Goal: Transaction & Acquisition: Book appointment/travel/reservation

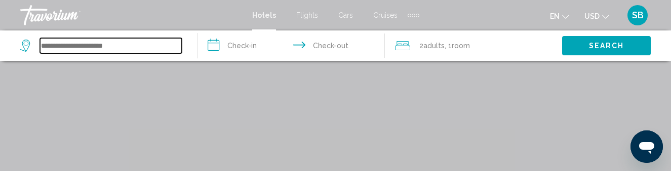
click at [175, 43] on input "Search widget" at bounding box center [111, 45] width 142 height 15
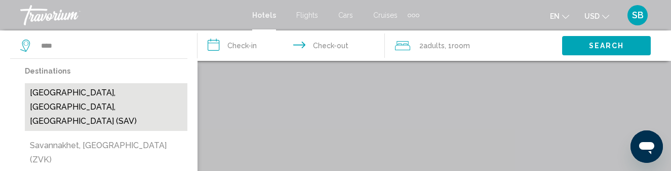
click at [102, 91] on button "[GEOGRAPHIC_DATA], [GEOGRAPHIC_DATA], [GEOGRAPHIC_DATA] (SAV)" at bounding box center [106, 107] width 163 height 48
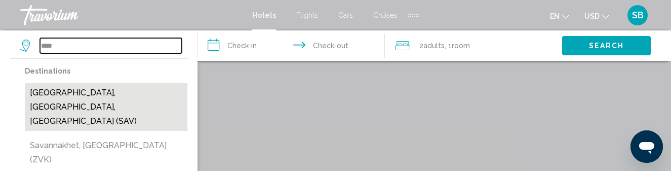
type input "**********"
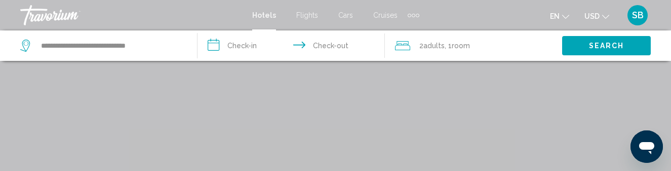
click at [230, 45] on input "**********" at bounding box center [292, 46] width 191 height 33
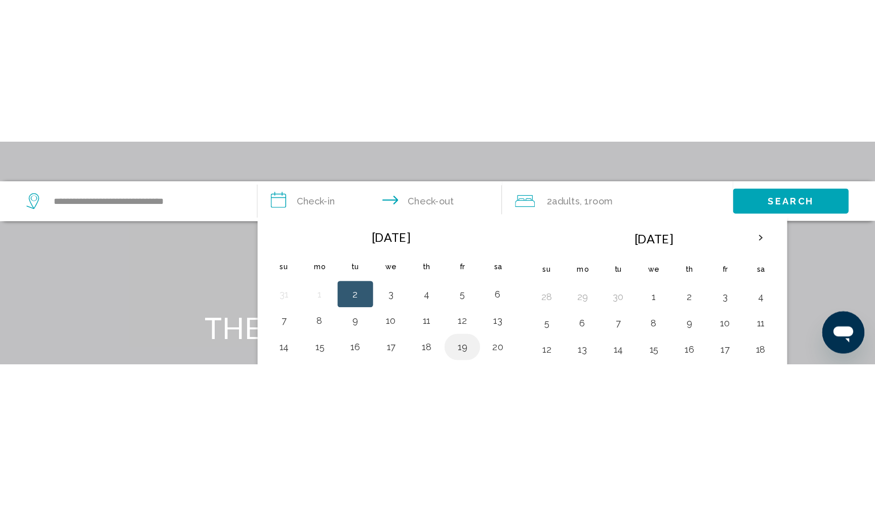
scroll to position [39, 0]
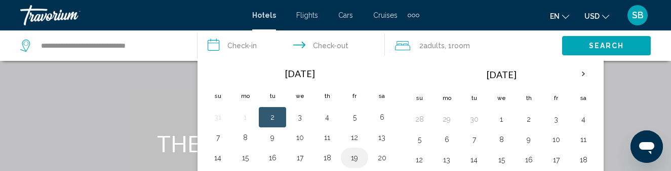
click at [356, 155] on button "19" at bounding box center [354, 157] width 16 height 14
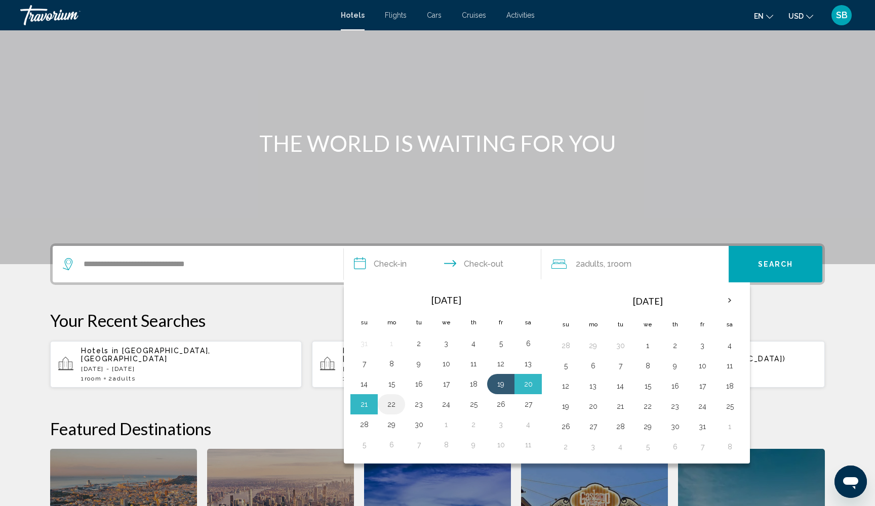
click at [393, 170] on button "22" at bounding box center [391, 405] width 16 height 14
type input "**********"
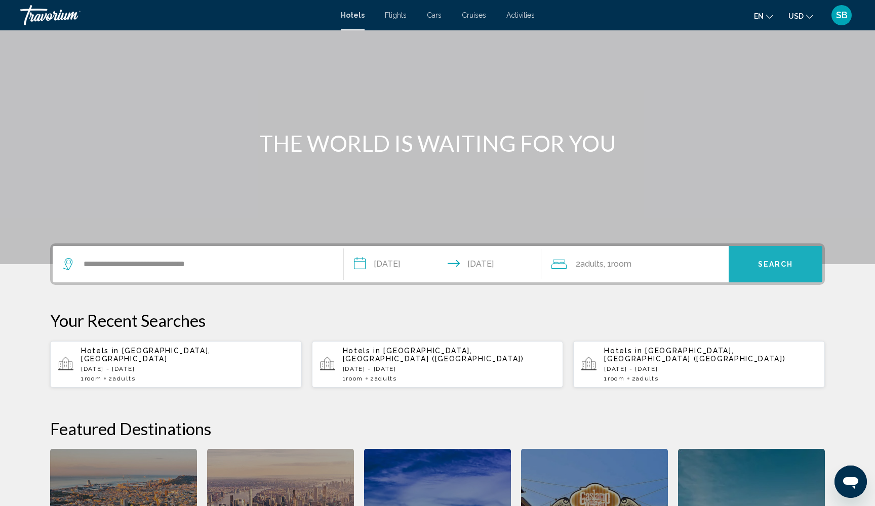
click at [670, 170] on span "Search" at bounding box center [775, 265] width 35 height 8
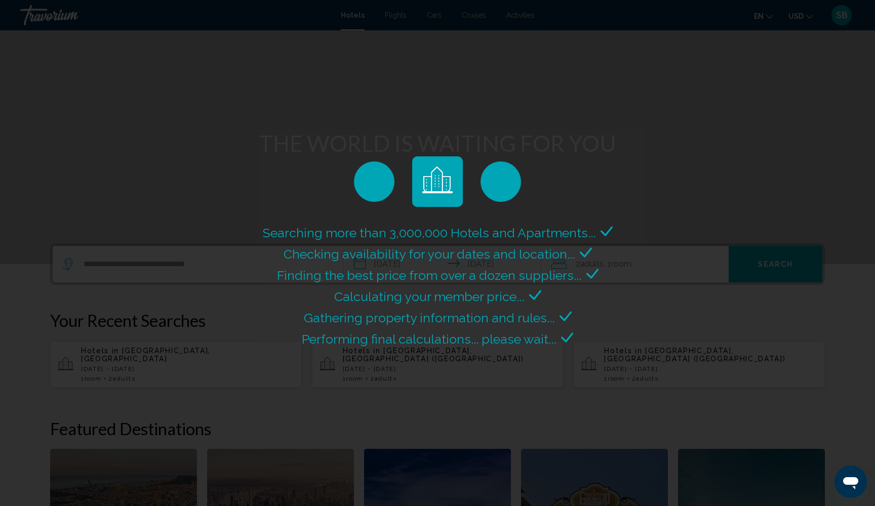
scroll to position [0, 0]
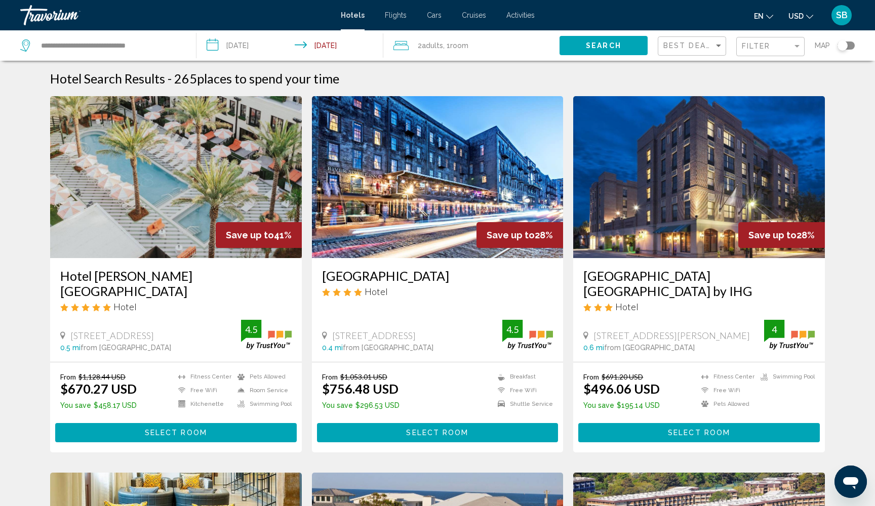
click at [432, 47] on span "Adults" at bounding box center [432, 46] width 21 height 8
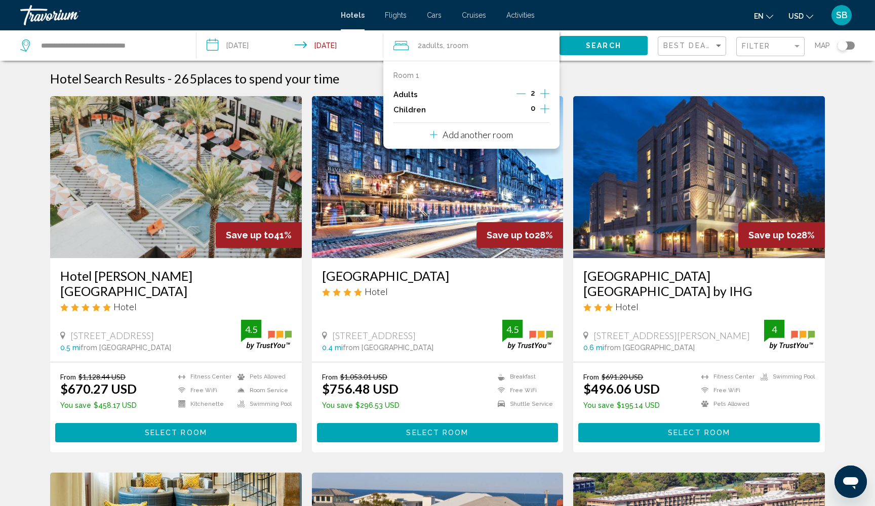
click at [543, 95] on icon "Increment adults" at bounding box center [544, 94] width 9 height 12
click at [569, 79] on div "Hotel Search Results - 265 places to spend your time" at bounding box center [437, 78] width 775 height 15
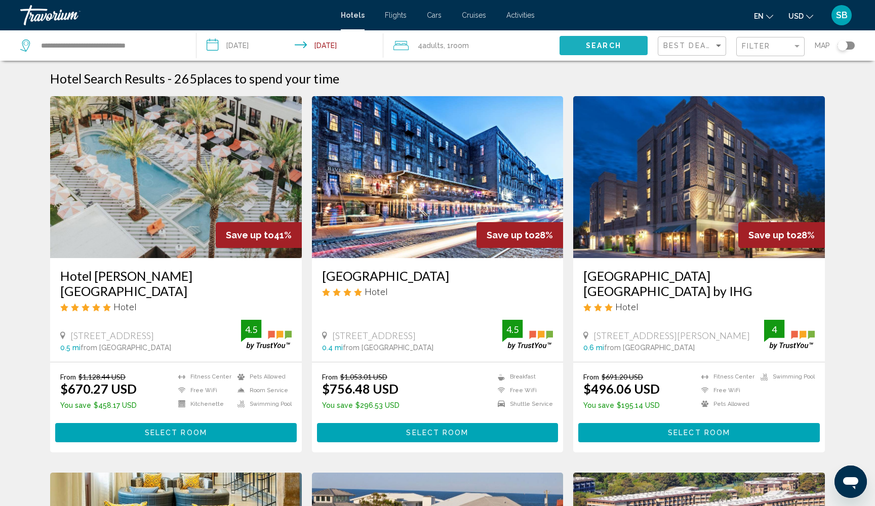
click at [586, 48] on span "Search" at bounding box center [603, 46] width 35 height 8
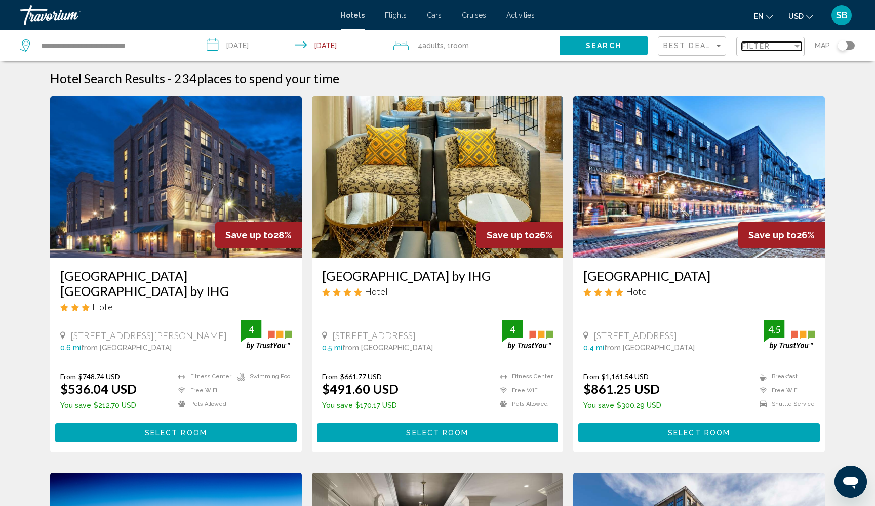
click at [670, 47] on span "Filter" at bounding box center [756, 46] width 29 height 8
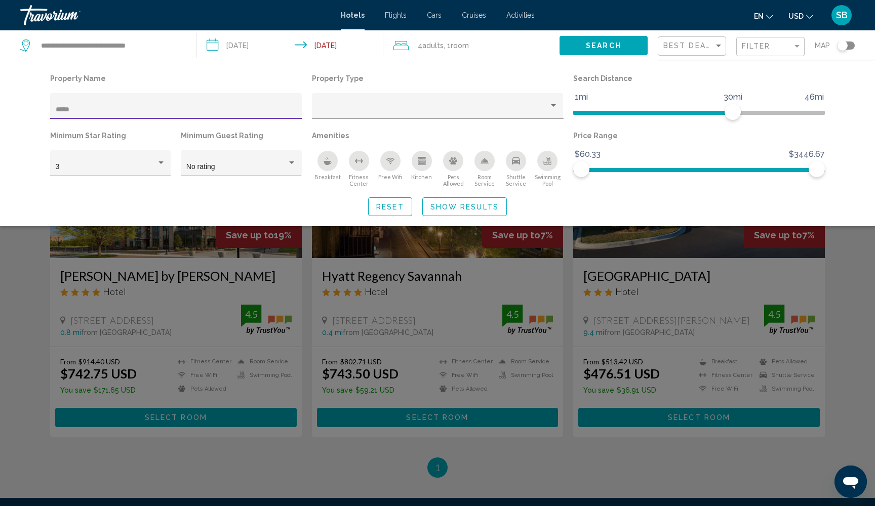
type input "*****"
click at [451, 170] on span "Show Results" at bounding box center [464, 207] width 68 height 8
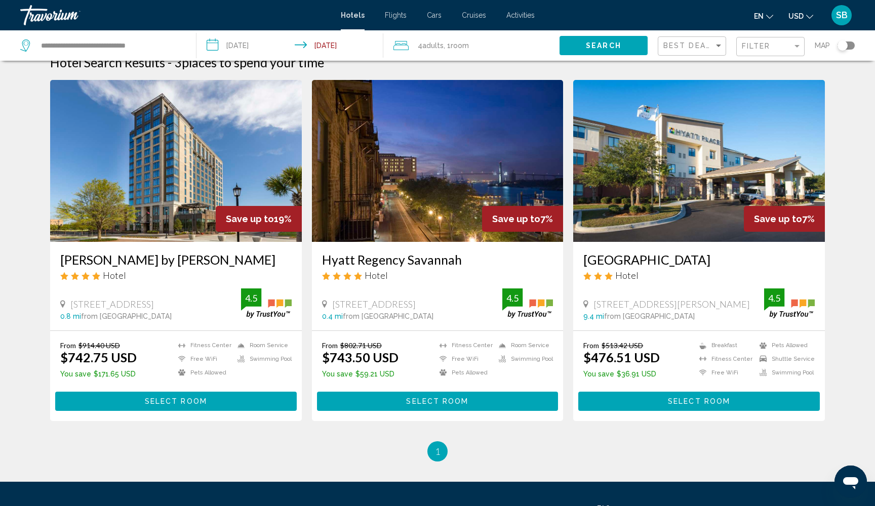
scroll to position [14, 0]
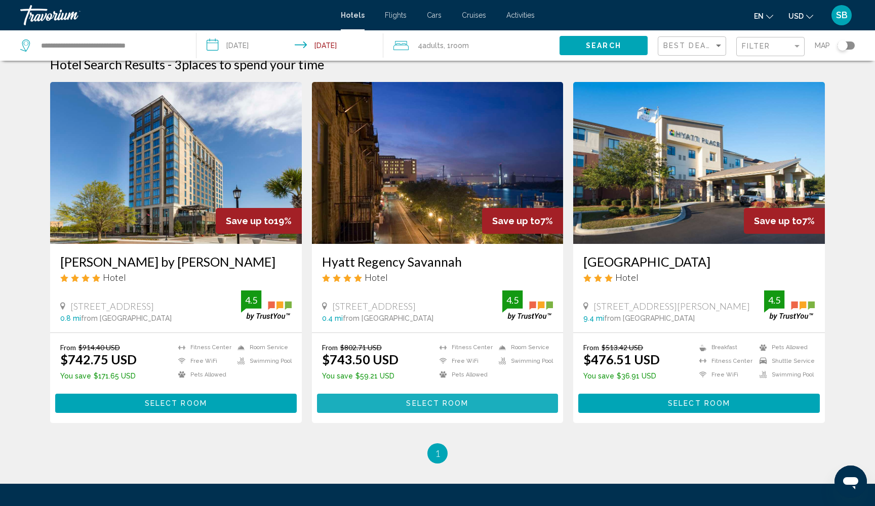
click at [435, 170] on button "Select Room" at bounding box center [438, 403] width 242 height 19
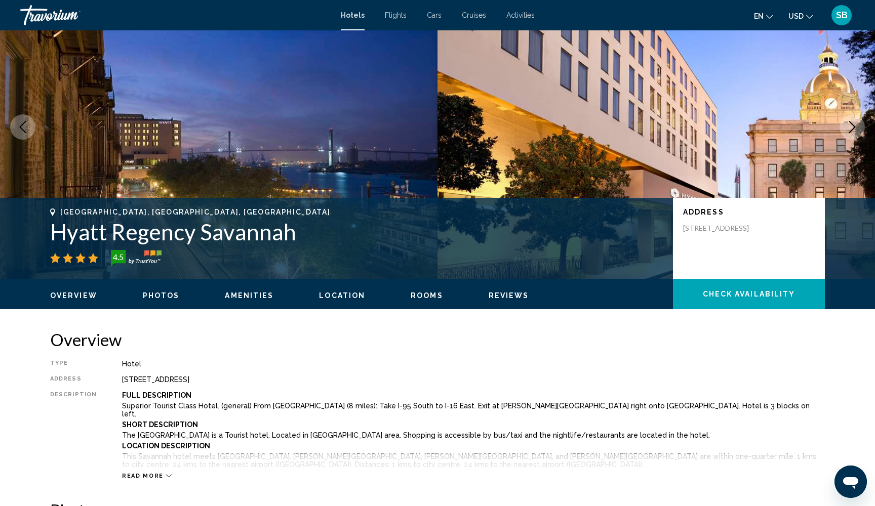
scroll to position [51, 0]
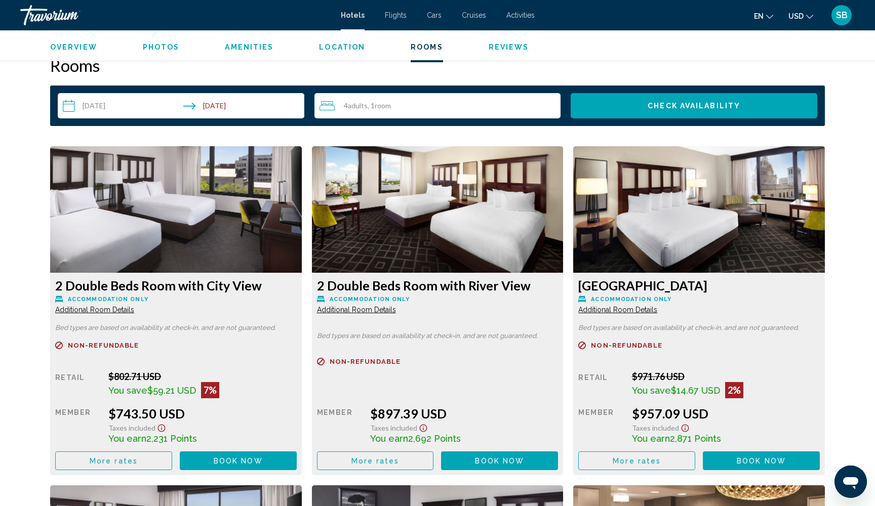
click at [134, 170] on span "Additional Room Details" at bounding box center [94, 310] width 79 height 8
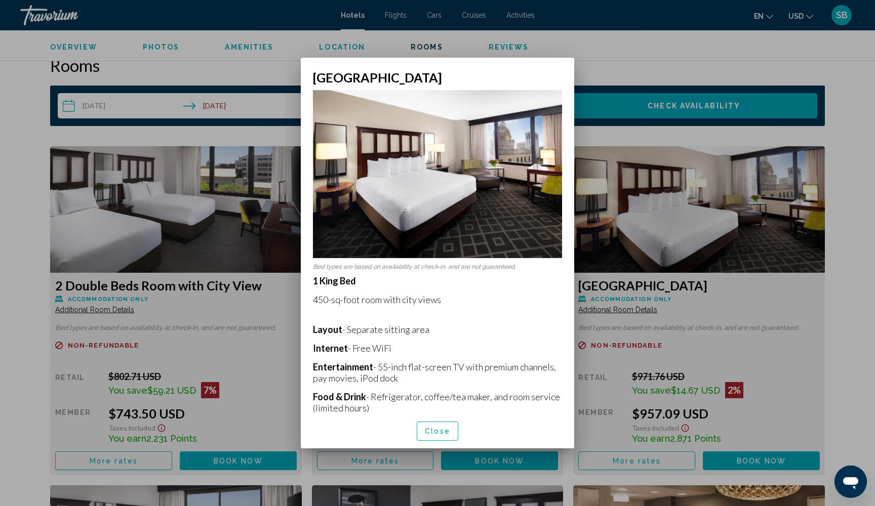
scroll to position [0, 0]
click at [670, 170] on div at bounding box center [437, 253] width 875 height 506
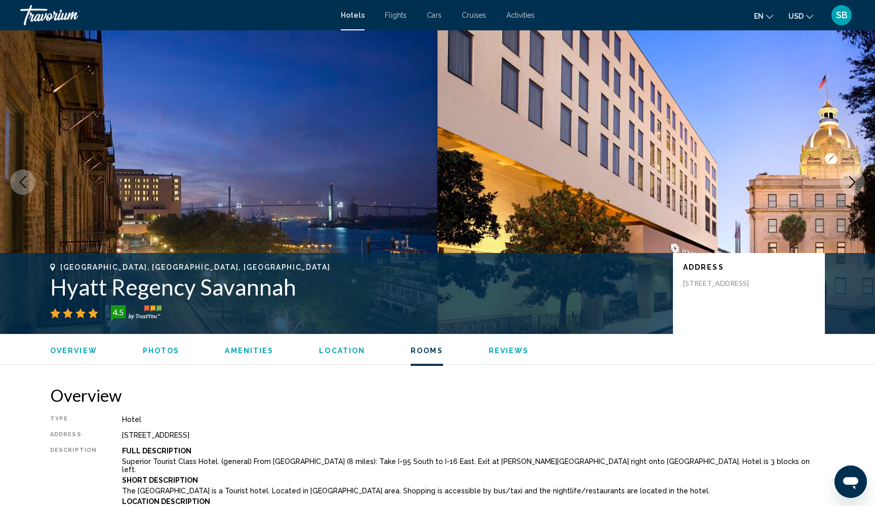
scroll to position [1288, 0]
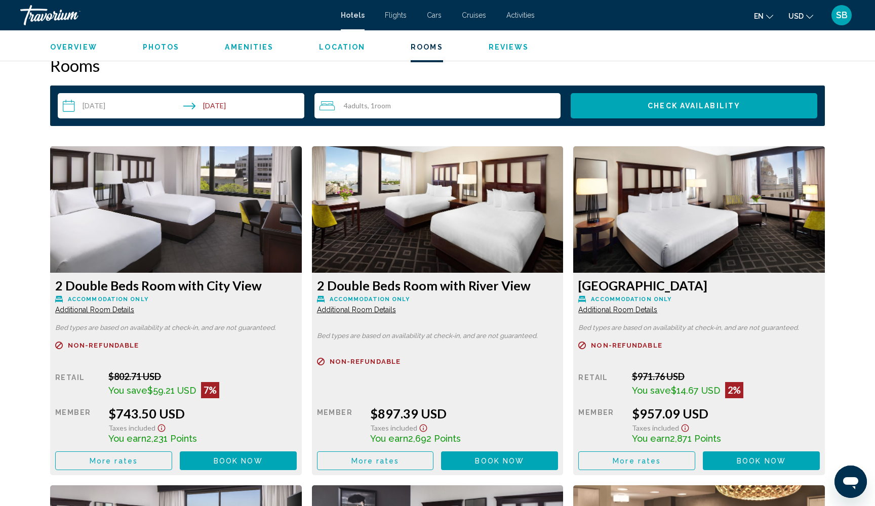
click at [134, 170] on span "Additional Room Details" at bounding box center [94, 310] width 79 height 8
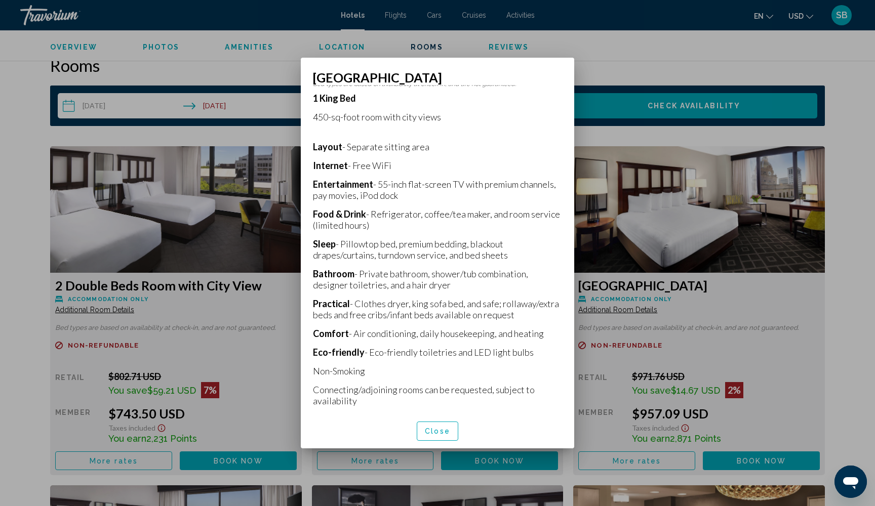
scroll to position [0, 0]
click at [434, 170] on span "Close" at bounding box center [437, 432] width 25 height 8
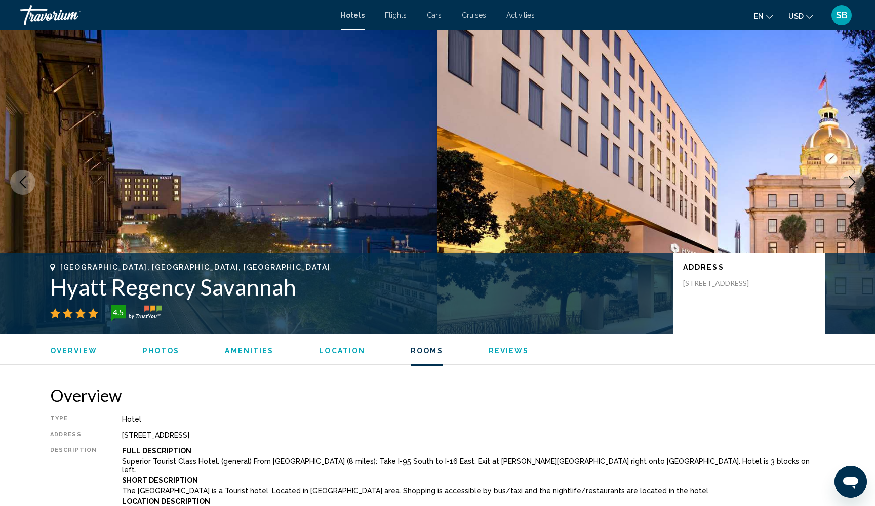
scroll to position [1288, 0]
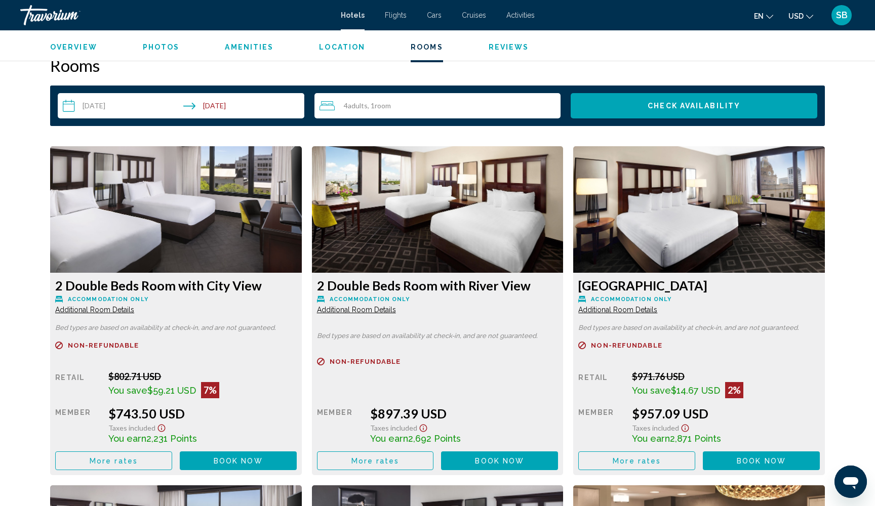
click at [134, 170] on span "Additional Room Details" at bounding box center [94, 310] width 79 height 8
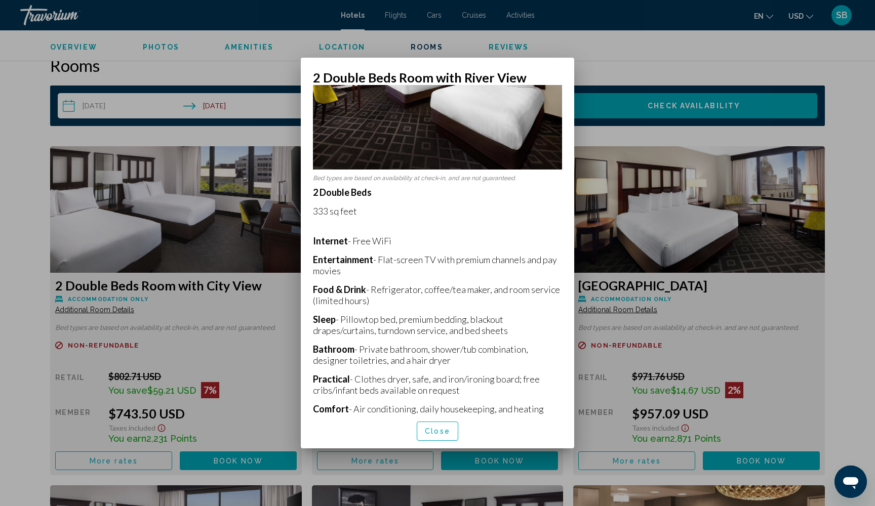
scroll to position [65, 0]
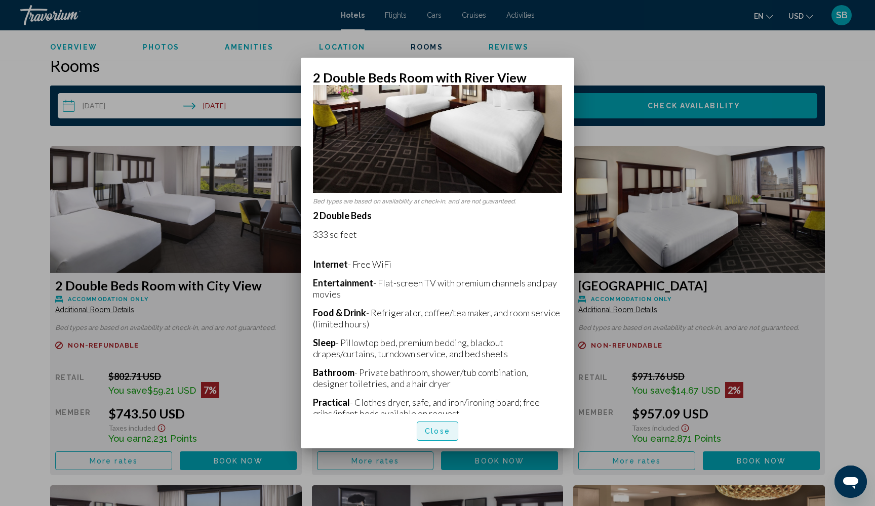
click at [433, 170] on span "Close" at bounding box center [437, 432] width 25 height 8
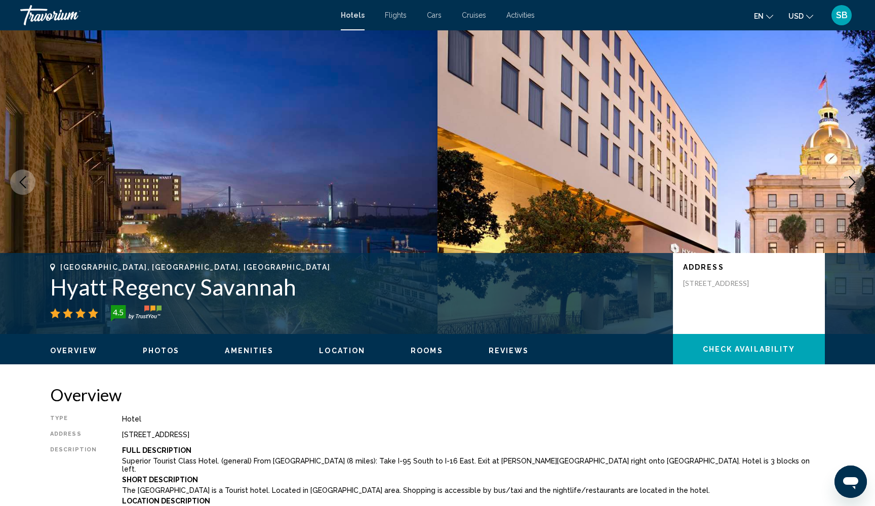
scroll to position [0, 0]
click at [519, 15] on span "Activities" at bounding box center [520, 15] width 28 height 8
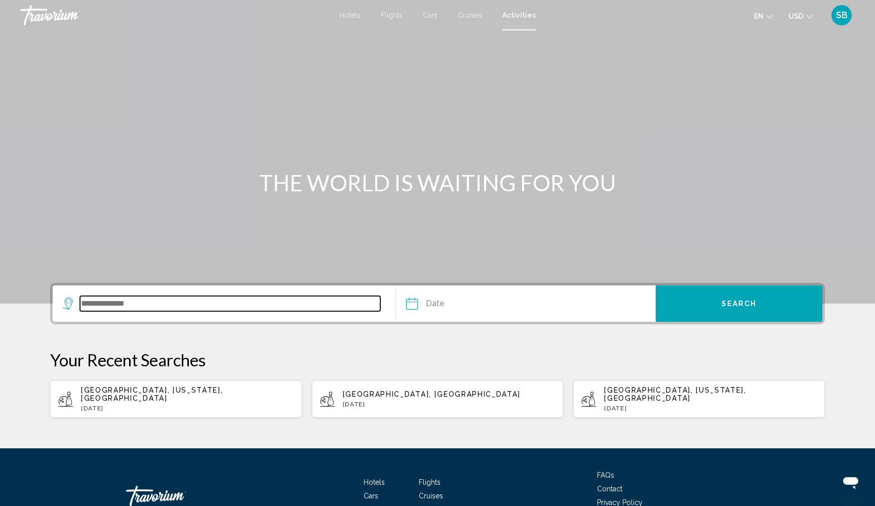
click at [203, 170] on input "Search widget" at bounding box center [230, 303] width 300 height 15
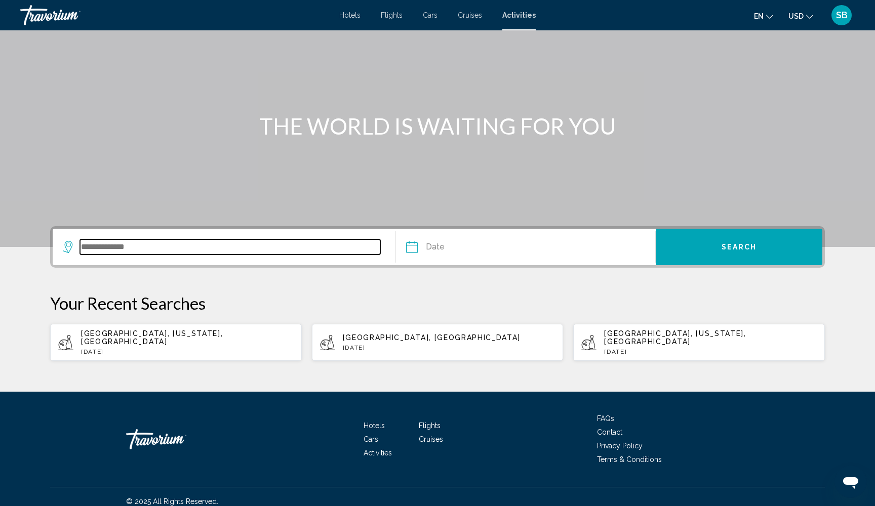
scroll to position [60, 0]
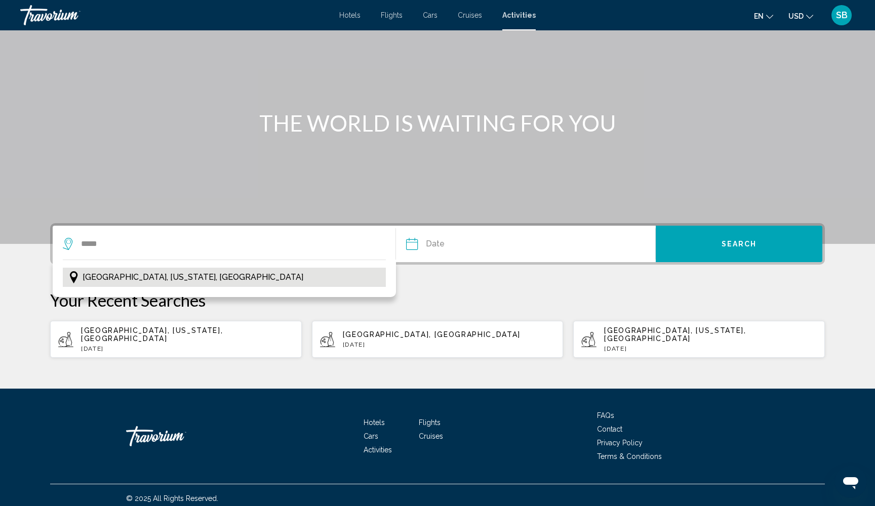
click at [153, 170] on span "Savannah, Georgia, USA" at bounding box center [193, 277] width 221 height 14
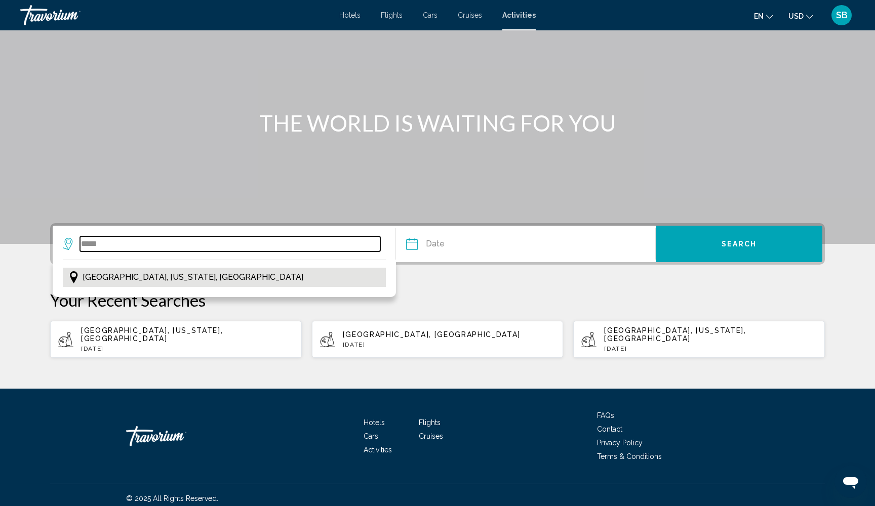
type input "**********"
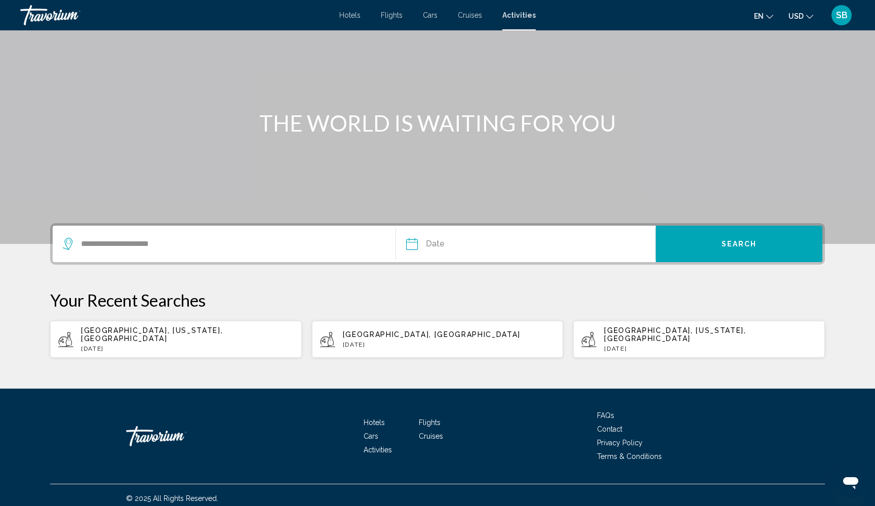
click at [420, 170] on input "Date" at bounding box center [468, 245] width 129 height 39
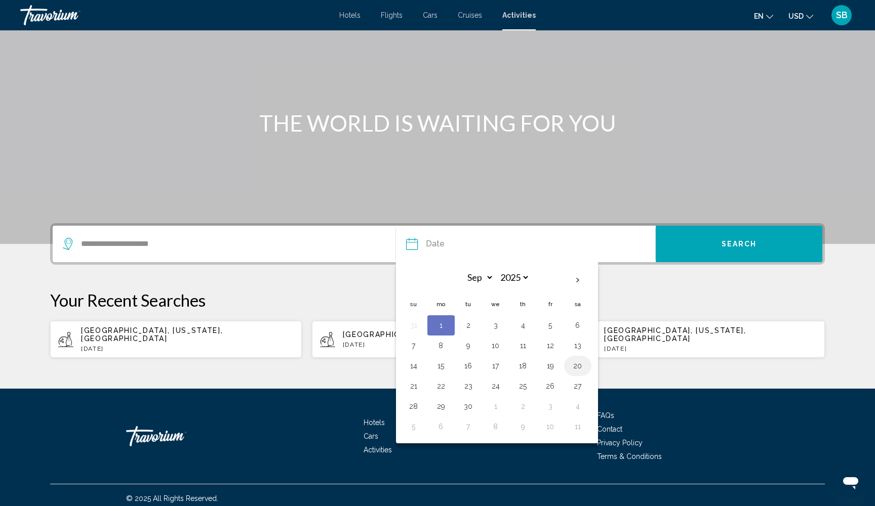
click at [578, 170] on button "20" at bounding box center [578, 366] width 16 height 14
type input "**********"
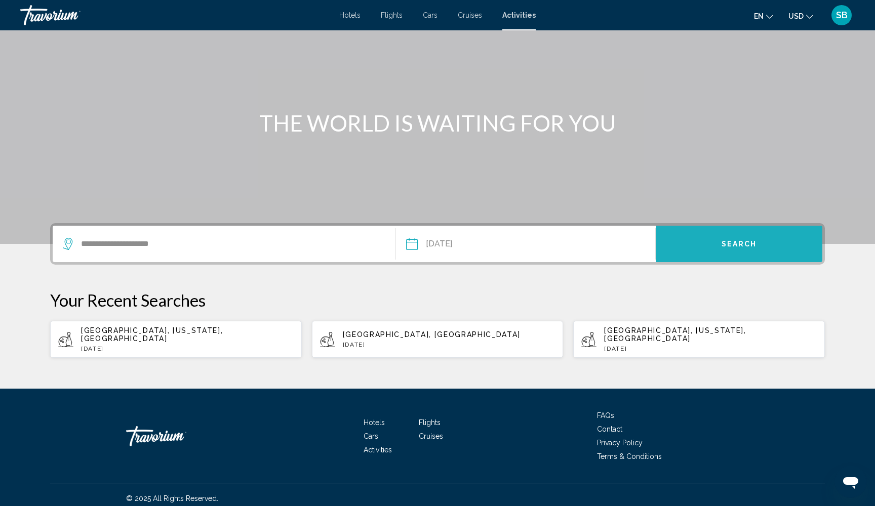
click at [670, 170] on span "Search" at bounding box center [739, 245] width 35 height 8
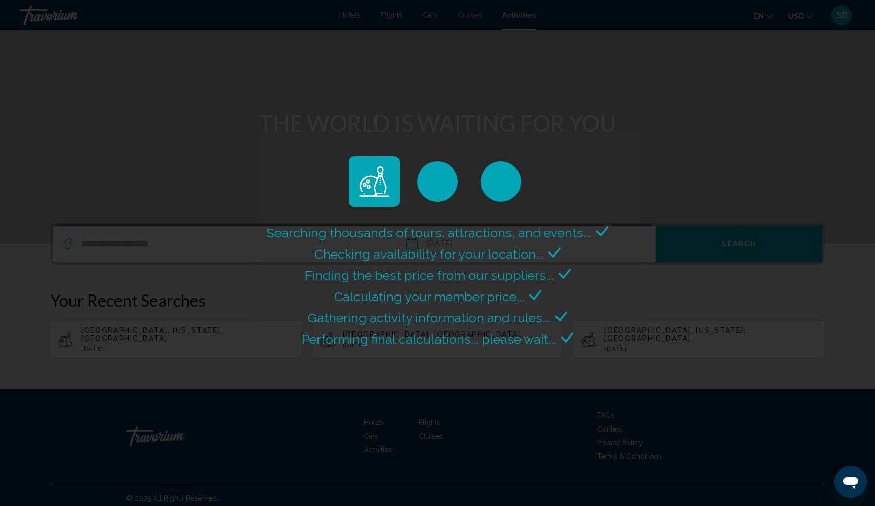
scroll to position [0, 0]
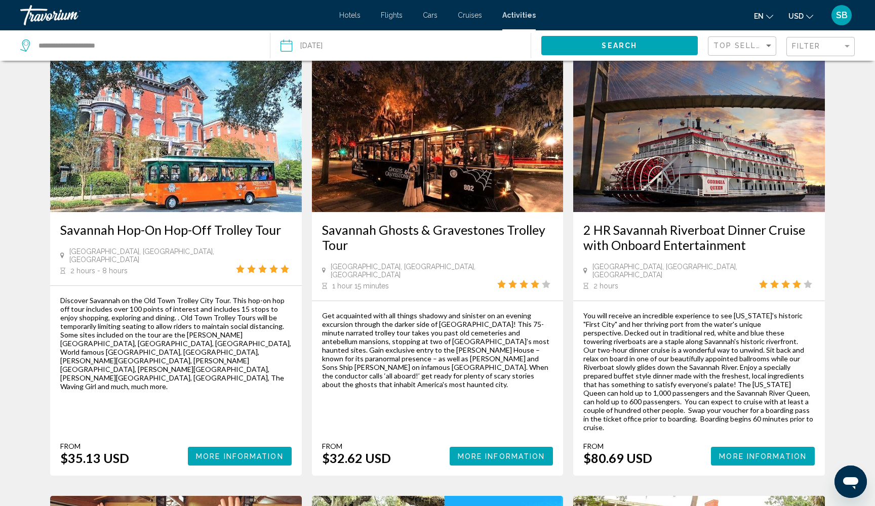
scroll to position [41, 0]
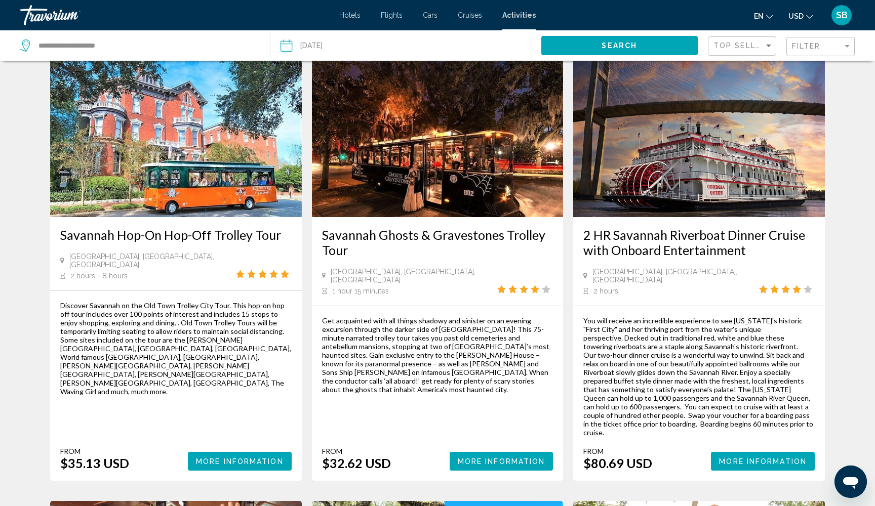
click at [670, 170] on span "More Information" at bounding box center [763, 462] width 88 height 8
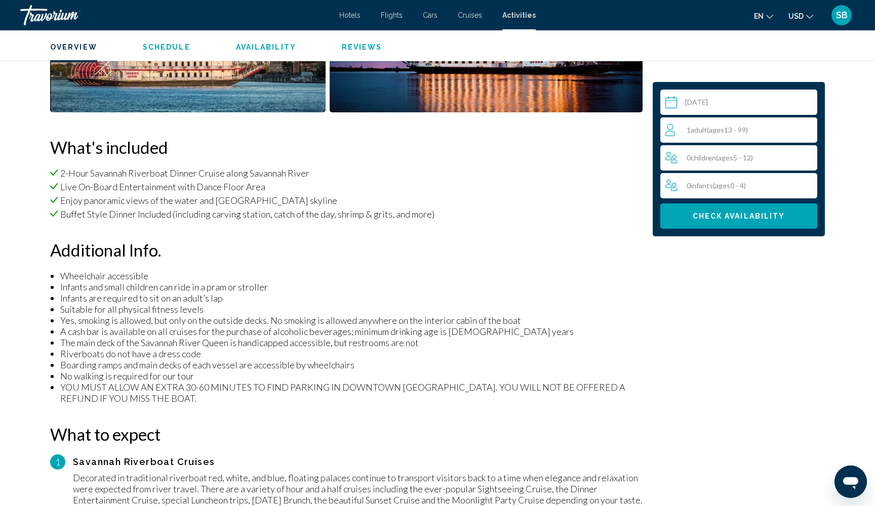
scroll to position [324, 0]
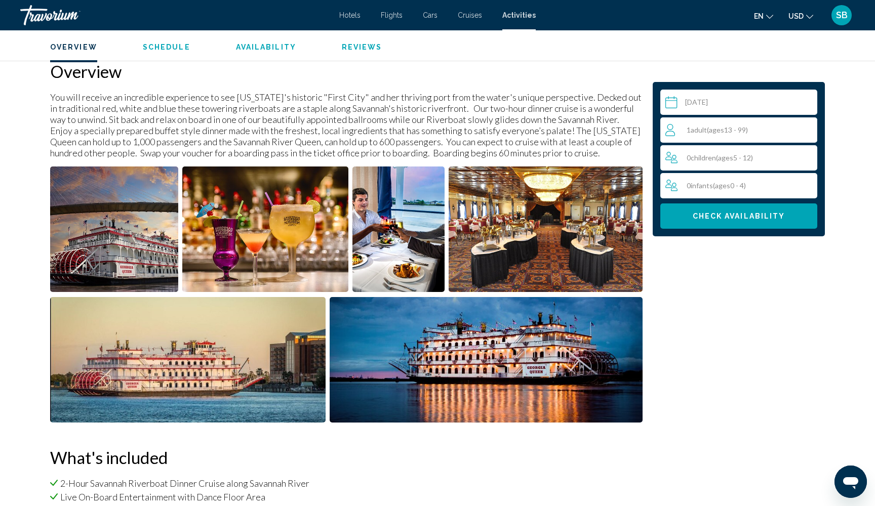
click at [670, 131] on div "1 Adult Adults ( ages 13 - 99)" at bounding box center [740, 130] width 151 height 12
click at [670, 131] on icon "Increment adults" at bounding box center [807, 130] width 9 height 12
click at [670, 129] on icon "Increment adults" at bounding box center [807, 130] width 9 height 12
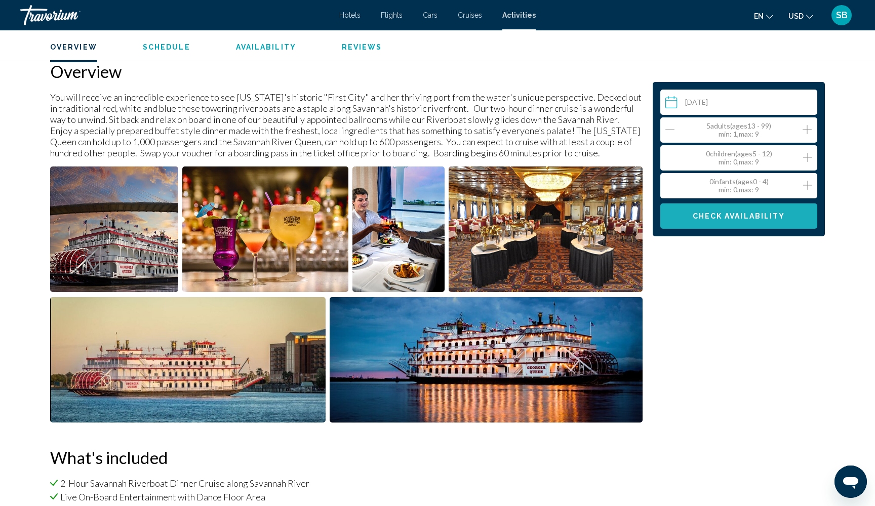
click at [670, 170] on span "Check Availability" at bounding box center [739, 217] width 93 height 8
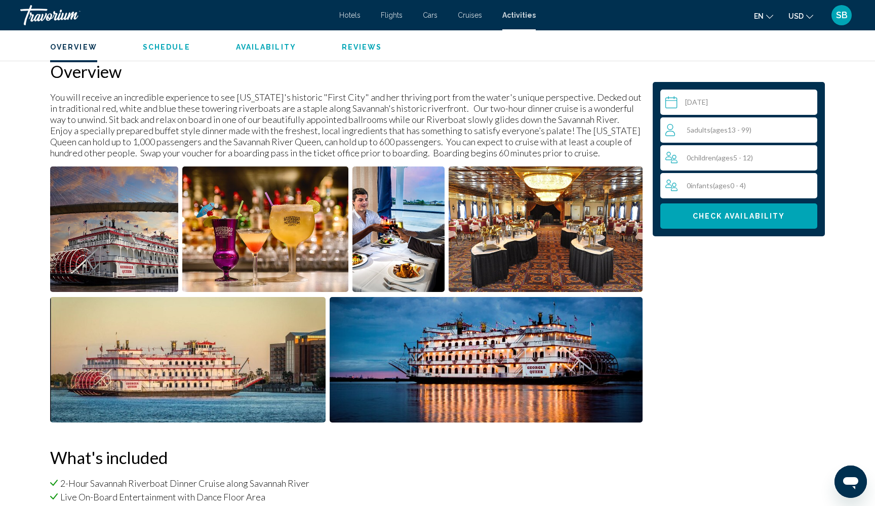
click at [670, 170] on span "Check Availability" at bounding box center [739, 217] width 93 height 8
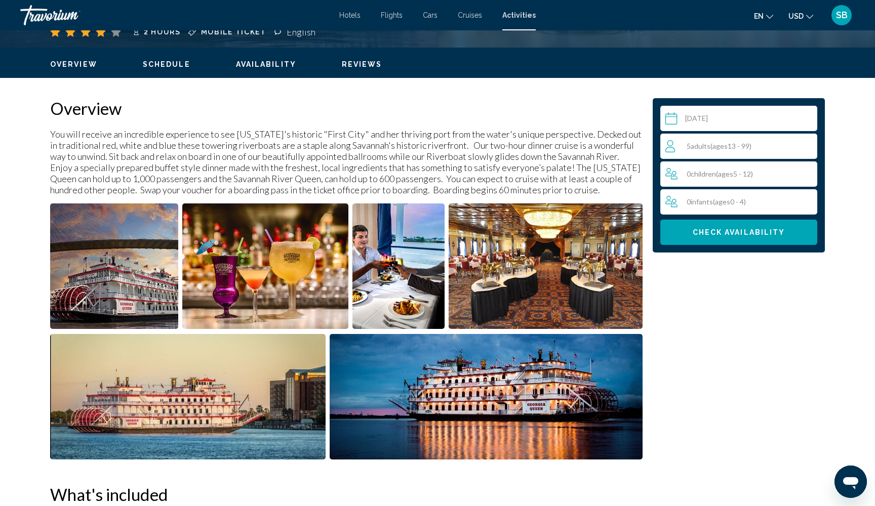
scroll to position [283, 0]
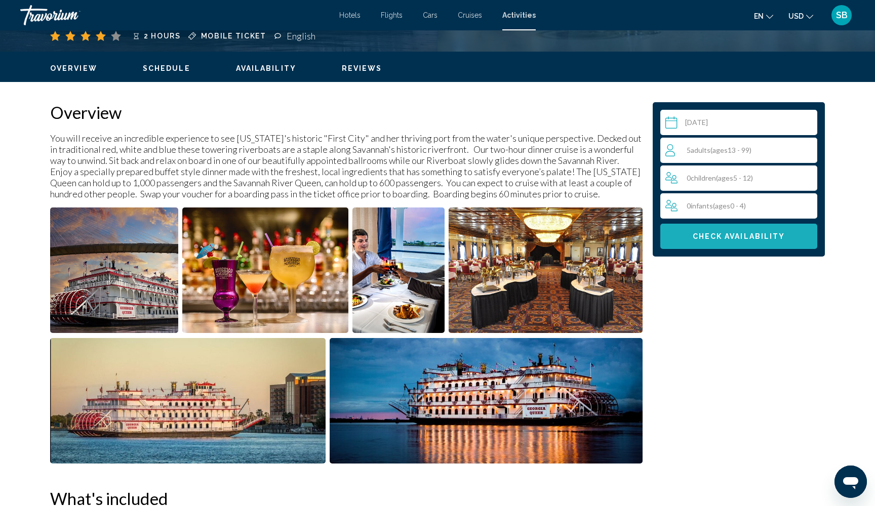
click at [670, 170] on span "Check Availability" at bounding box center [739, 237] width 93 height 8
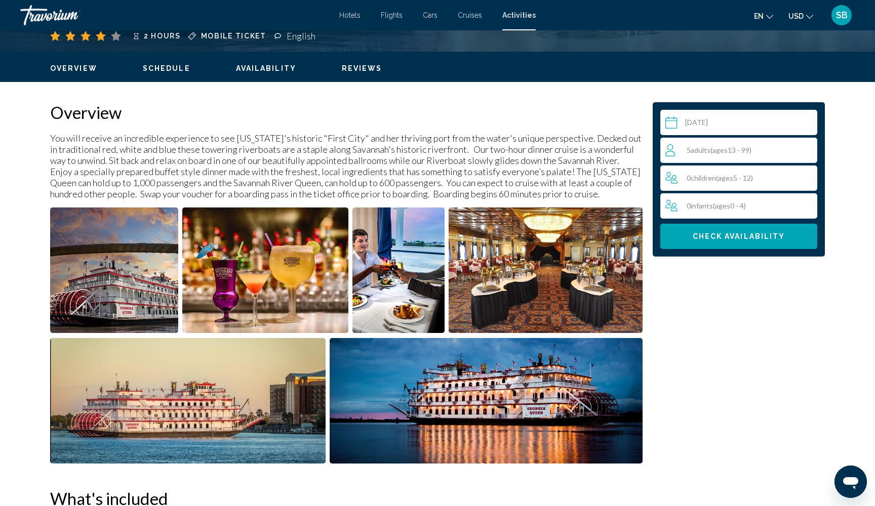
click at [670, 170] on span "Check Availability" at bounding box center [739, 237] width 93 height 8
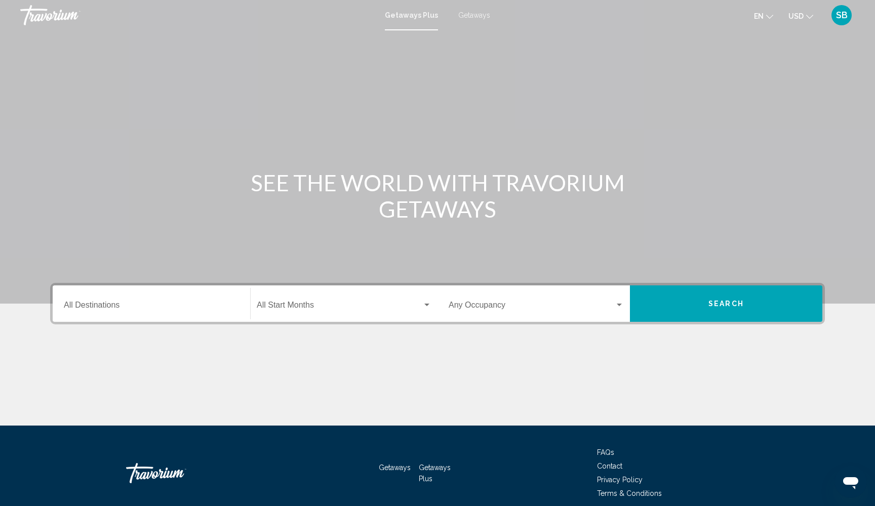
click at [471, 16] on span "Getaways" at bounding box center [474, 15] width 32 height 8
click at [104, 303] on input "Destination All Destinations" at bounding box center [151, 307] width 175 height 9
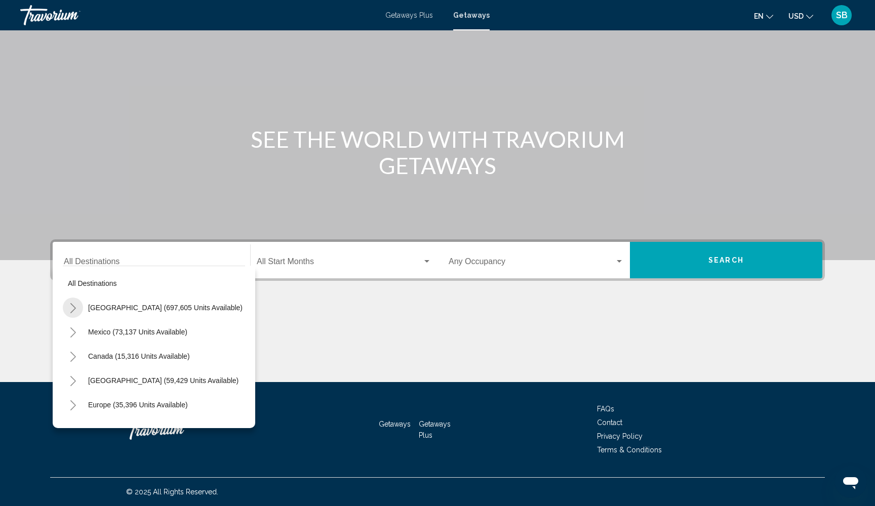
click at [73, 309] on icon "Toggle United States (697,605 units available)" at bounding box center [73, 308] width 8 height 10
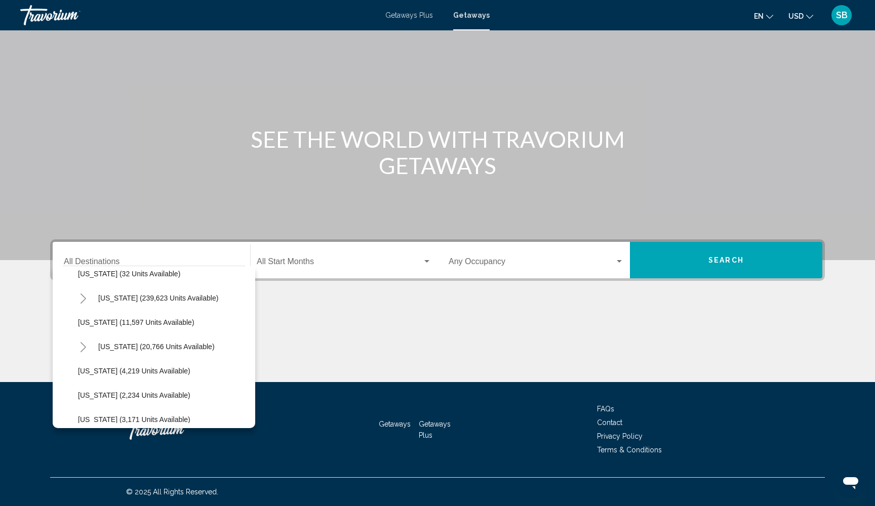
scroll to position [204, 0]
click at [85, 323] on span "Georgia (11,597 units available)" at bounding box center [136, 323] width 116 height 8
type input "**********"
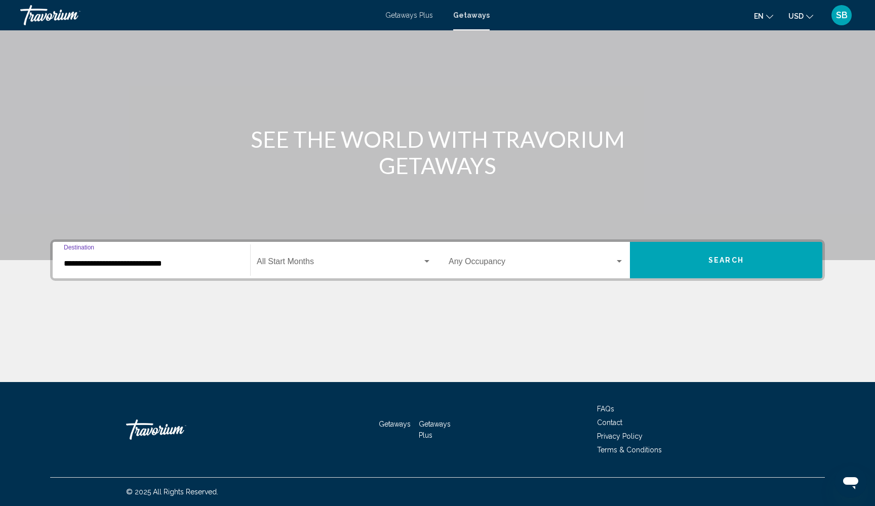
click at [376, 261] on span "Search widget" at bounding box center [340, 263] width 166 height 9
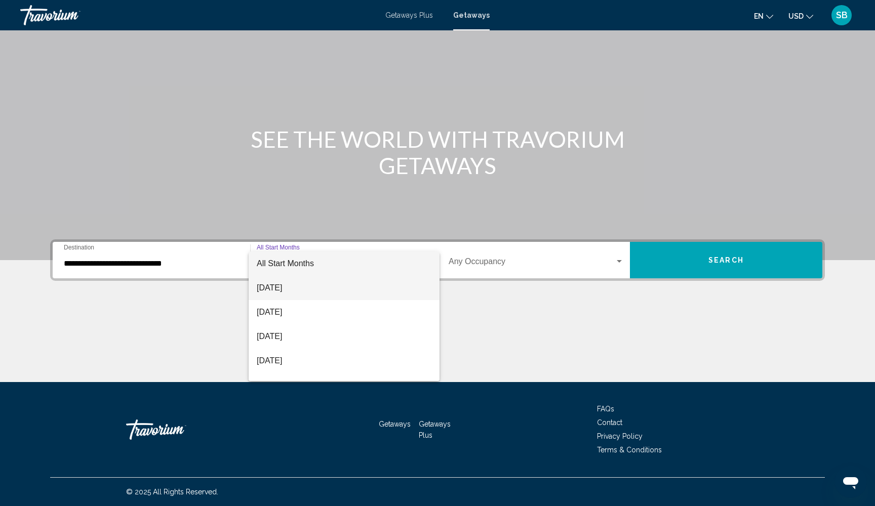
click at [362, 293] on span "September 2025" at bounding box center [344, 288] width 175 height 24
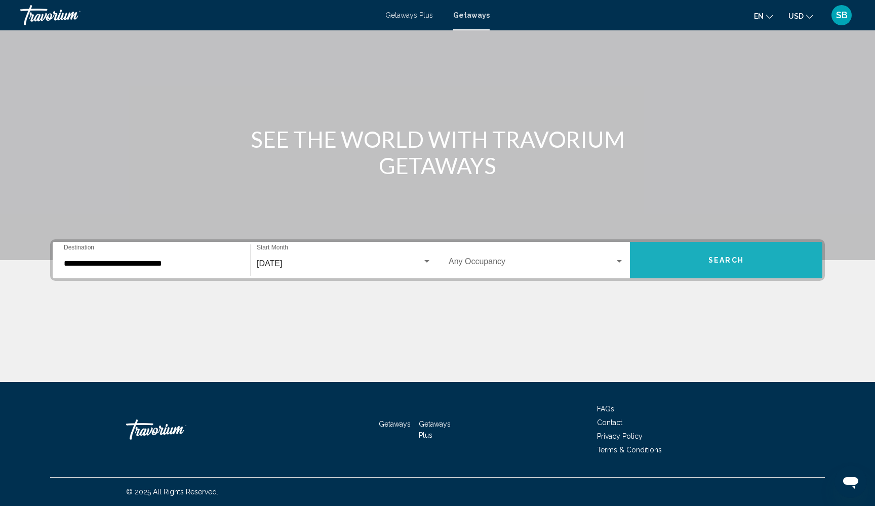
click at [693, 263] on button "Search" at bounding box center [726, 260] width 192 height 36
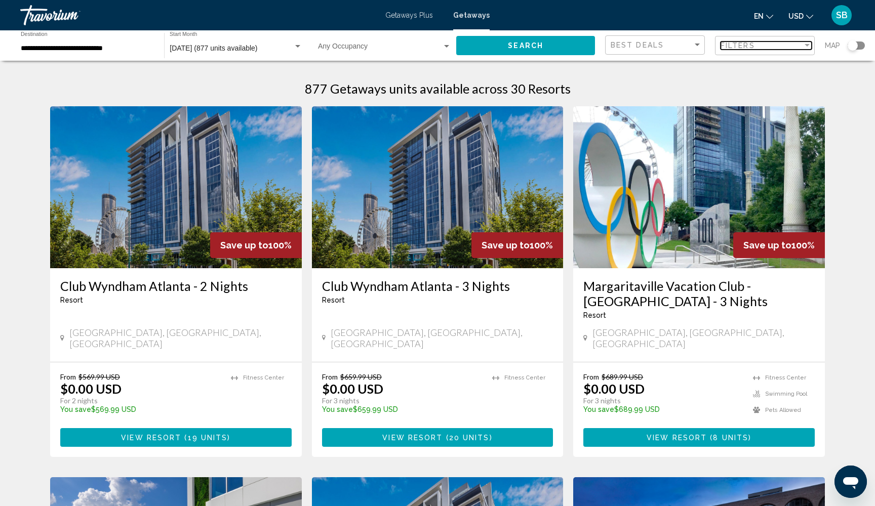
click at [751, 49] on span "Filters" at bounding box center [738, 46] width 34 height 8
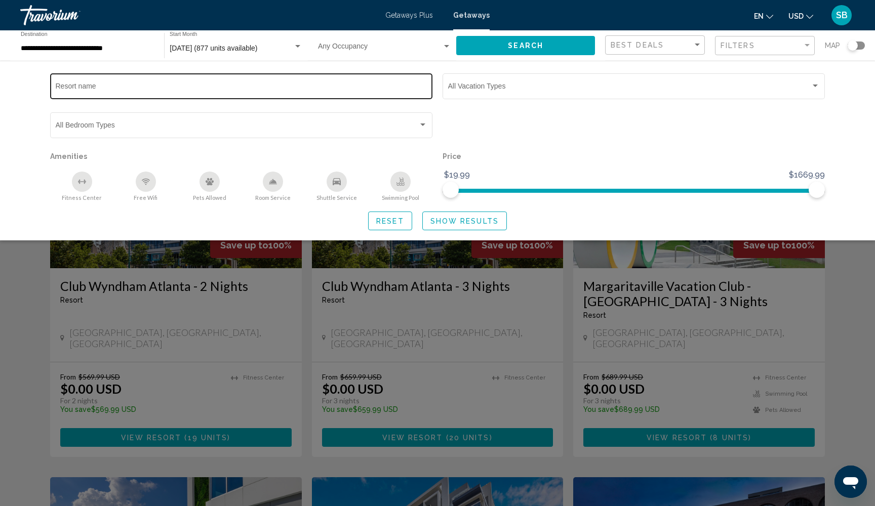
click at [402, 91] on input "Resort name" at bounding box center [242, 88] width 372 height 8
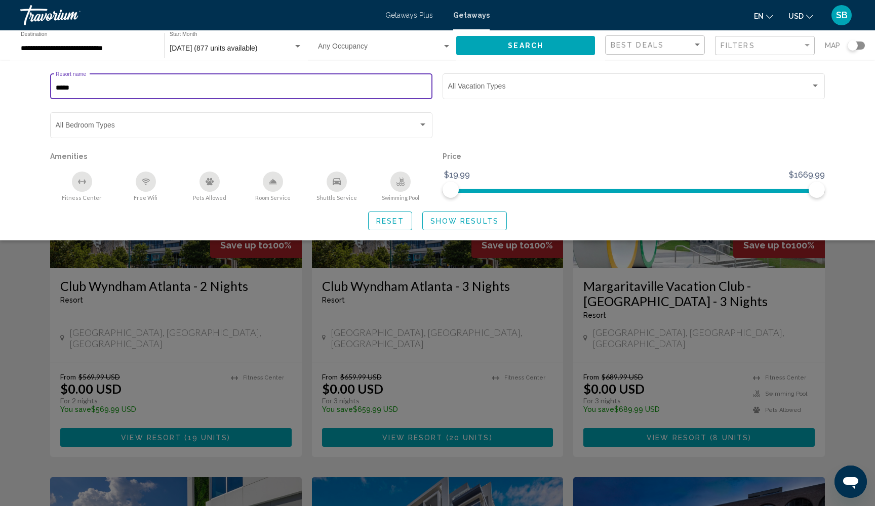
type input "*****"
click at [477, 225] on span "Show Results" at bounding box center [464, 221] width 68 height 8
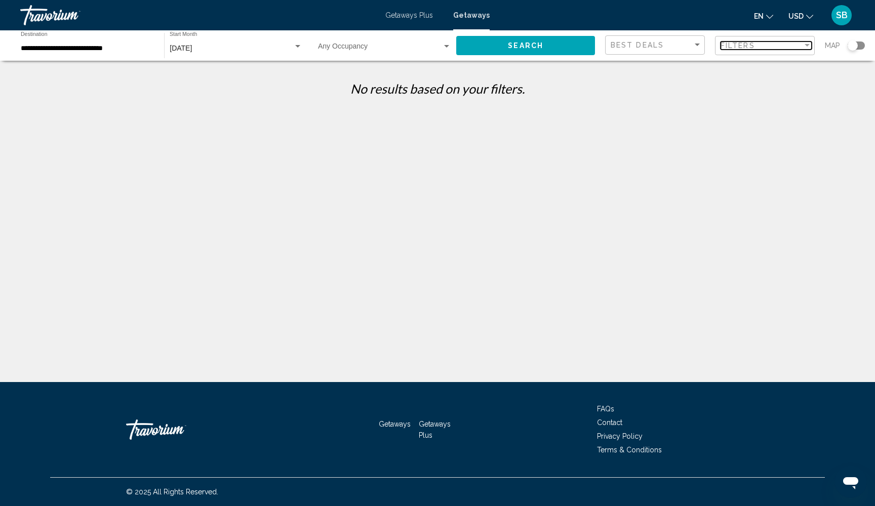
click at [775, 47] on div "Filters" at bounding box center [762, 46] width 82 height 8
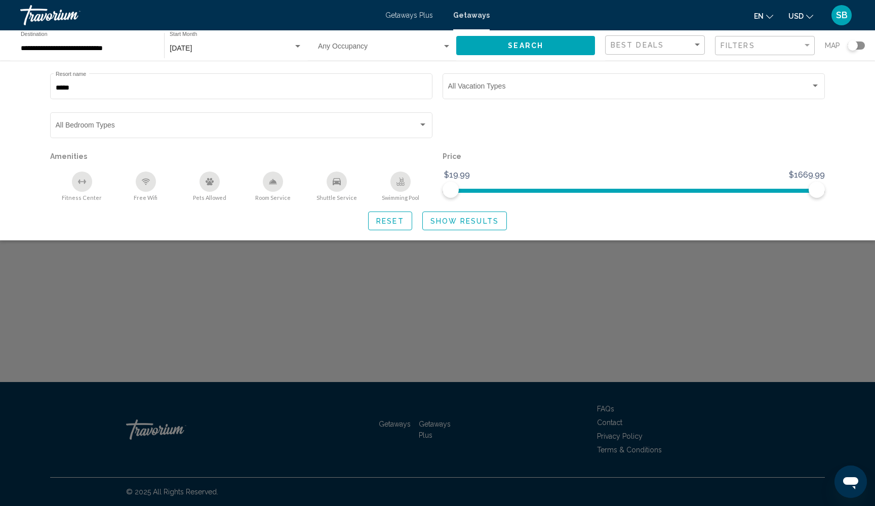
click at [478, 228] on button "Show Results" at bounding box center [464, 221] width 85 height 19
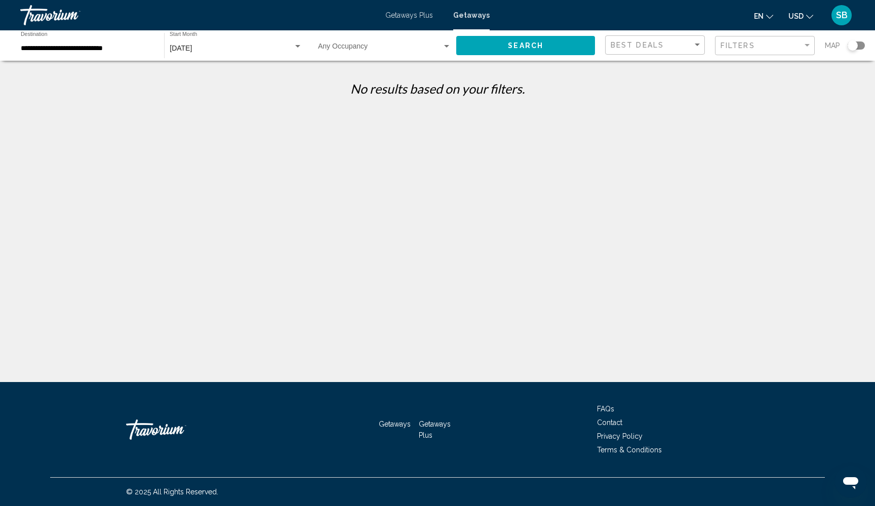
click at [101, 55] on div "**********" at bounding box center [87, 46] width 133 height 28
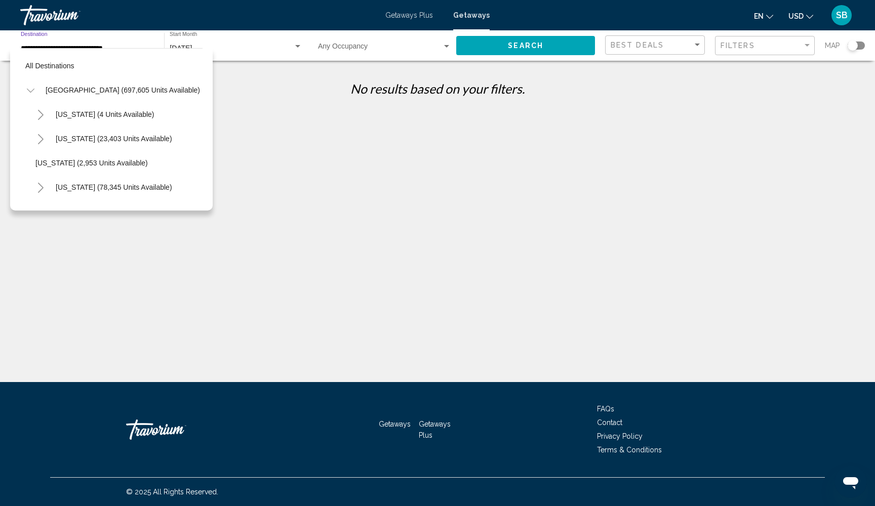
scroll to position [182, 0]
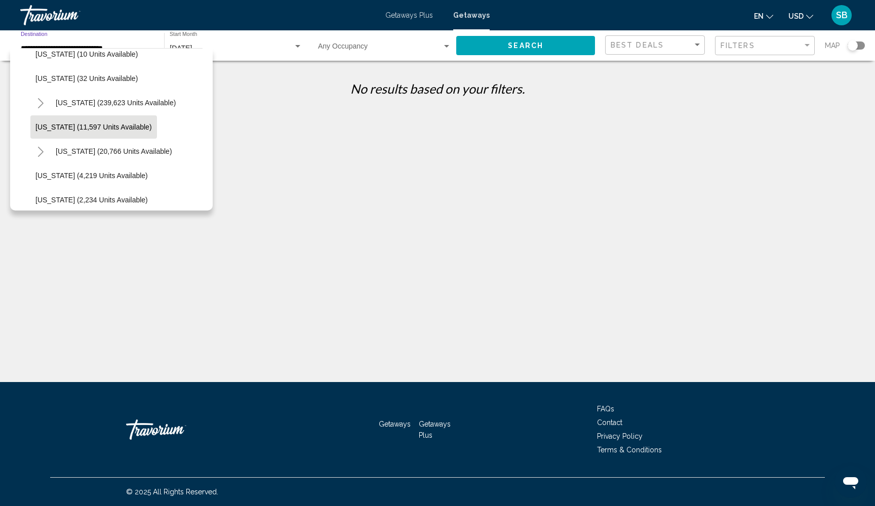
click at [559, 134] on div "**********" at bounding box center [437, 262] width 875 height 382
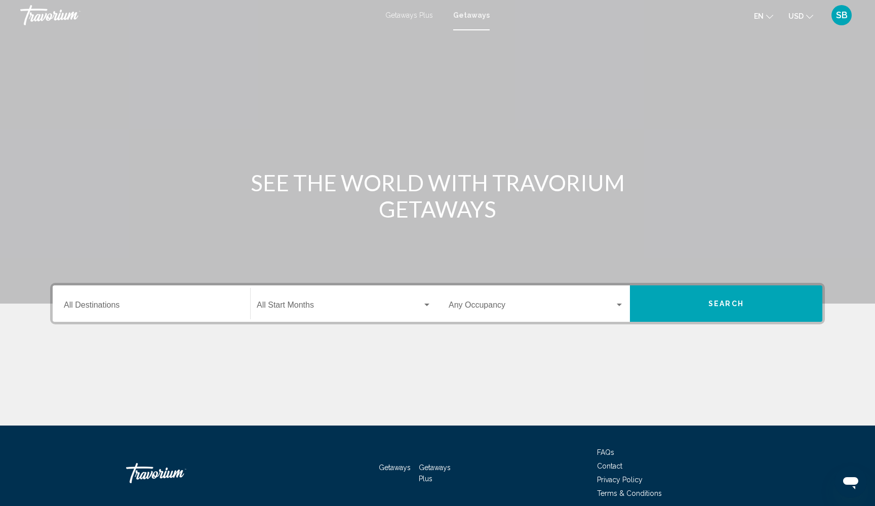
click at [167, 307] on input "Destination All Destinations" at bounding box center [151, 307] width 175 height 9
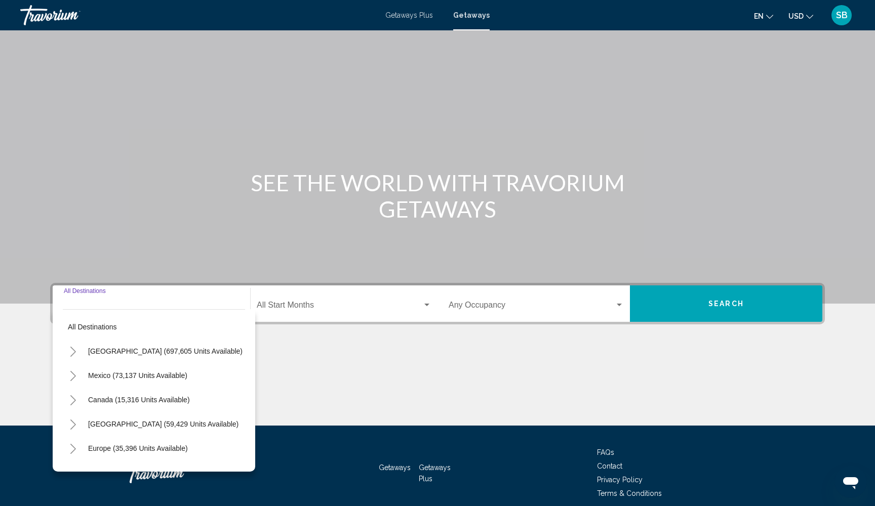
scroll to position [44, 0]
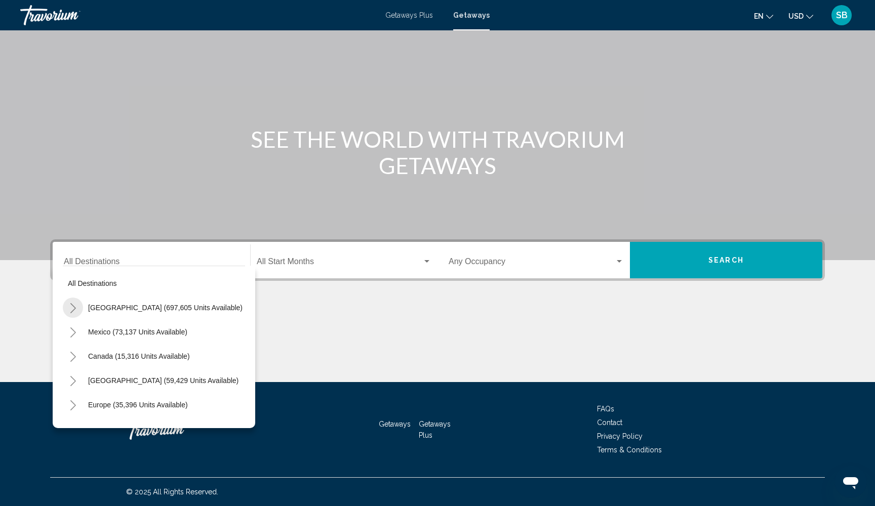
click at [74, 308] on icon "Toggle United States (697,605 units available)" at bounding box center [73, 308] width 6 height 10
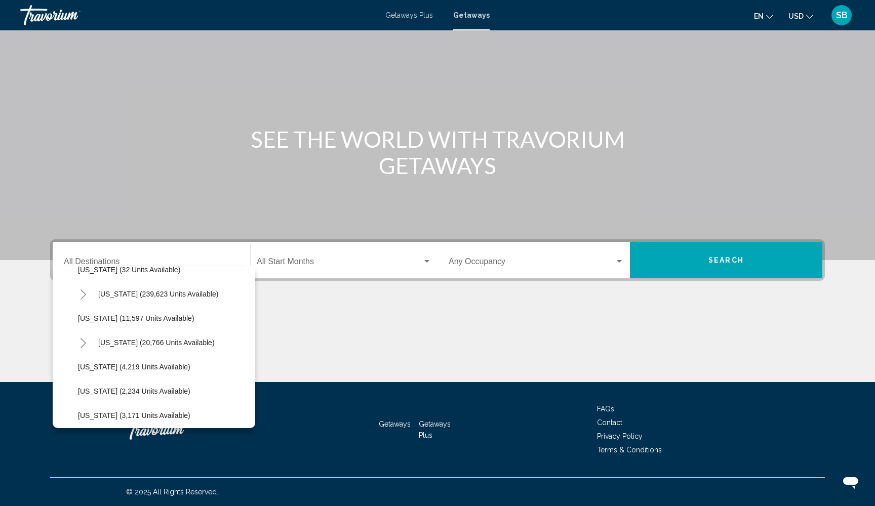
scroll to position [215, 0]
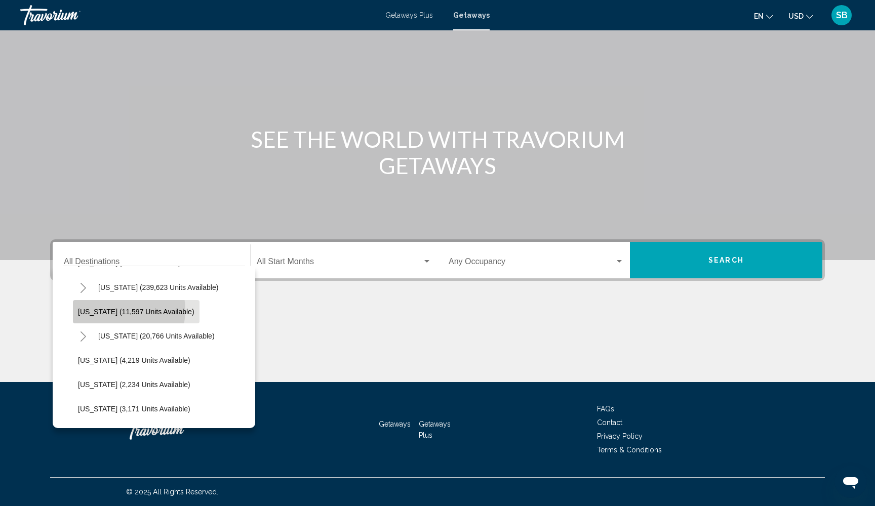
click at [113, 310] on span "Georgia (11,597 units available)" at bounding box center [136, 312] width 116 height 8
type input "**********"
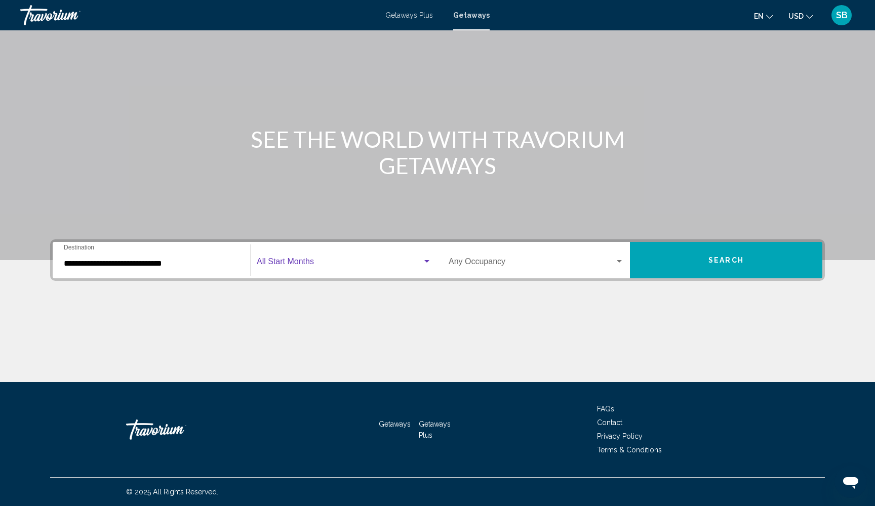
click at [303, 267] on span "Search widget" at bounding box center [340, 263] width 166 height 9
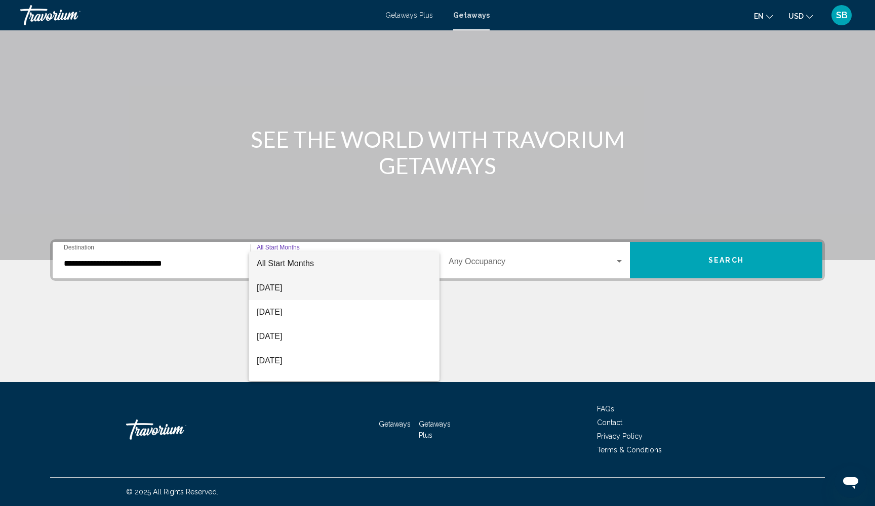
click at [299, 293] on span "September 2025" at bounding box center [344, 288] width 175 height 24
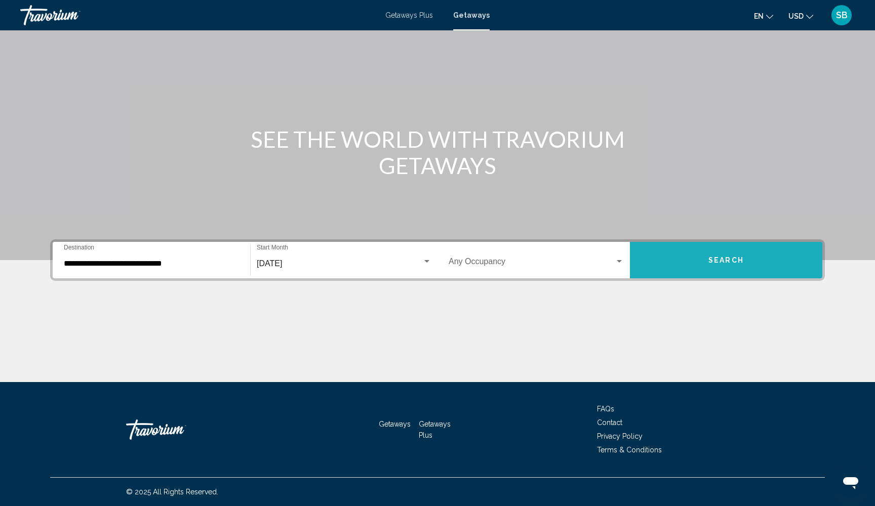
click at [699, 257] on button "Search" at bounding box center [726, 260] width 192 height 36
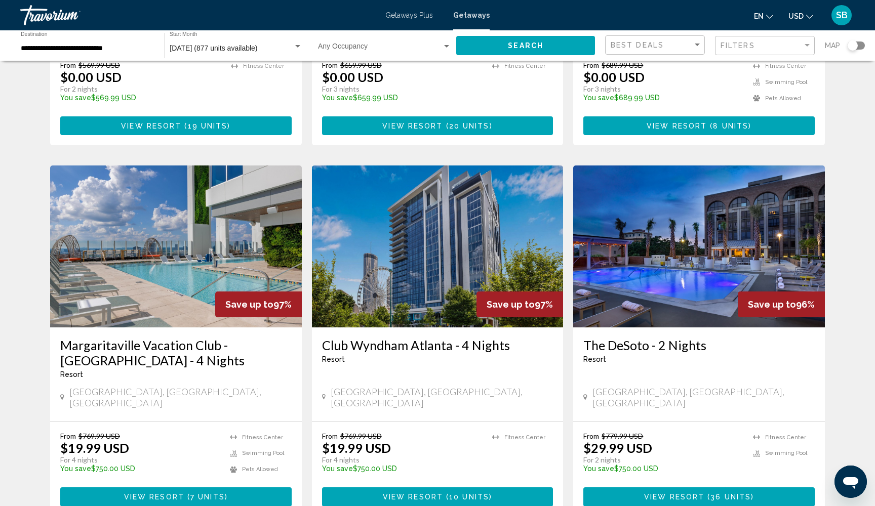
scroll to position [308, 0]
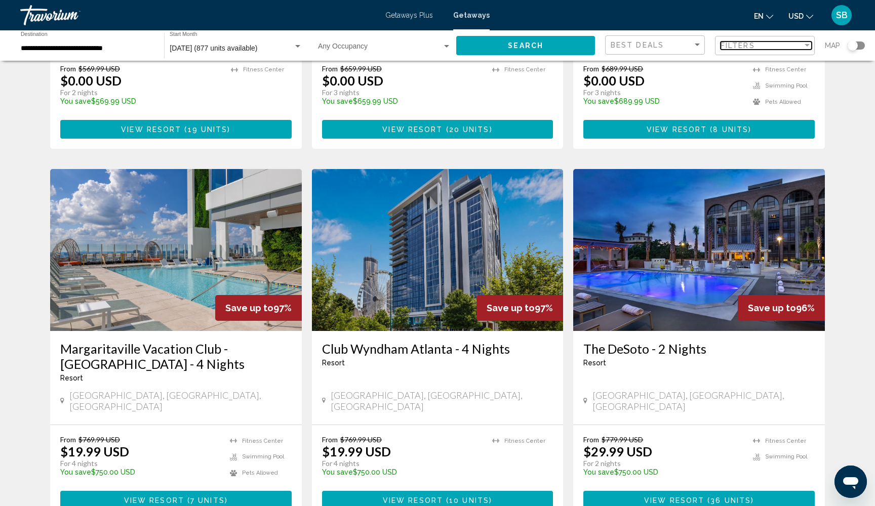
click at [805, 47] on div "Filter" at bounding box center [807, 46] width 9 height 8
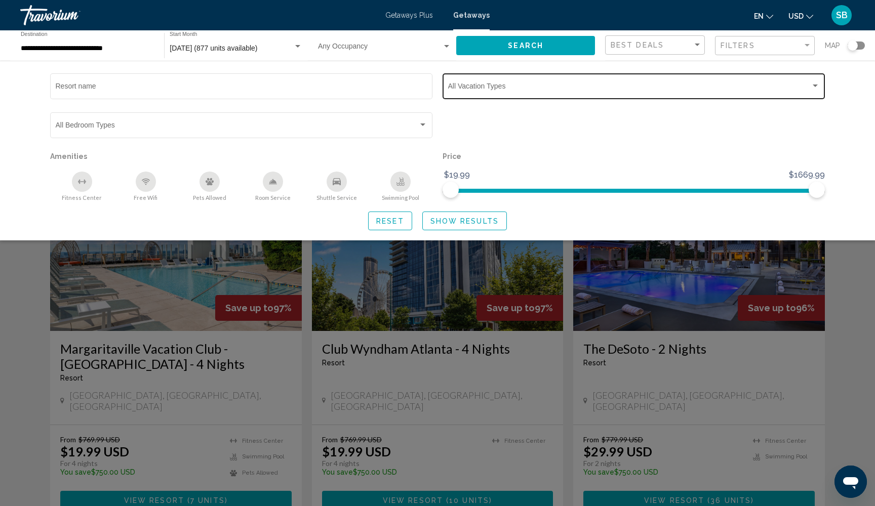
click at [663, 92] on span "Search widget" at bounding box center [629, 88] width 363 height 8
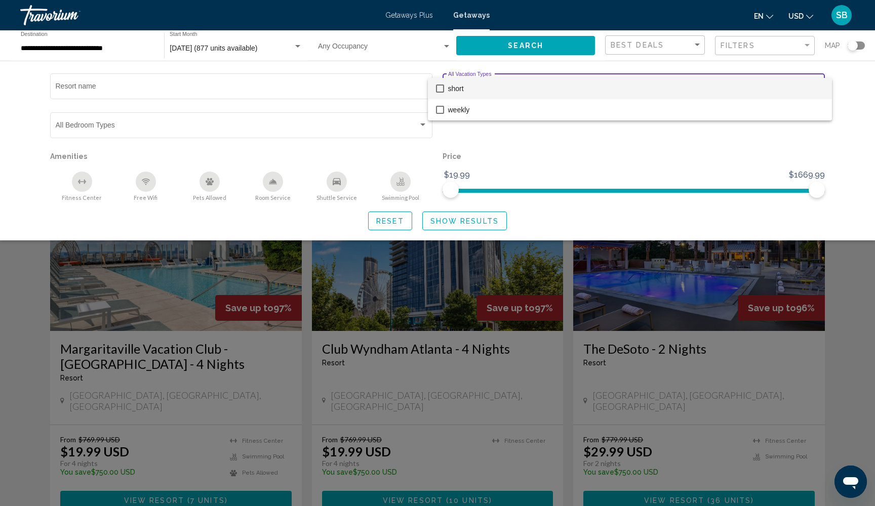
click at [852, 311] on div at bounding box center [437, 253] width 875 height 506
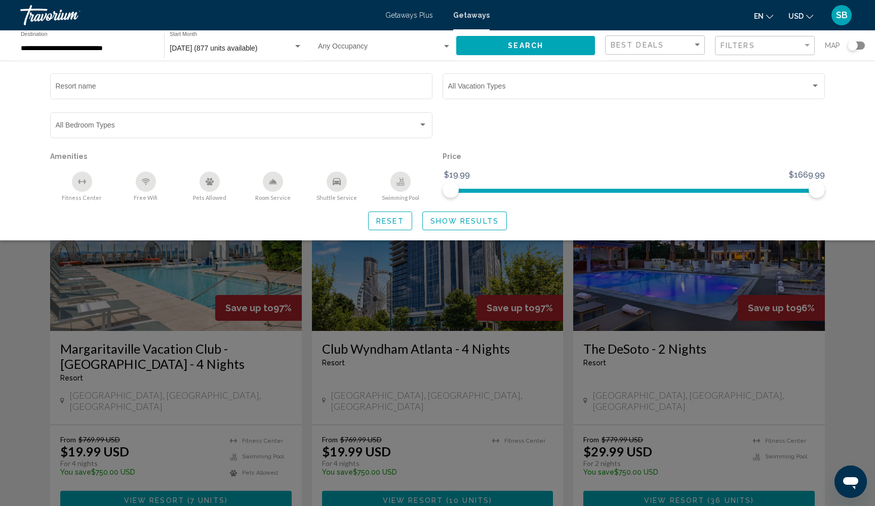
click at [466, 225] on span "Show Results" at bounding box center [464, 221] width 68 height 8
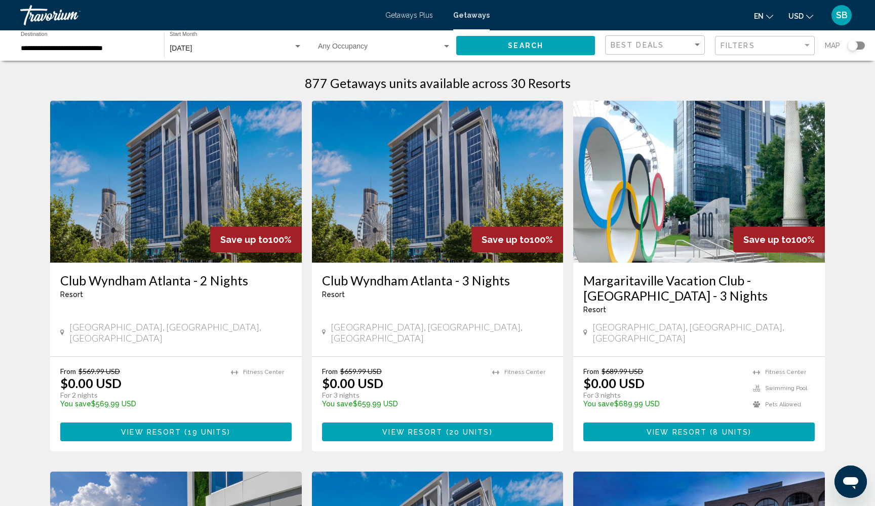
scroll to position [7, 0]
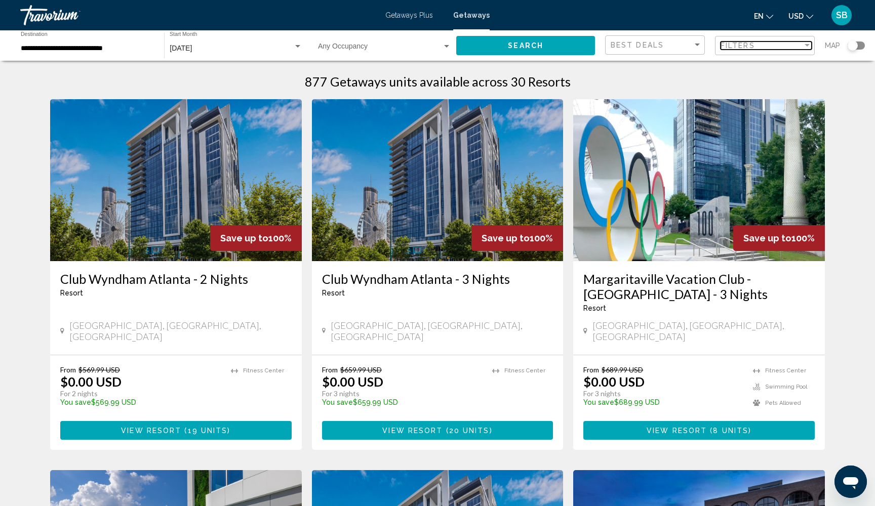
click at [758, 47] on div "Filters" at bounding box center [762, 46] width 82 height 8
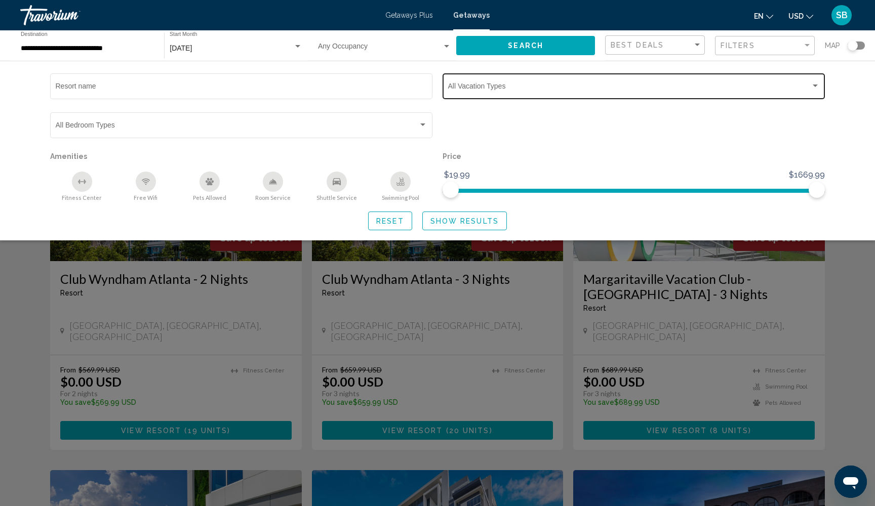
click at [672, 80] on div "Vacation Types All Vacation Types" at bounding box center [634, 85] width 372 height 28
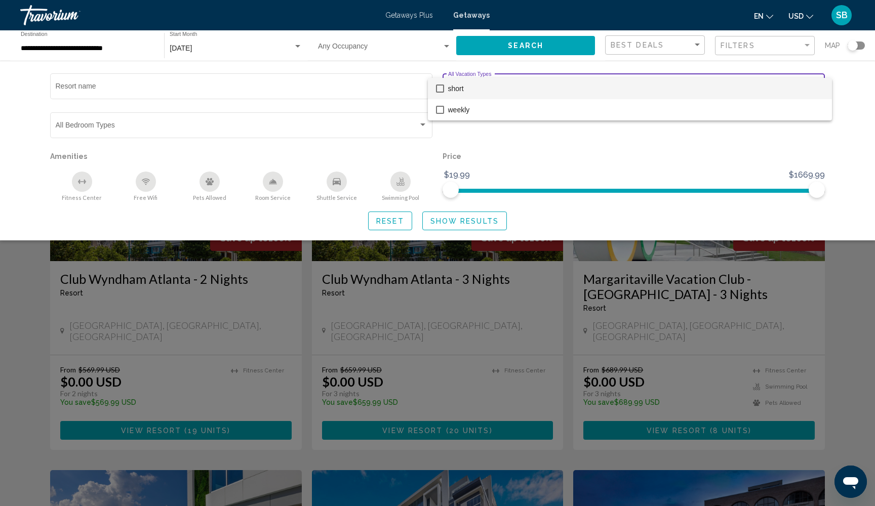
click at [441, 86] on mat-pseudo-checkbox at bounding box center [440, 89] width 8 height 8
click at [449, 226] on div at bounding box center [437, 253] width 875 height 506
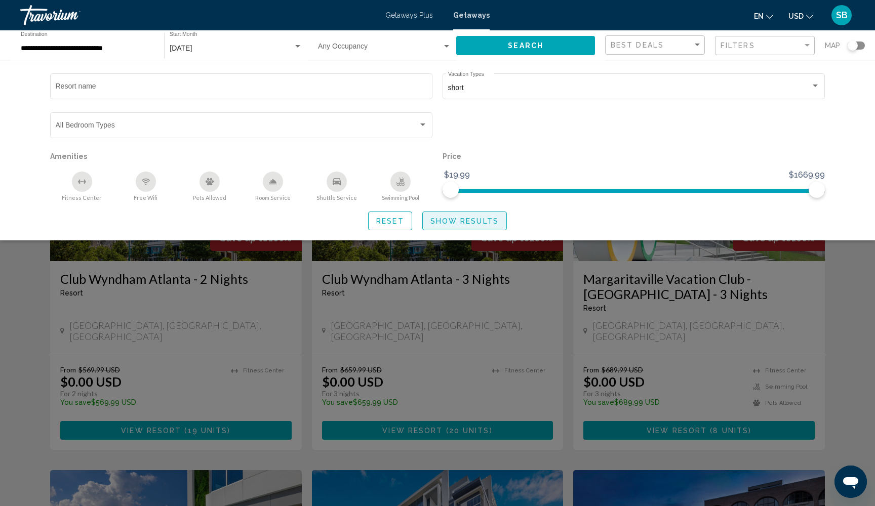
click at [439, 222] on span "Show Results" at bounding box center [464, 221] width 68 height 8
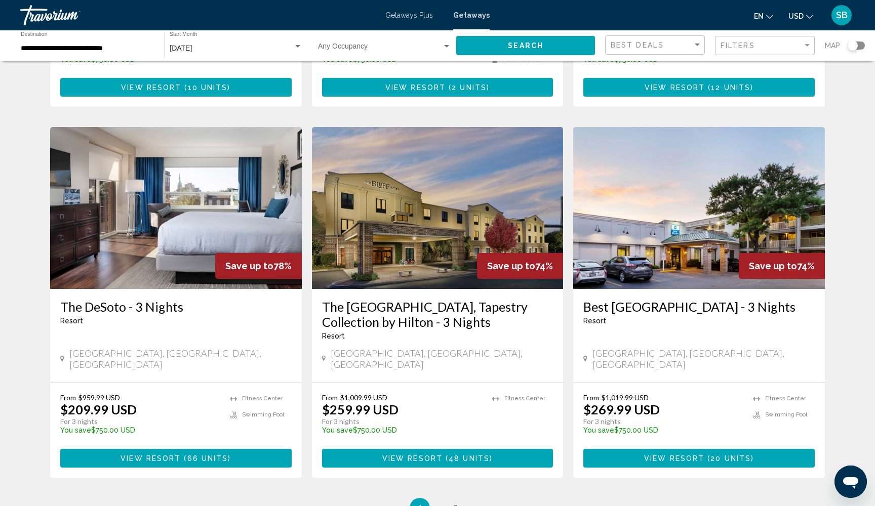
scroll to position [1089, 0]
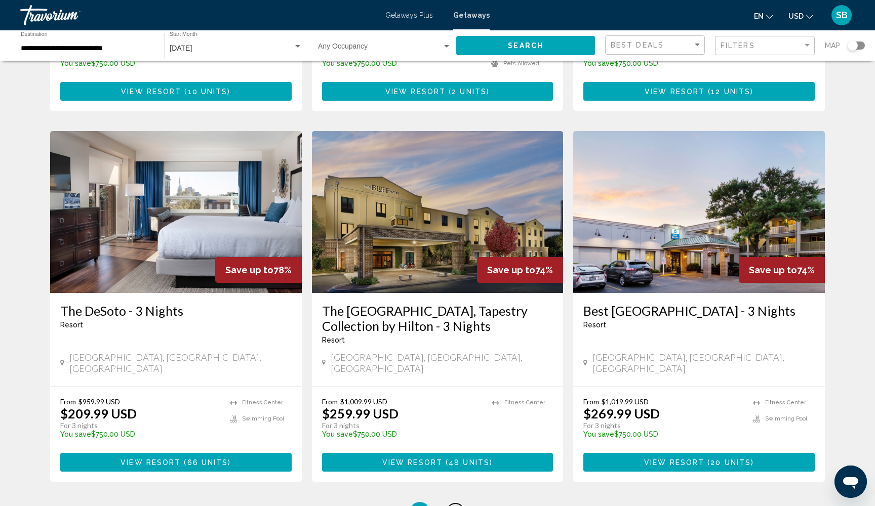
click at [451, 504] on link "page 2" at bounding box center [456, 513] width 18 height 18
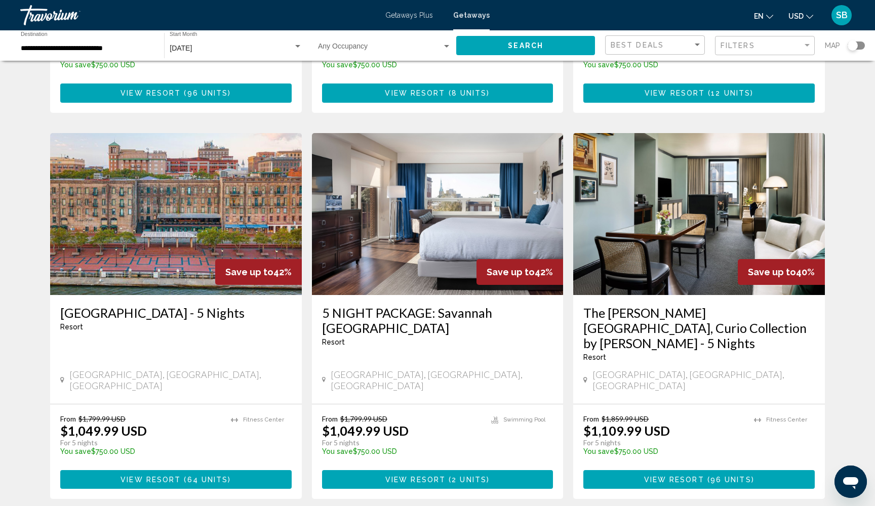
scroll to position [747, 0]
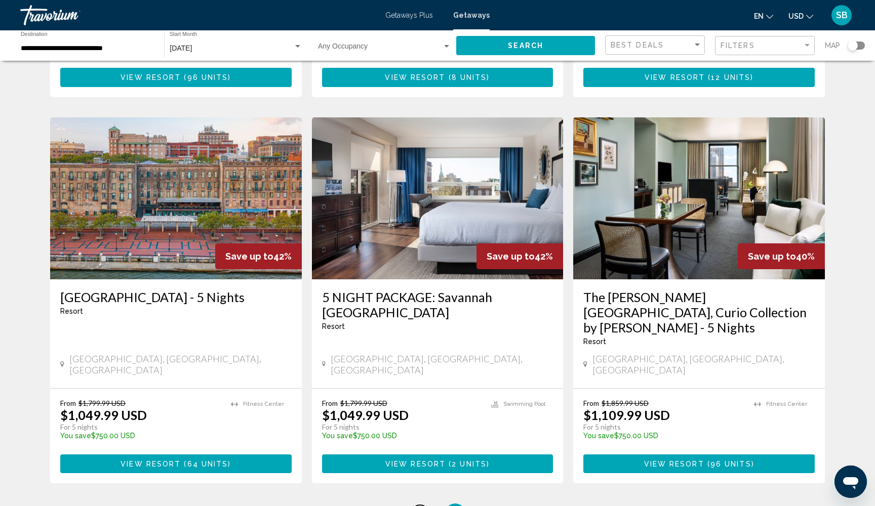
click at [420, 506] on span "1" at bounding box center [419, 513] width 5 height 11
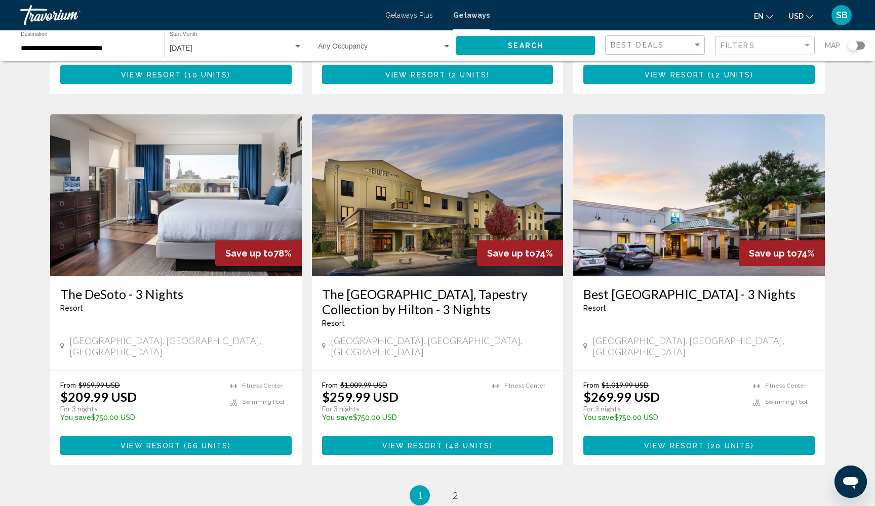
scroll to position [1160, 0]
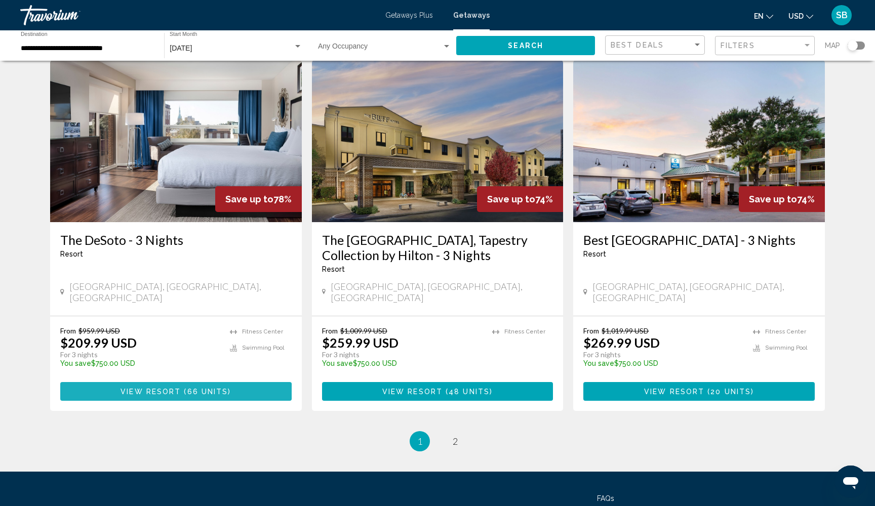
click at [173, 388] on span "View Resort" at bounding box center [151, 392] width 60 height 8
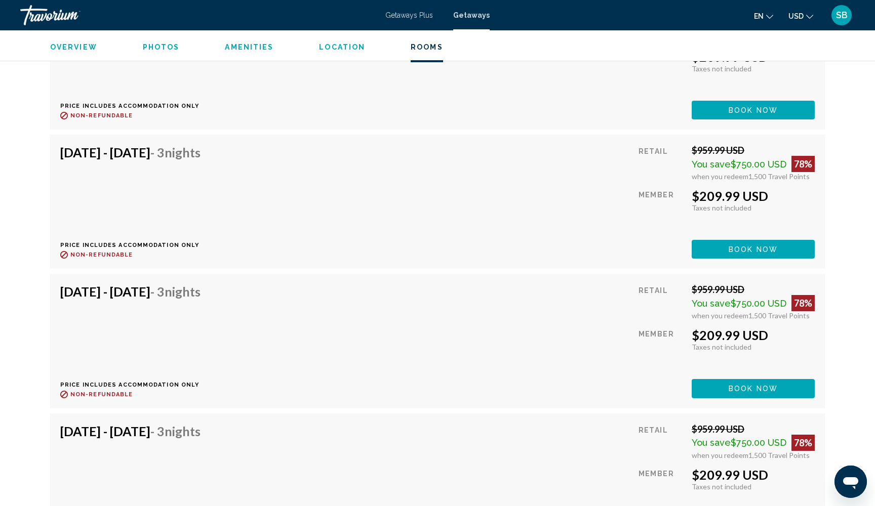
scroll to position [2169, 0]
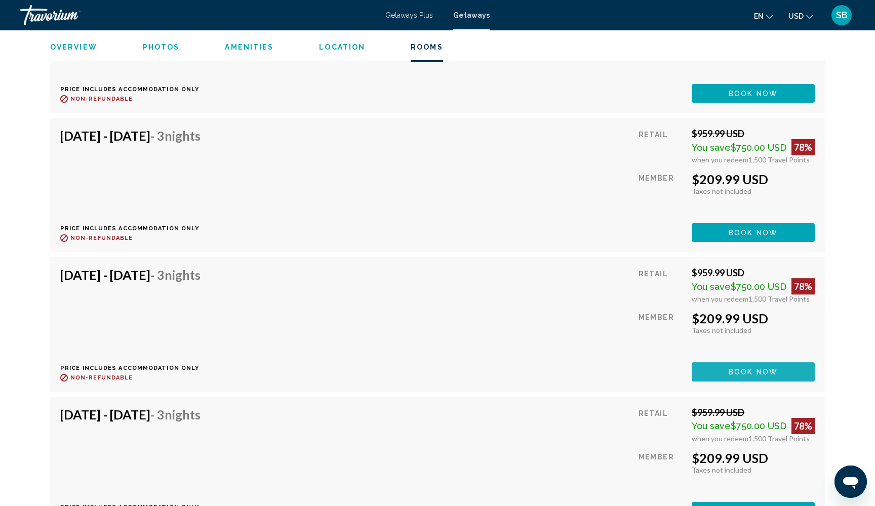
click at [760, 369] on span "Book now" at bounding box center [753, 373] width 49 height 8
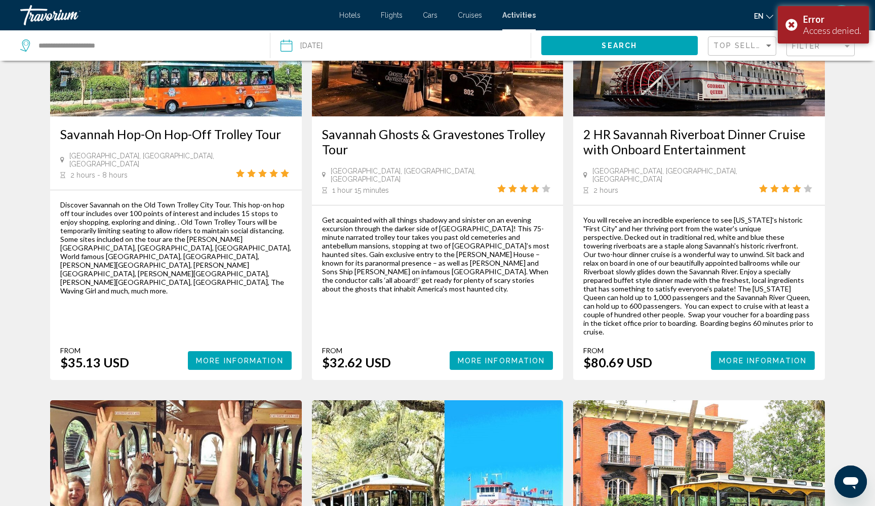
scroll to position [149, 0]
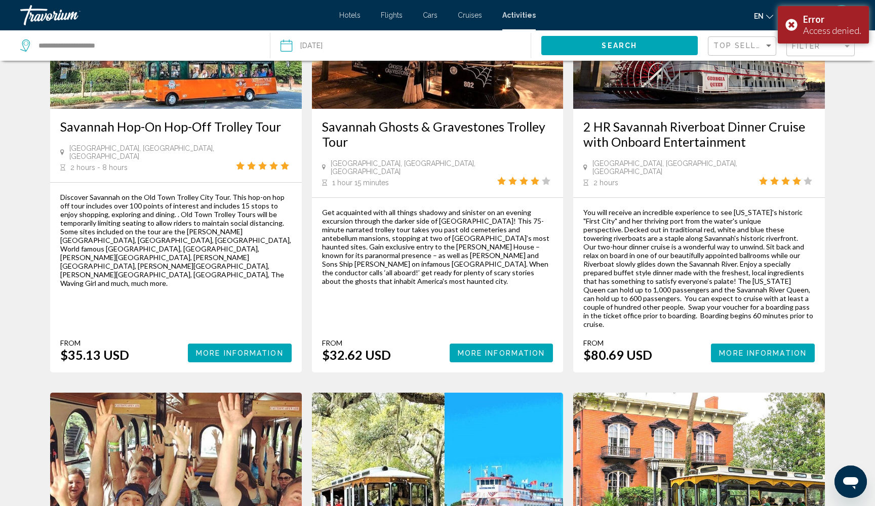
click at [777, 349] on span "More Information" at bounding box center [763, 353] width 88 height 8
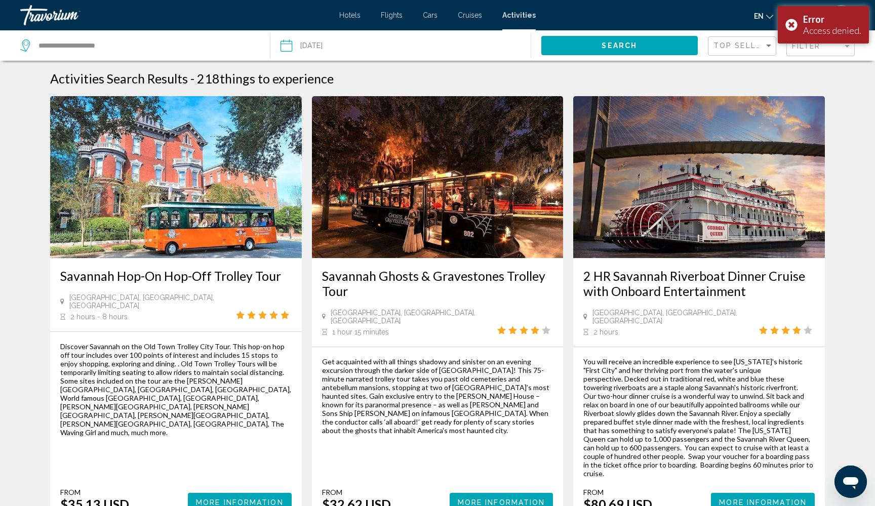
click at [353, 14] on span "Hotels" at bounding box center [349, 15] width 21 height 8
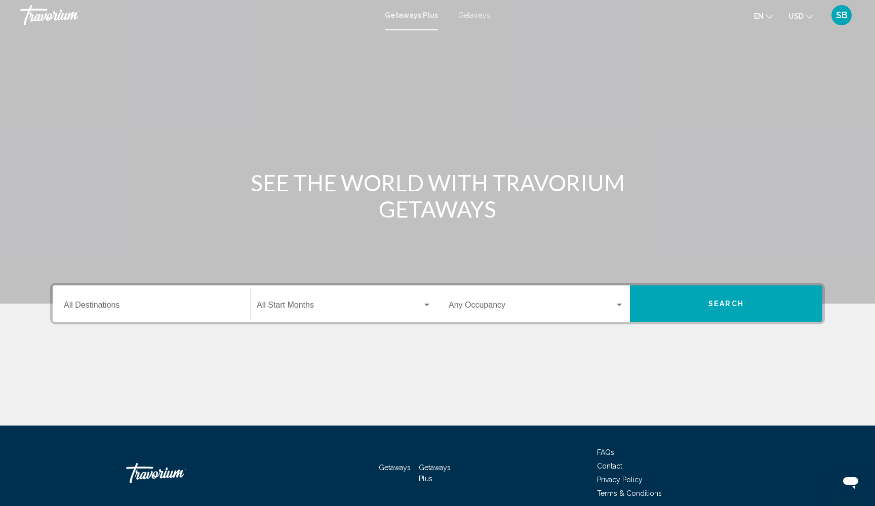
click at [472, 16] on span "Getaways" at bounding box center [474, 15] width 32 height 8
click at [114, 303] on input "Destination All Destinations" at bounding box center [151, 307] width 175 height 9
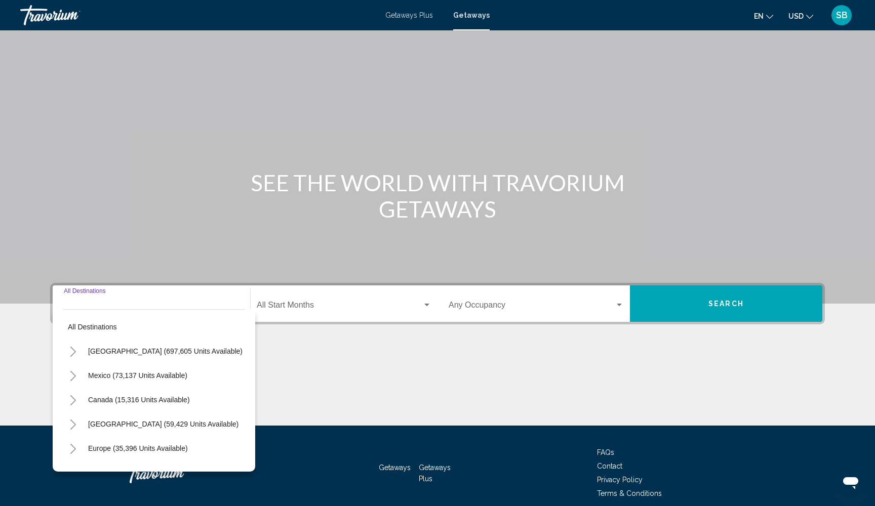
scroll to position [44, 0]
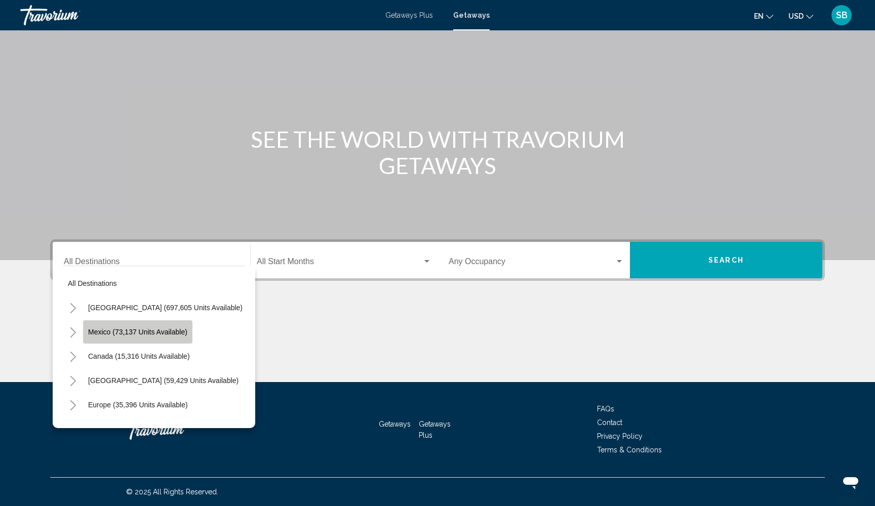
click at [112, 333] on span "Mexico (73,137 units available)" at bounding box center [137, 332] width 99 height 8
type input "**********"
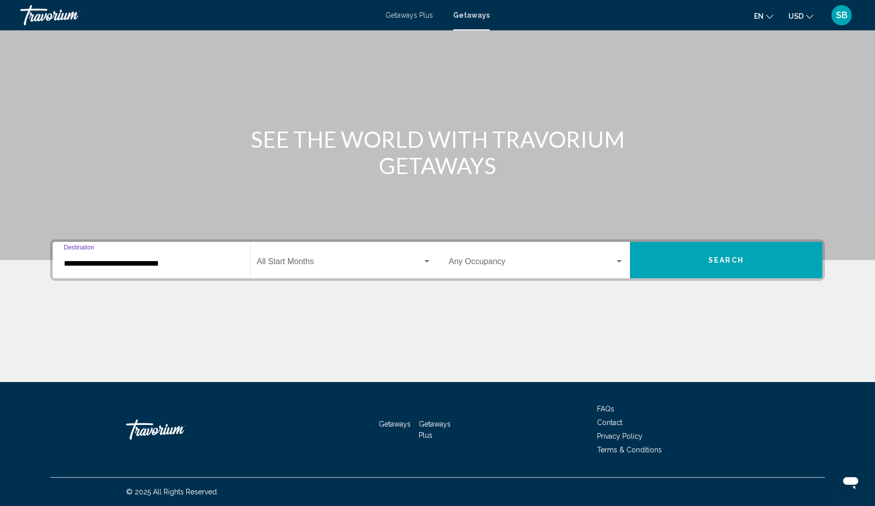
click at [337, 261] on span "Search widget" at bounding box center [340, 263] width 166 height 9
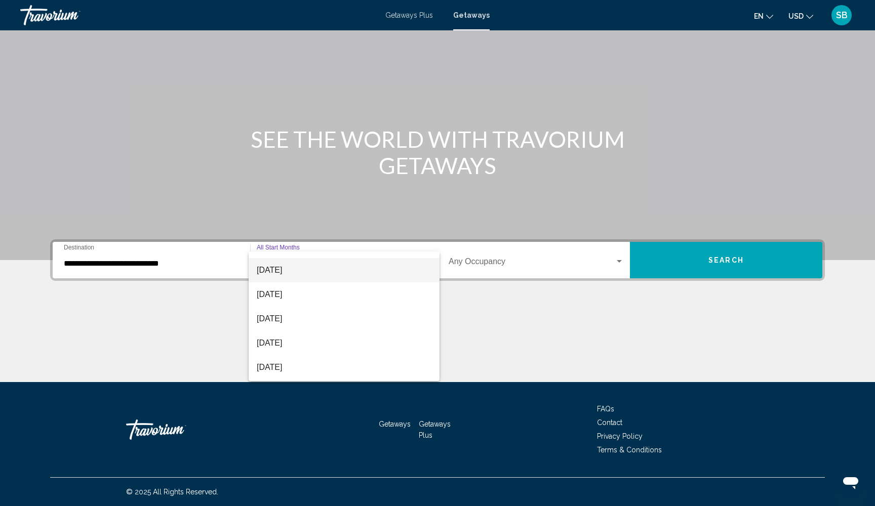
scroll to position [176, 0]
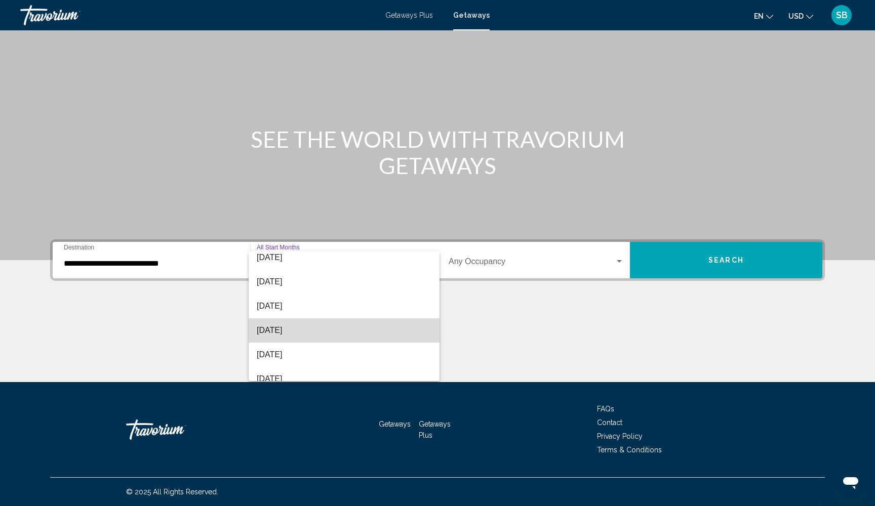
click at [305, 334] on span "June 2026" at bounding box center [344, 331] width 175 height 24
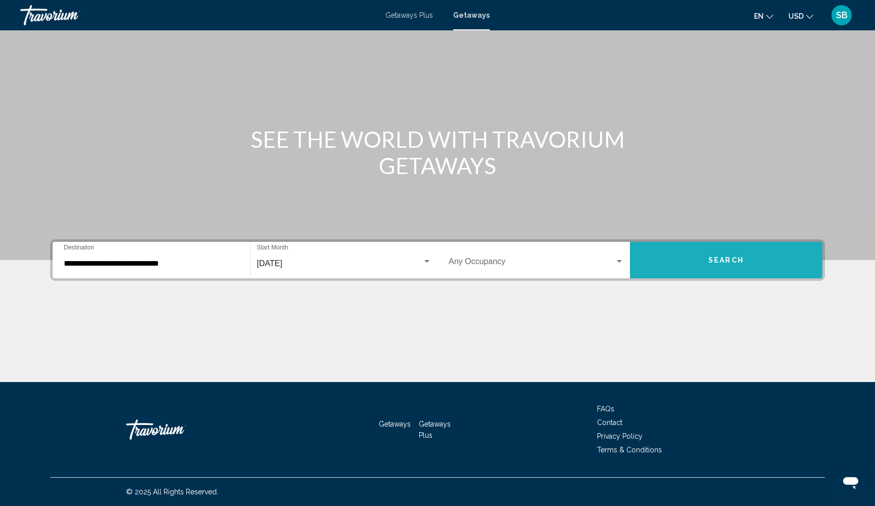
click at [679, 256] on button "Search" at bounding box center [726, 260] width 192 height 36
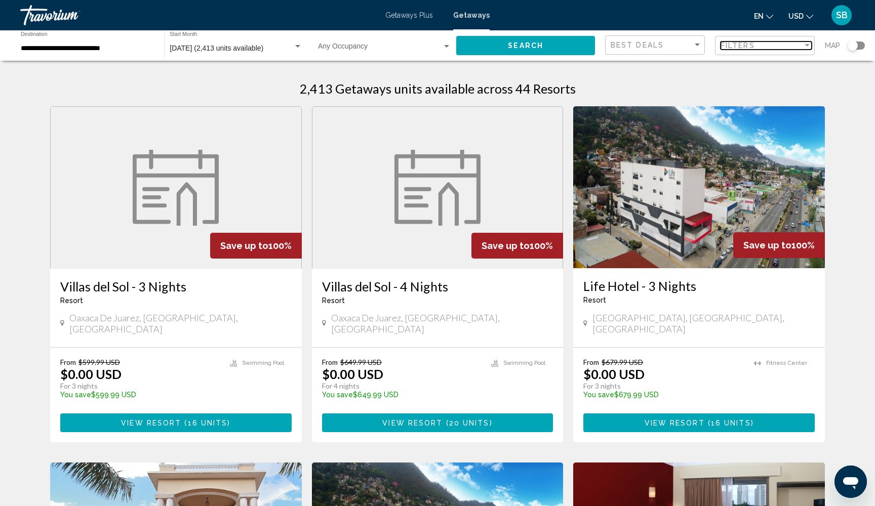
click at [735, 46] on span "Filters" at bounding box center [738, 46] width 34 height 8
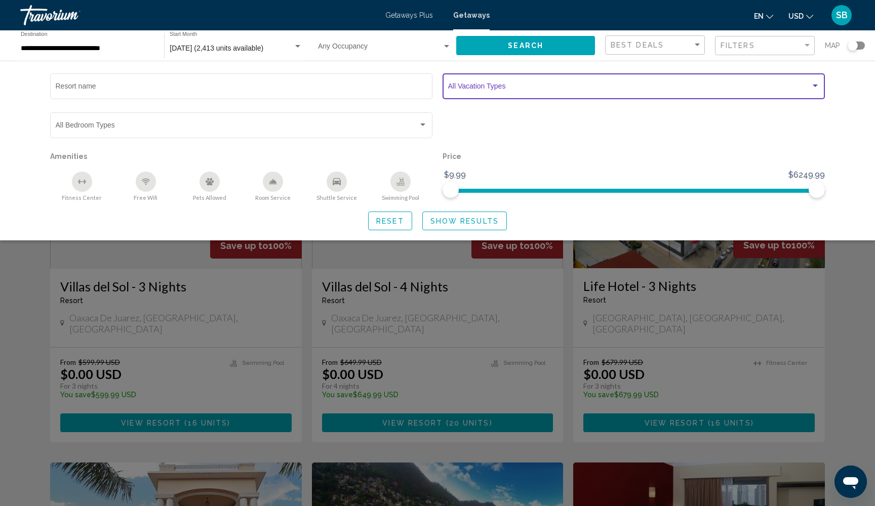
click at [595, 84] on span "Search widget" at bounding box center [629, 88] width 363 height 8
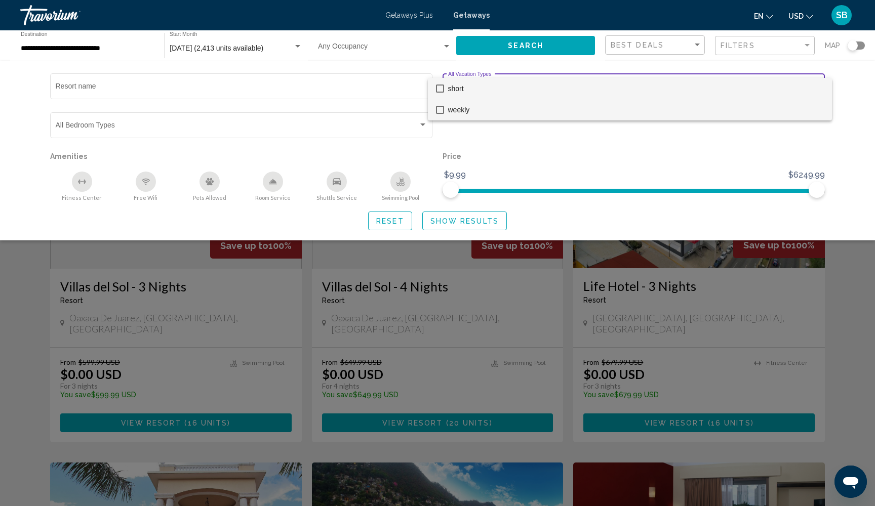
click at [439, 109] on mat-pseudo-checkbox at bounding box center [440, 110] width 8 height 8
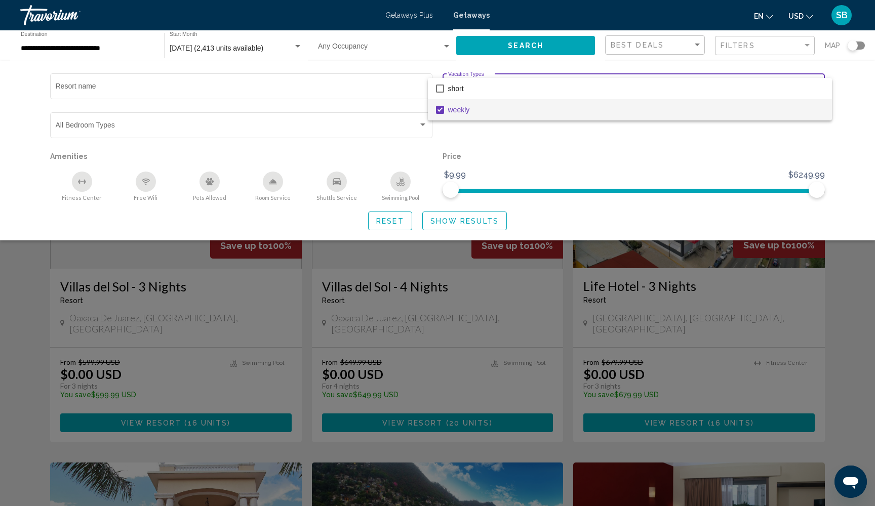
click at [442, 225] on div at bounding box center [437, 253] width 875 height 506
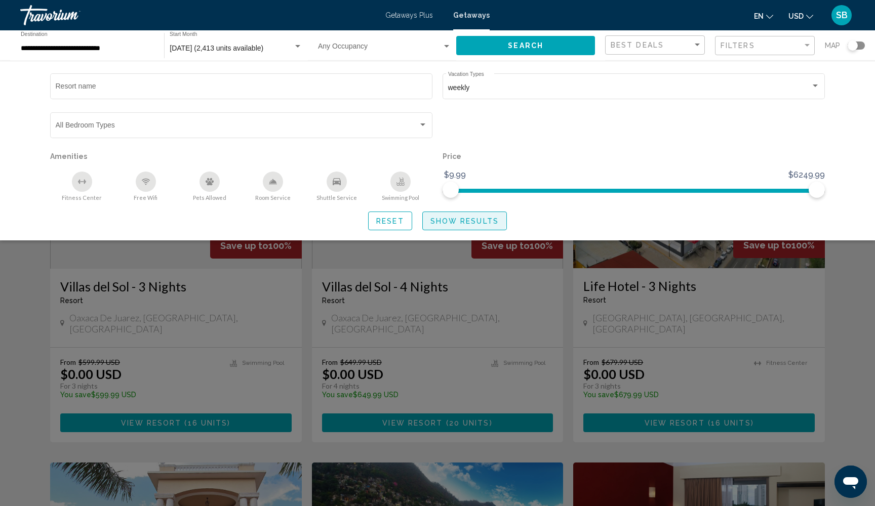
click at [450, 222] on span "Show Results" at bounding box center [464, 221] width 68 height 8
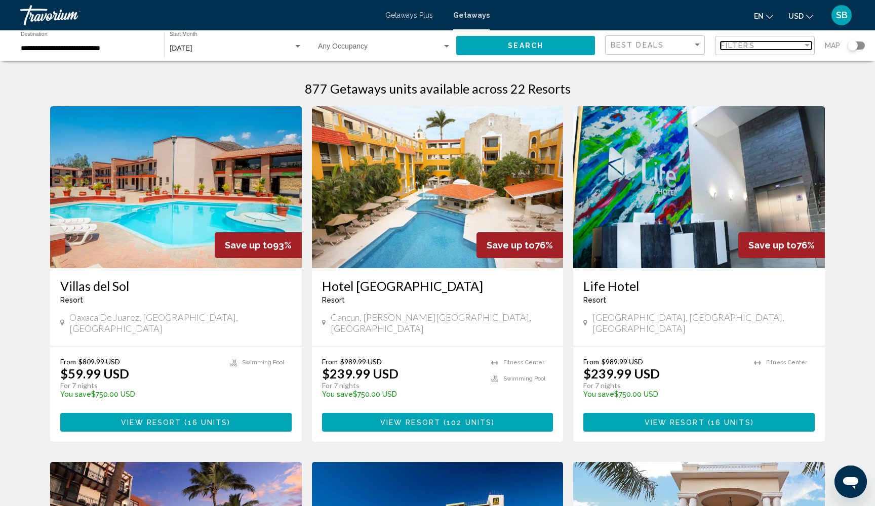
click at [743, 46] on span "Filters" at bounding box center [738, 46] width 34 height 8
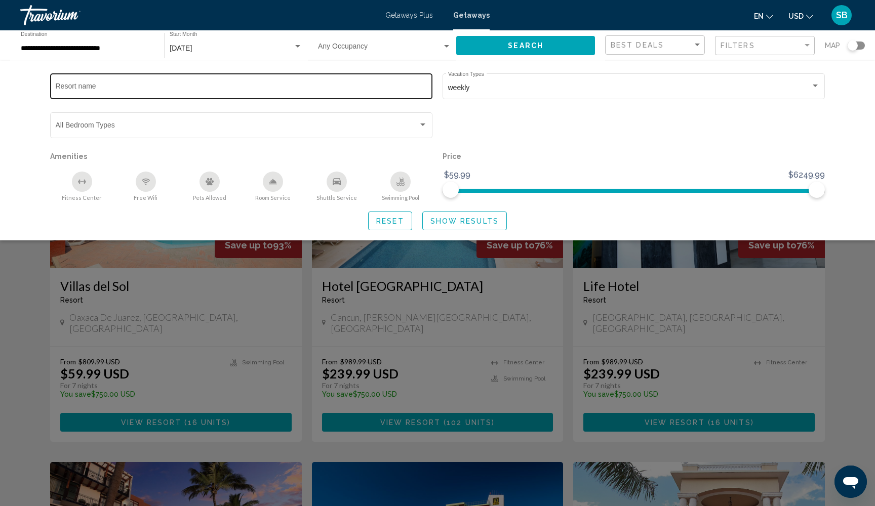
click at [351, 86] on input "Resort name" at bounding box center [242, 88] width 372 height 8
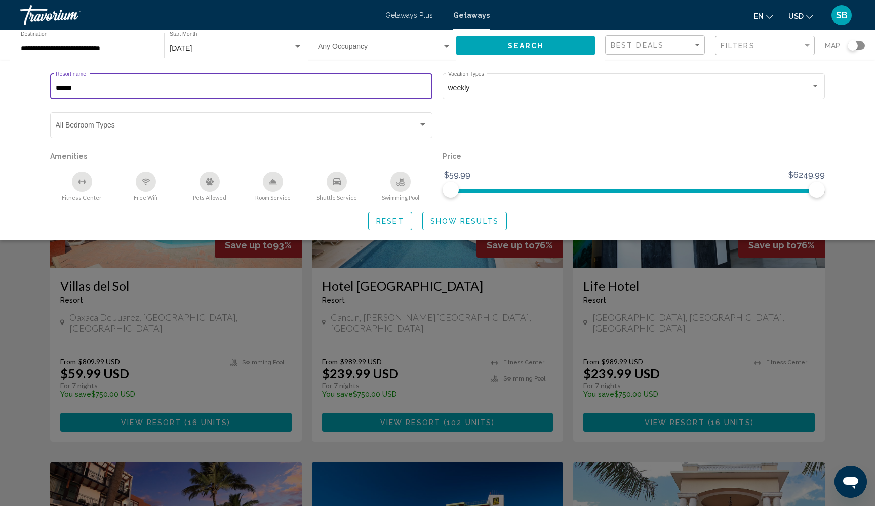
type input "******"
click at [440, 225] on span "Show Results" at bounding box center [464, 221] width 68 height 8
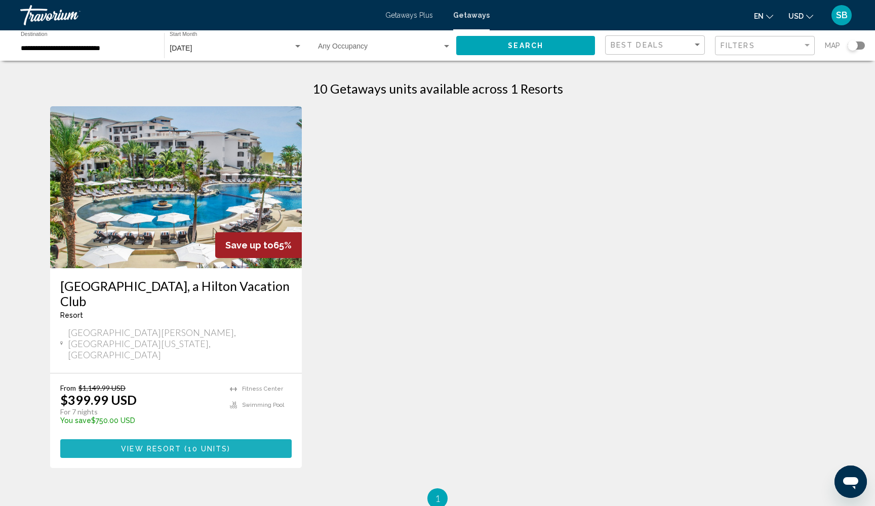
click at [115, 440] on button "View Resort ( 10 units )" at bounding box center [175, 449] width 231 height 19
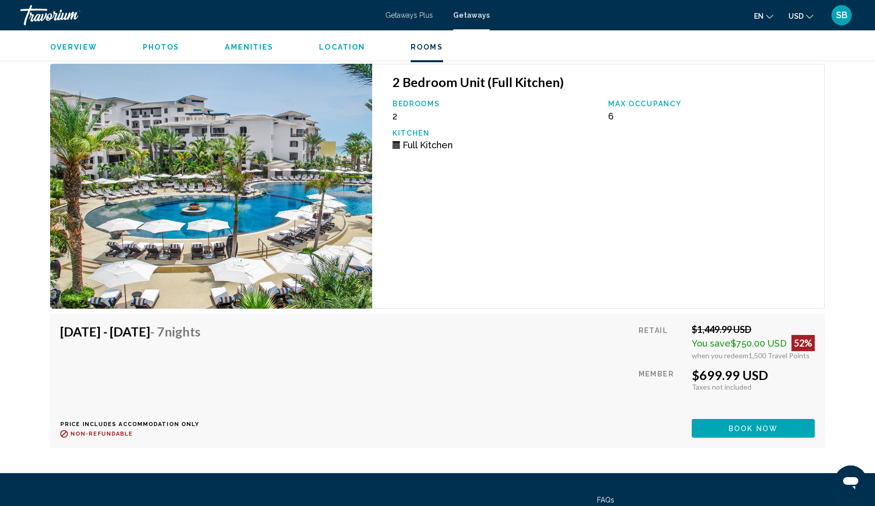
scroll to position [2502, 0]
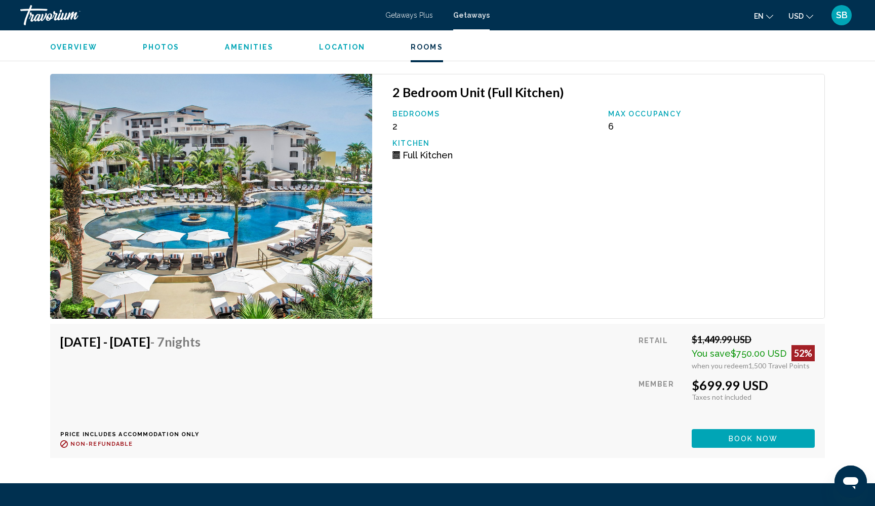
click at [715, 441] on button "Book now" at bounding box center [753, 438] width 123 height 19
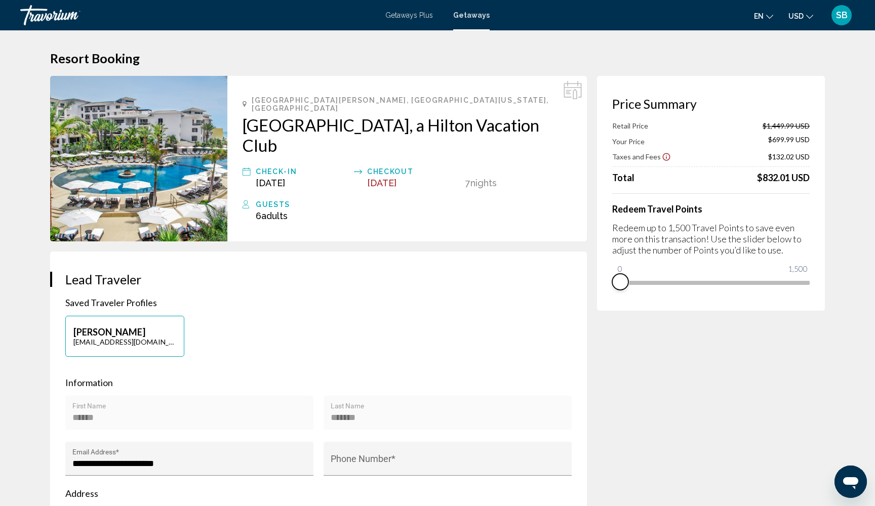
drag, startPoint x: 803, startPoint y: 298, endPoint x: 566, endPoint y: 281, distance: 237.6
drag, startPoint x: 623, startPoint y: 270, endPoint x: 875, endPoint y: 332, distance: 258.7
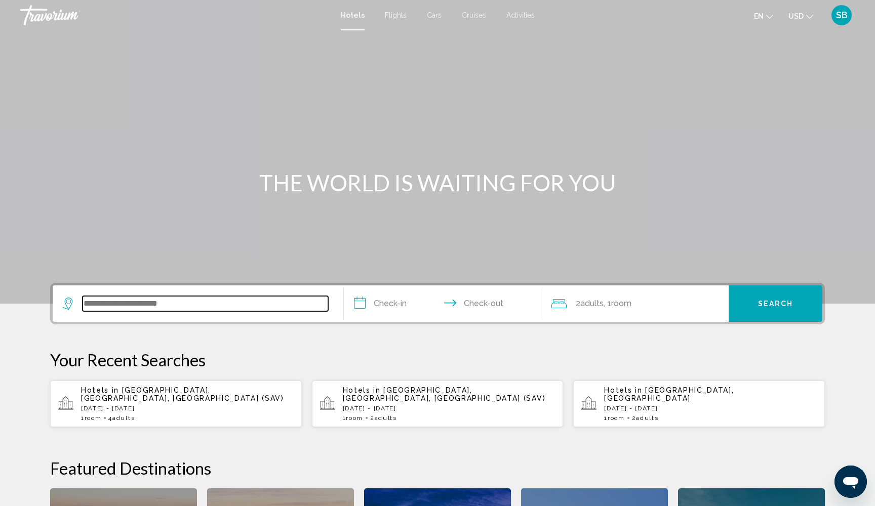
click at [186, 304] on input "Search widget" at bounding box center [206, 303] width 246 height 15
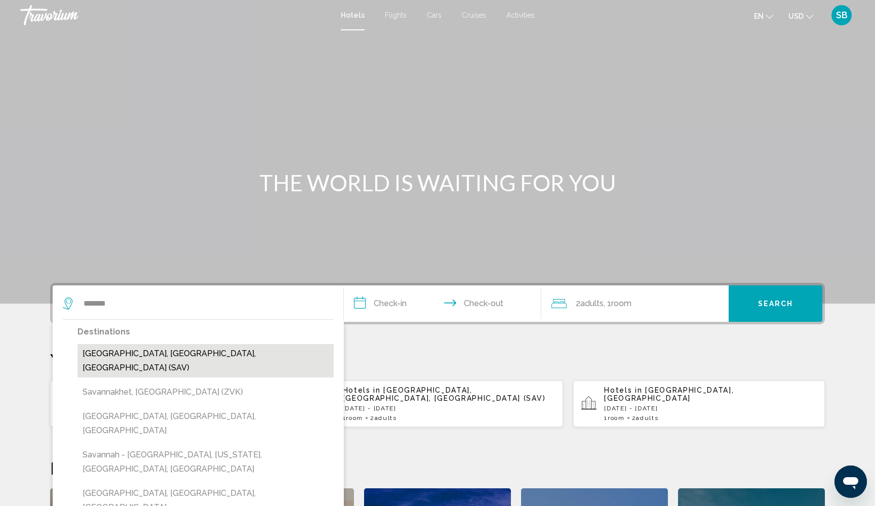
click at [104, 352] on button "[GEOGRAPHIC_DATA], [GEOGRAPHIC_DATA], [GEOGRAPHIC_DATA] (SAV)" at bounding box center [205, 360] width 256 height 33
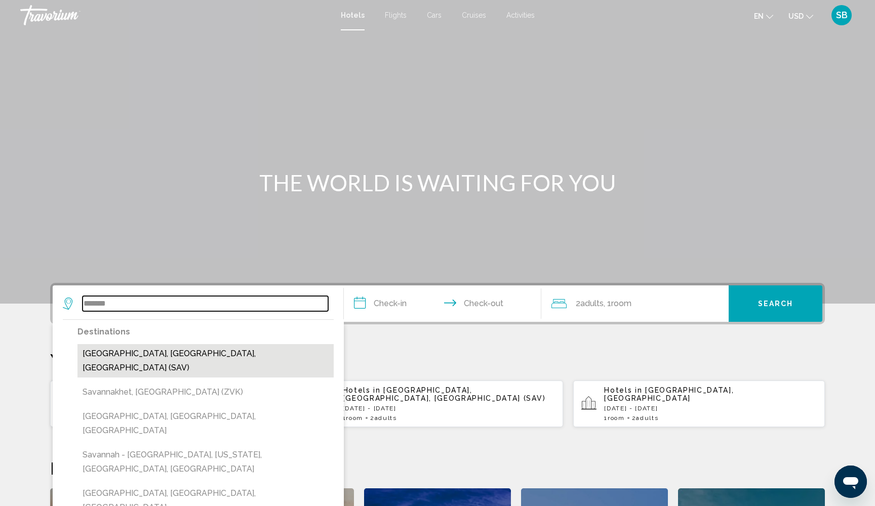
type input "**********"
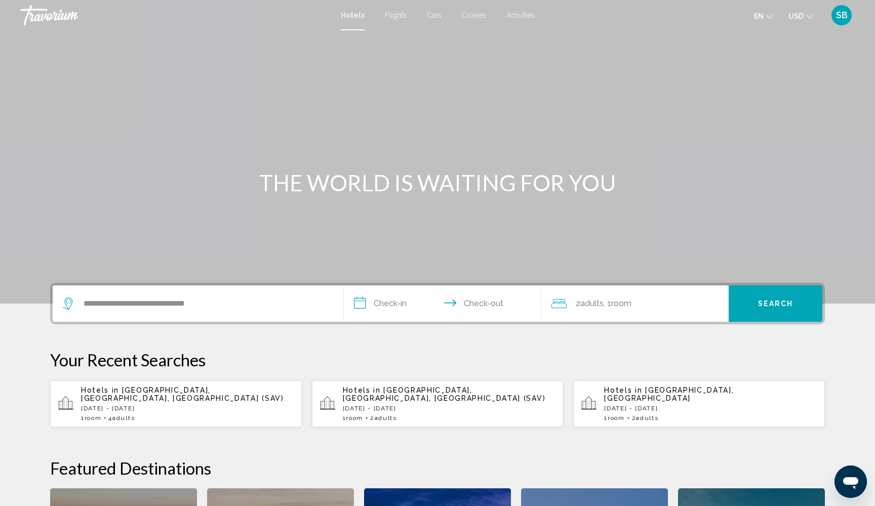
click at [367, 303] on input "**********" at bounding box center [445, 305] width 202 height 39
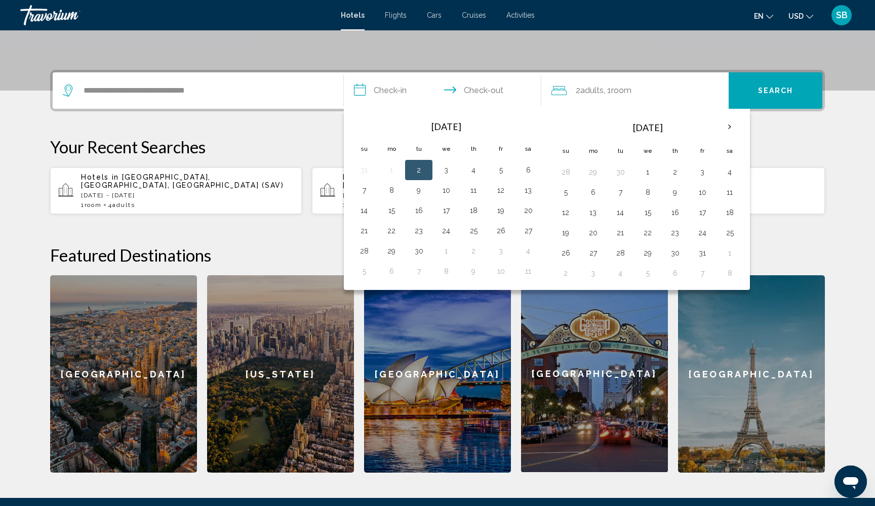
scroll to position [250, 0]
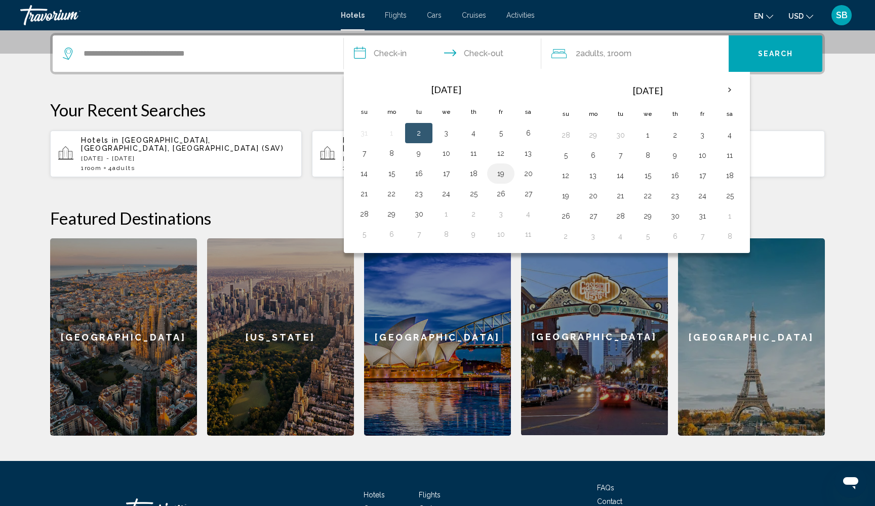
click at [496, 173] on button "19" at bounding box center [501, 174] width 16 height 14
click at [393, 193] on button "22" at bounding box center [391, 194] width 16 height 14
type input "**********"
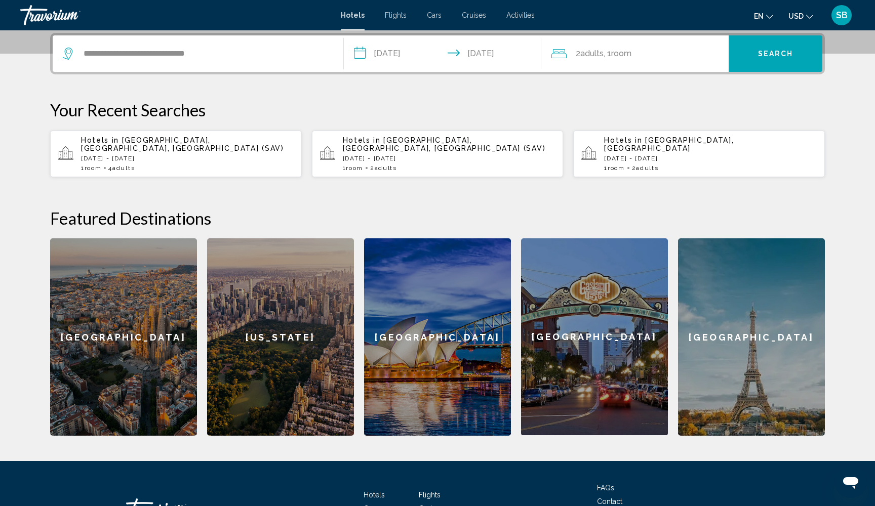
click at [628, 49] on span "Room" at bounding box center [621, 54] width 20 height 10
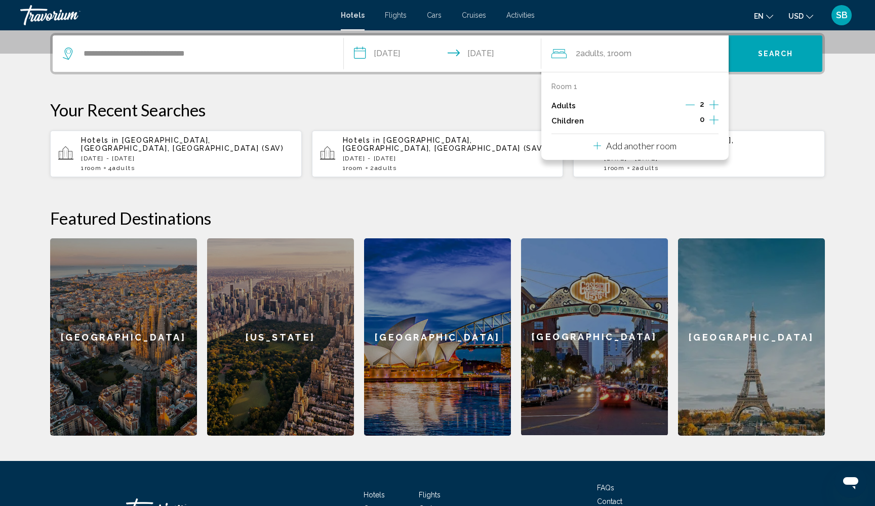
click at [712, 105] on icon "Increment adults" at bounding box center [713, 105] width 9 height 12
click at [766, 60] on button "Search" at bounding box center [776, 53] width 94 height 36
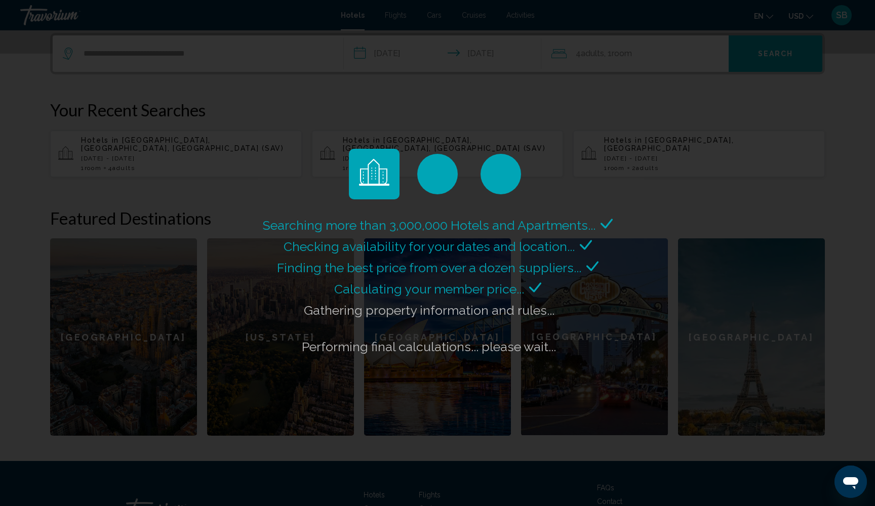
scroll to position [0, 0]
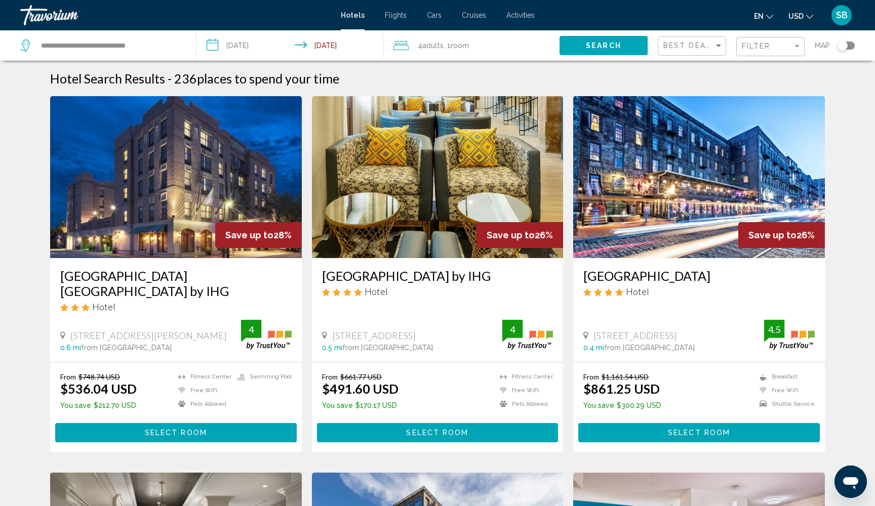
click at [464, 49] on span "Room" at bounding box center [460, 46] width 18 height 8
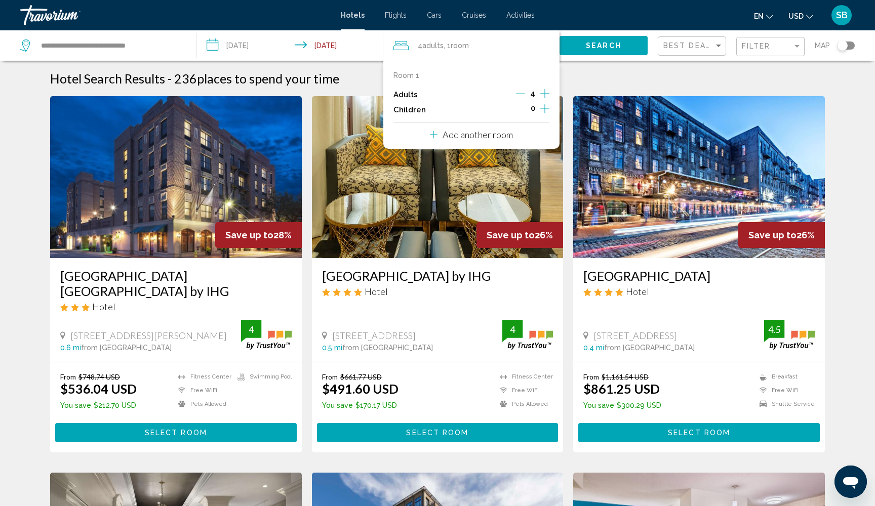
click at [521, 95] on icon "Decrement adults" at bounding box center [520, 93] width 9 height 9
click at [521, 95] on icon "Decrement adults" at bounding box center [521, 93] width 9 height 9
click at [608, 45] on span "Search" at bounding box center [603, 46] width 35 height 8
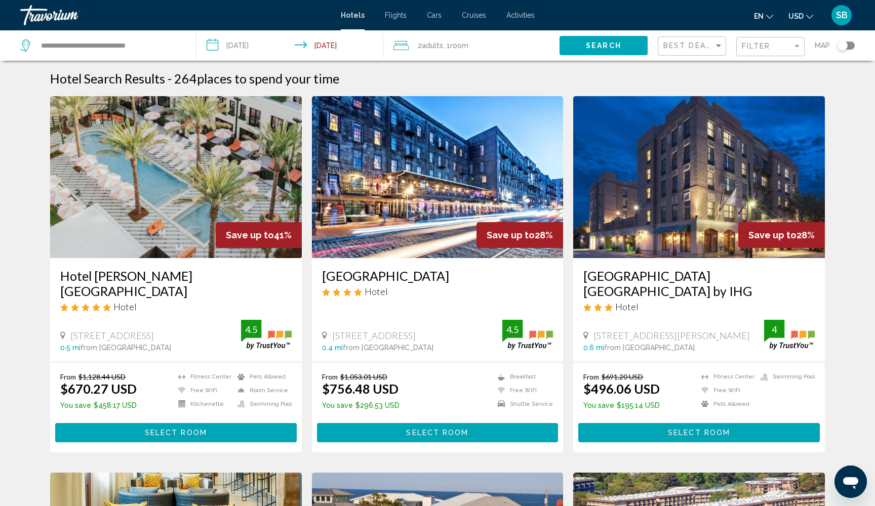
click at [210, 432] on button "Select Room" at bounding box center [176, 432] width 242 height 19
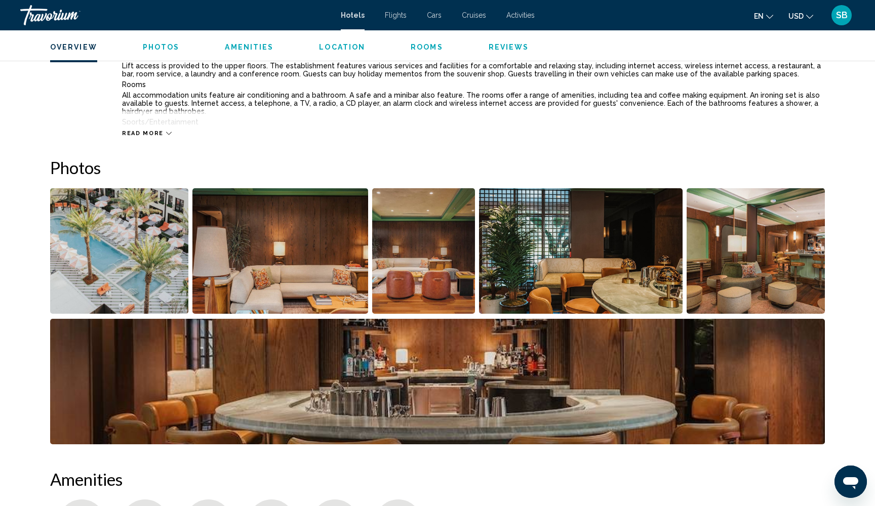
click at [146, 294] on img "Open full-screen image slider" at bounding box center [119, 251] width 138 height 126
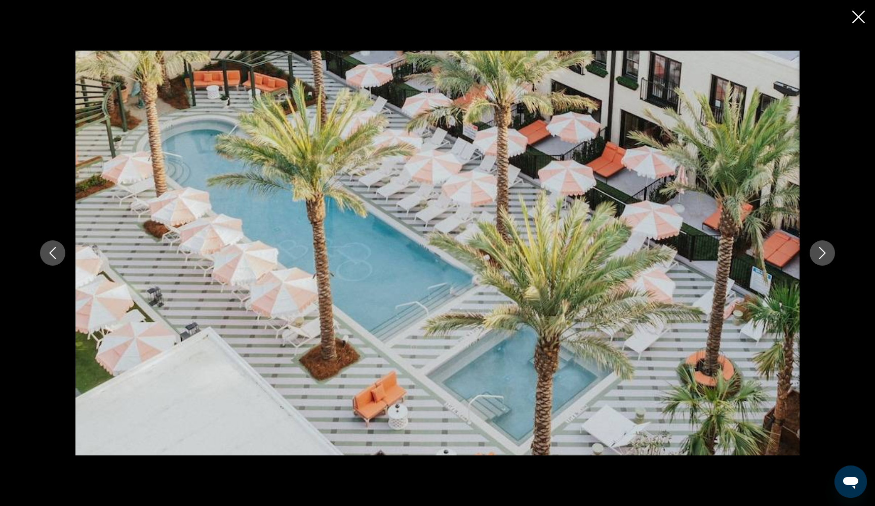
click at [823, 258] on icon "Next image" at bounding box center [822, 253] width 12 height 12
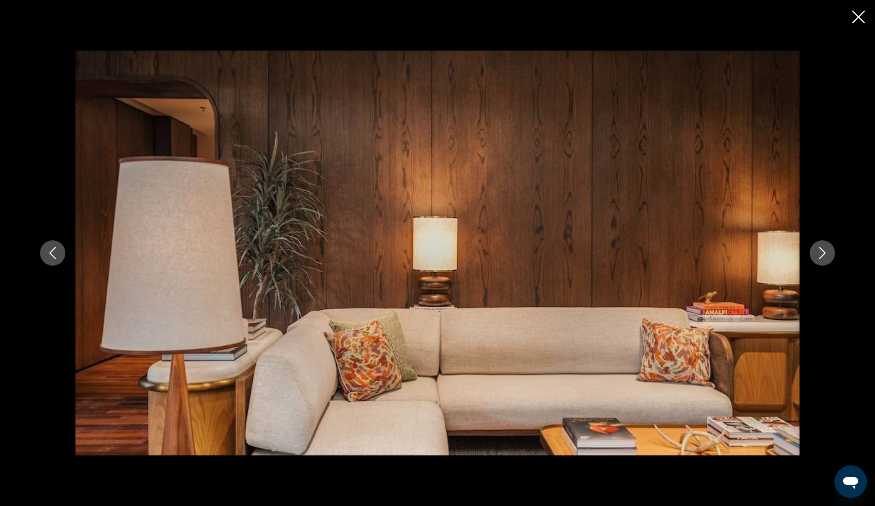
click at [823, 258] on icon "Next image" at bounding box center [822, 253] width 12 height 12
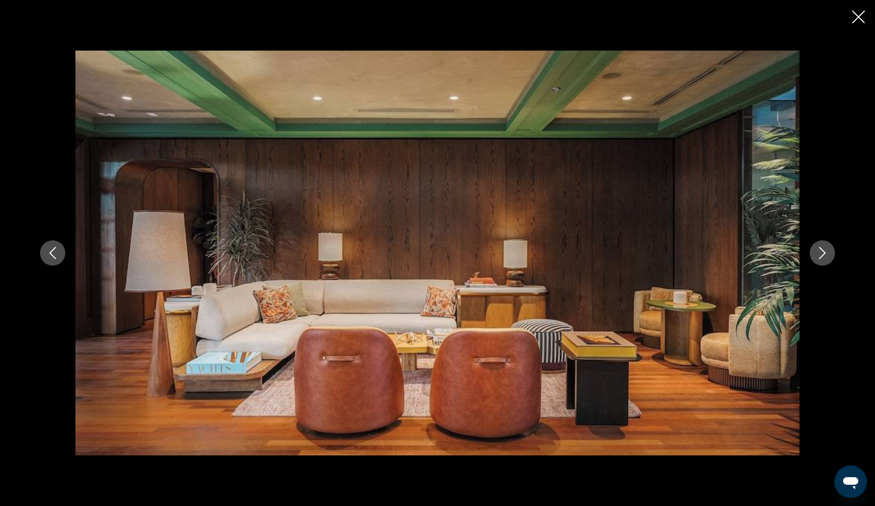
click at [823, 258] on icon "Next image" at bounding box center [822, 253] width 12 height 12
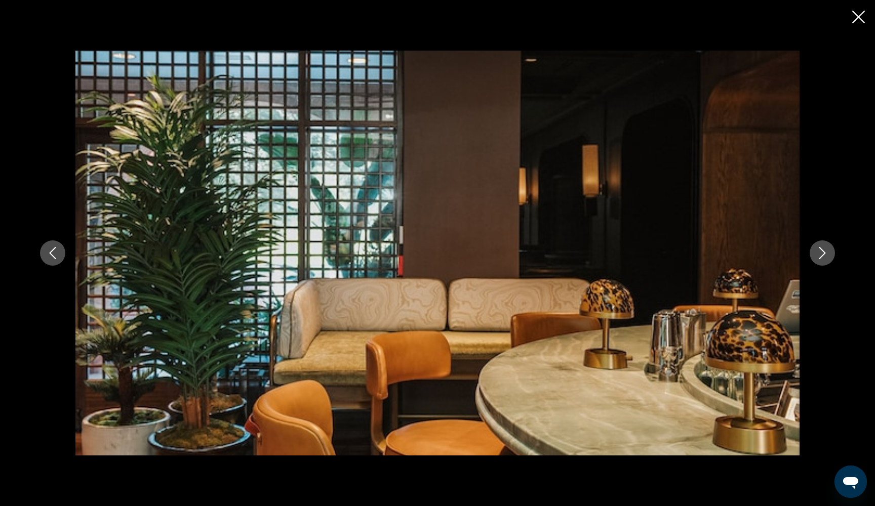
click at [823, 258] on icon "Next image" at bounding box center [822, 253] width 12 height 12
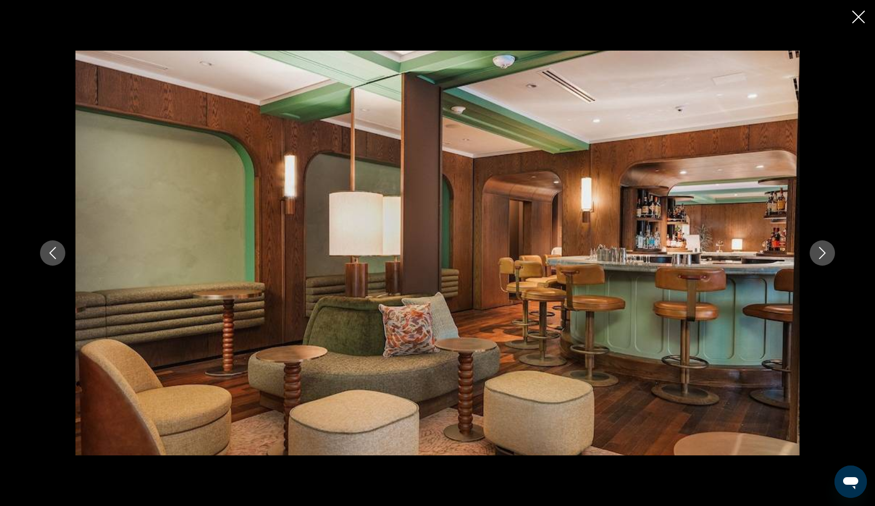
click at [823, 258] on icon "Next image" at bounding box center [822, 253] width 12 height 12
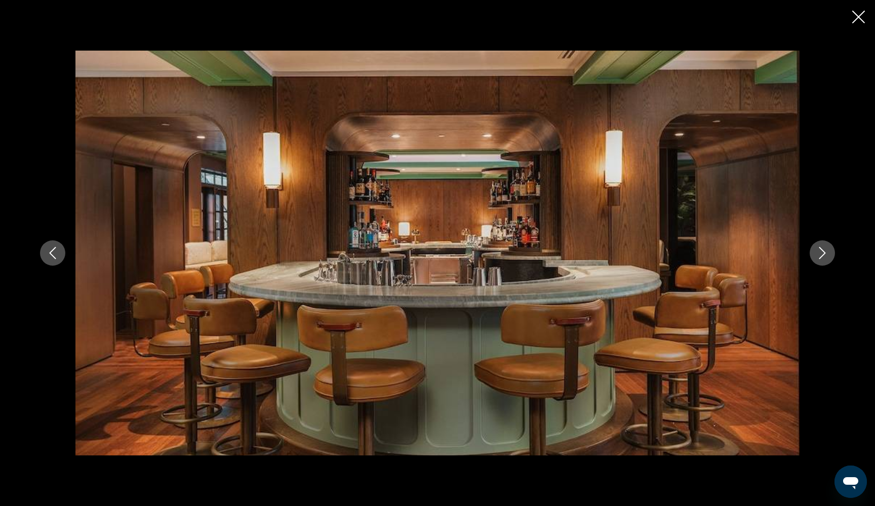
click at [823, 258] on icon "Next image" at bounding box center [822, 253] width 12 height 12
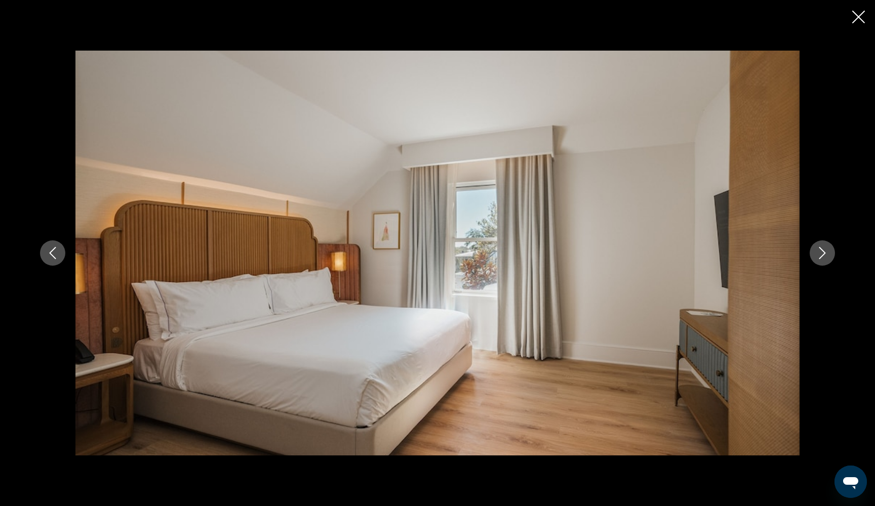
click at [823, 258] on icon "Next image" at bounding box center [822, 253] width 12 height 12
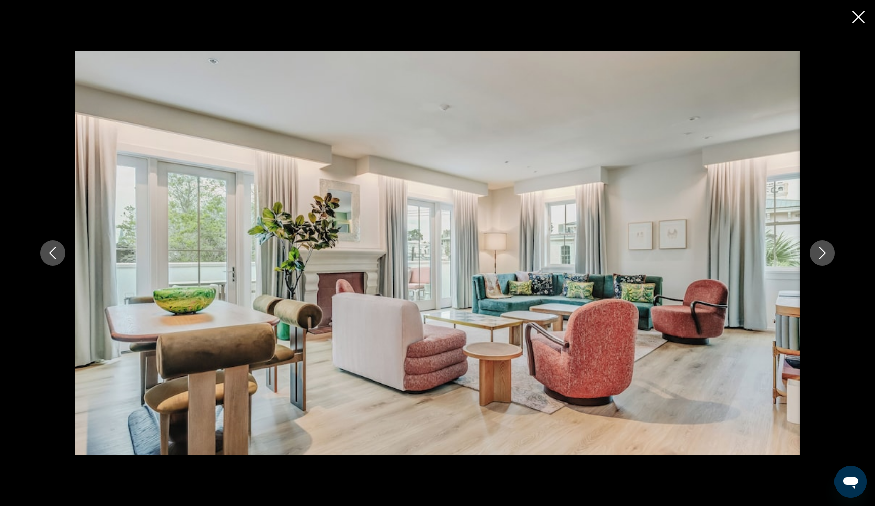
click at [823, 258] on icon "Next image" at bounding box center [822, 253] width 12 height 12
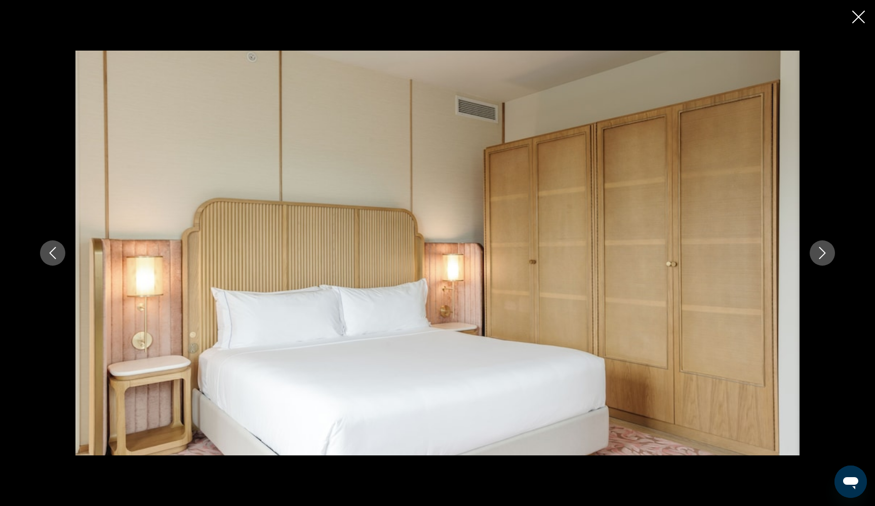
click at [823, 258] on icon "Next image" at bounding box center [822, 253] width 12 height 12
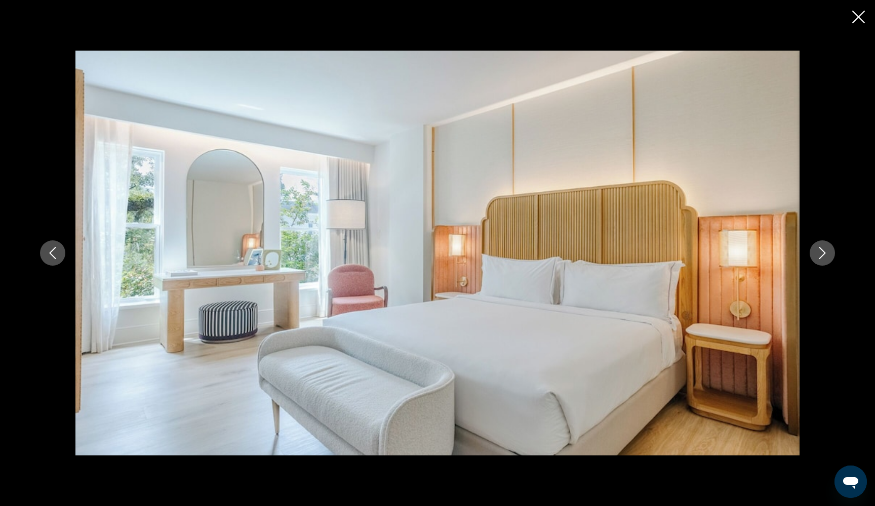
click at [823, 258] on icon "Next image" at bounding box center [822, 253] width 12 height 12
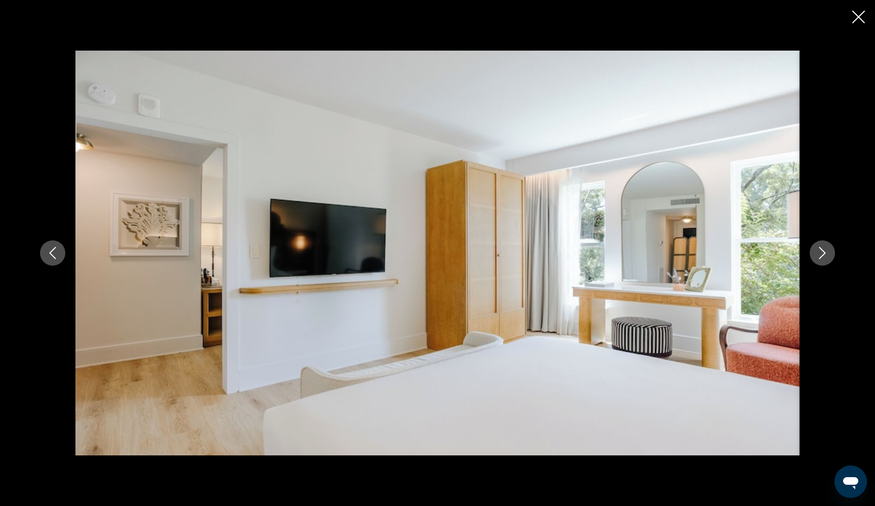
click at [823, 258] on icon "Next image" at bounding box center [822, 253] width 12 height 12
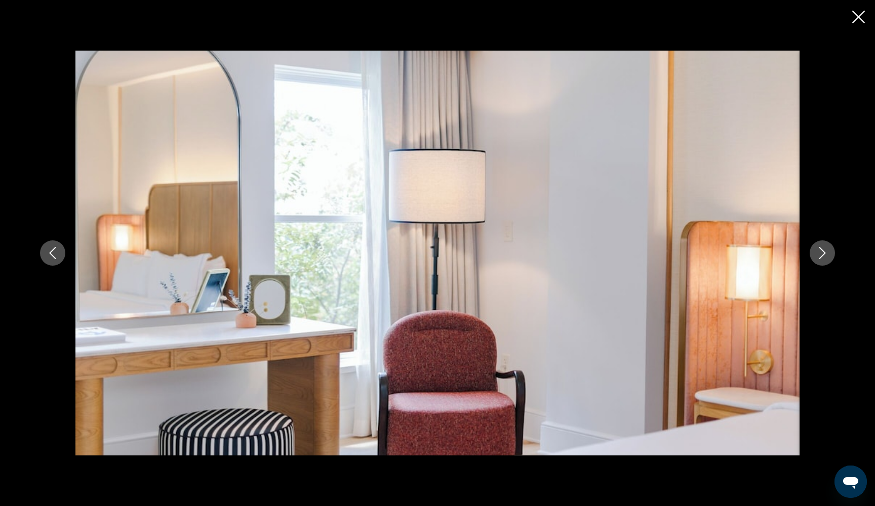
click at [859, 19] on icon "Close slideshow" at bounding box center [858, 17] width 13 height 13
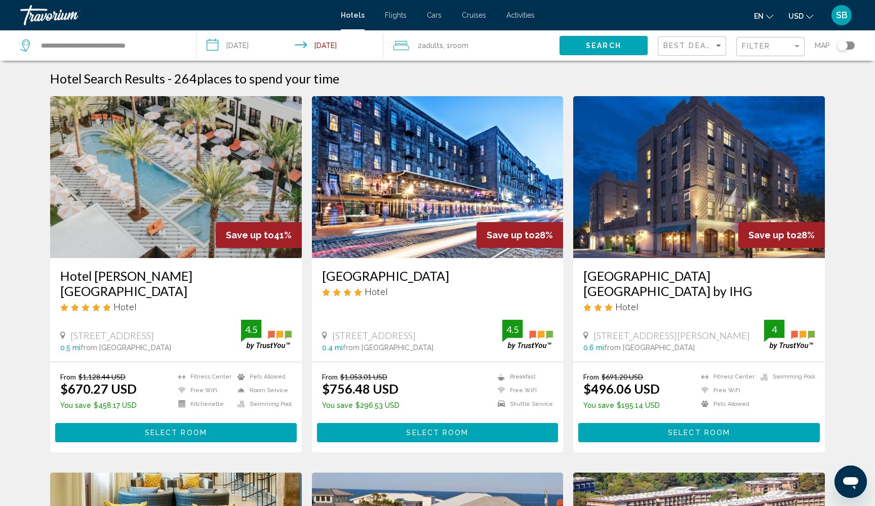
click at [406, 432] on button "Select Room" at bounding box center [438, 432] width 242 height 19
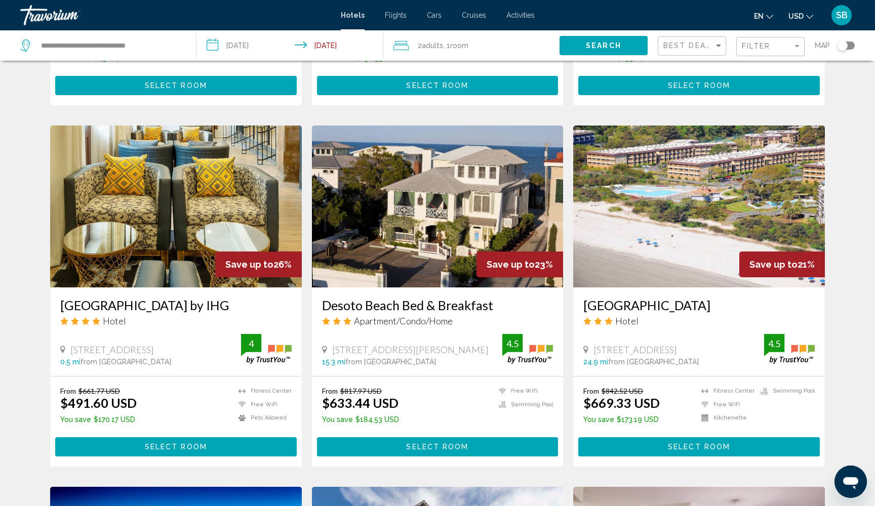
scroll to position [343, 0]
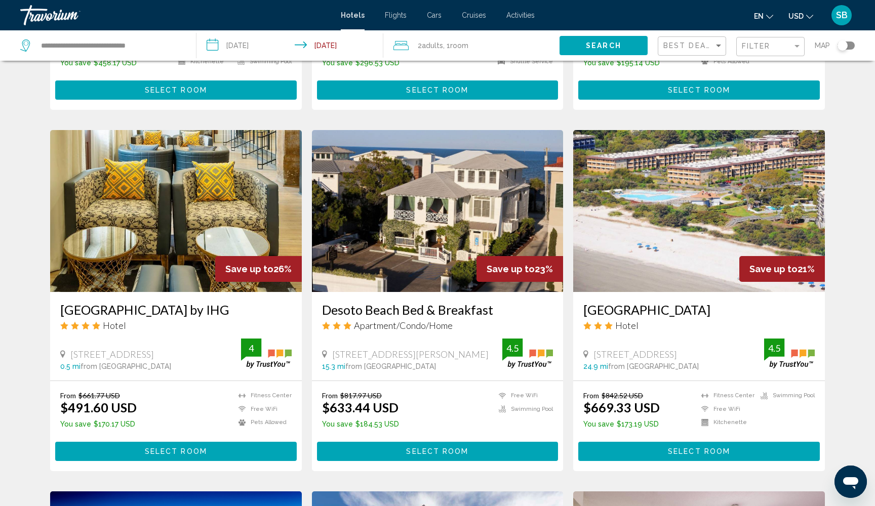
click at [189, 456] on span "Select Room" at bounding box center [176, 452] width 62 height 8
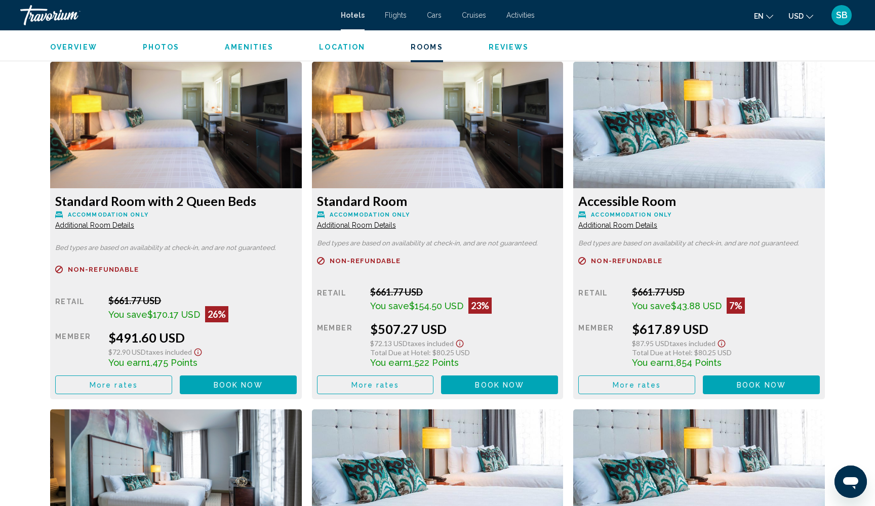
scroll to position [1374, 0]
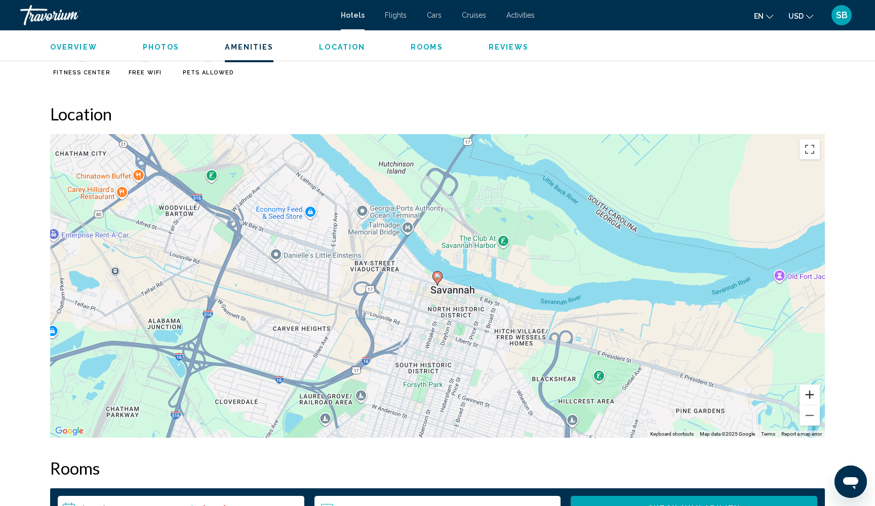
click at [810, 396] on button "Zoom in" at bounding box center [810, 395] width 20 height 20
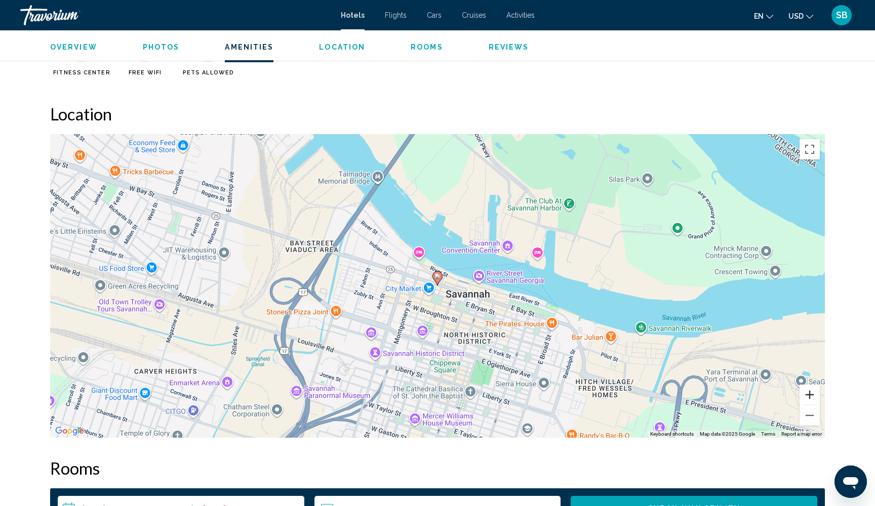
click at [810, 396] on button "Zoom in" at bounding box center [810, 395] width 20 height 20
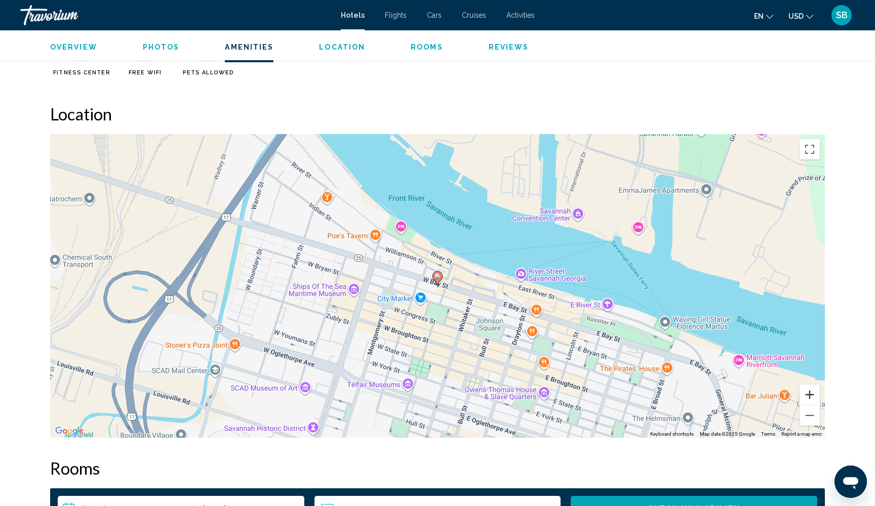
click at [810, 396] on button "Zoom in" at bounding box center [810, 395] width 20 height 20
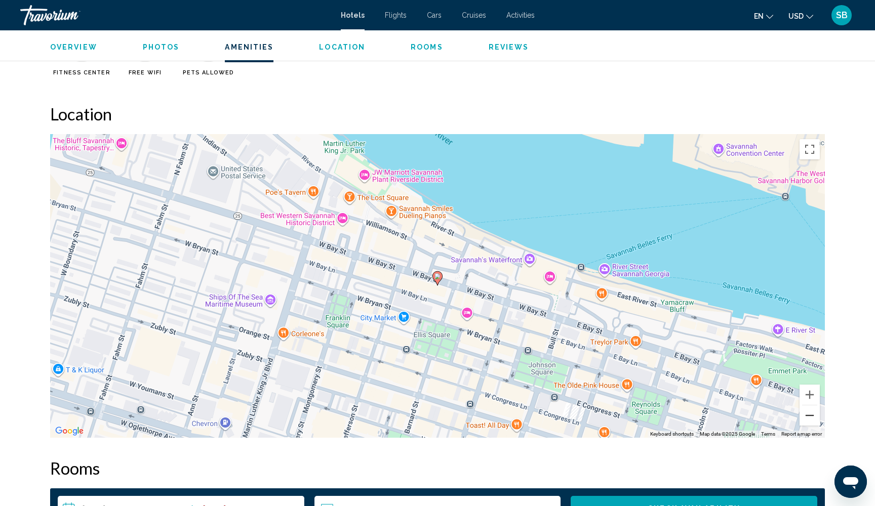
click at [811, 412] on button "Zoom out" at bounding box center [810, 416] width 20 height 20
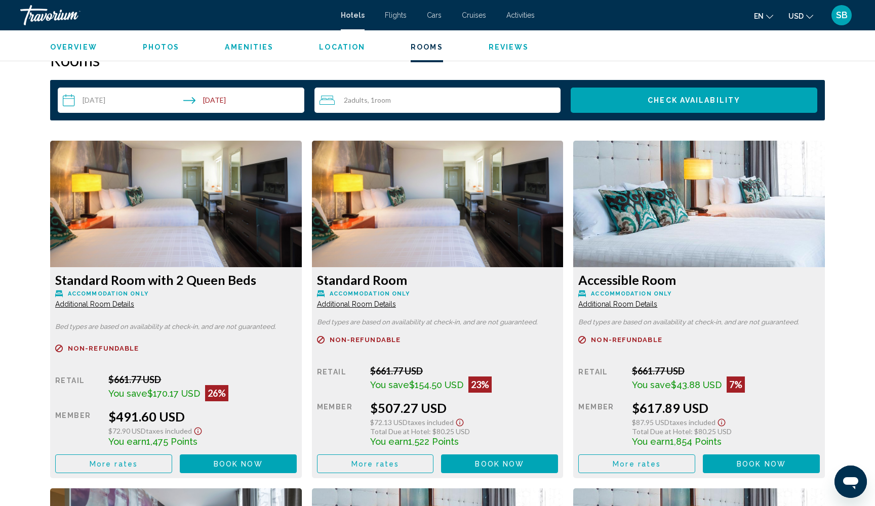
scroll to position [1292, 0]
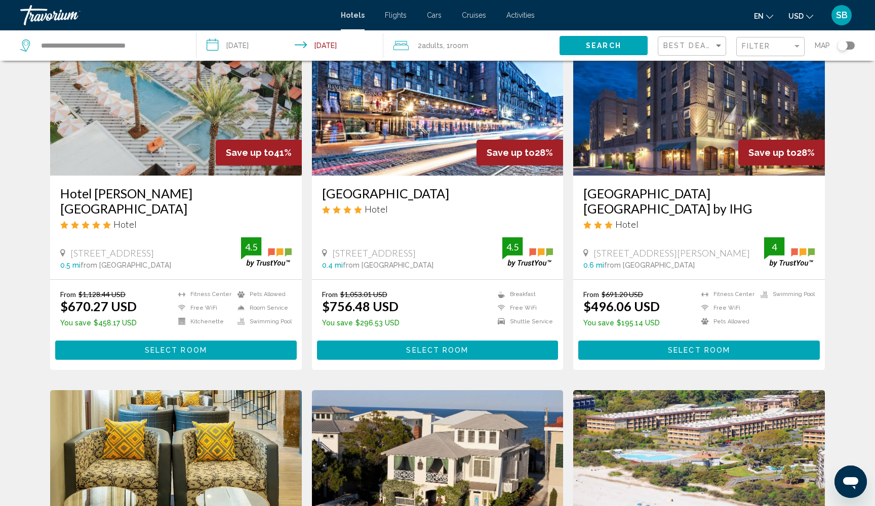
scroll to position [81, 0]
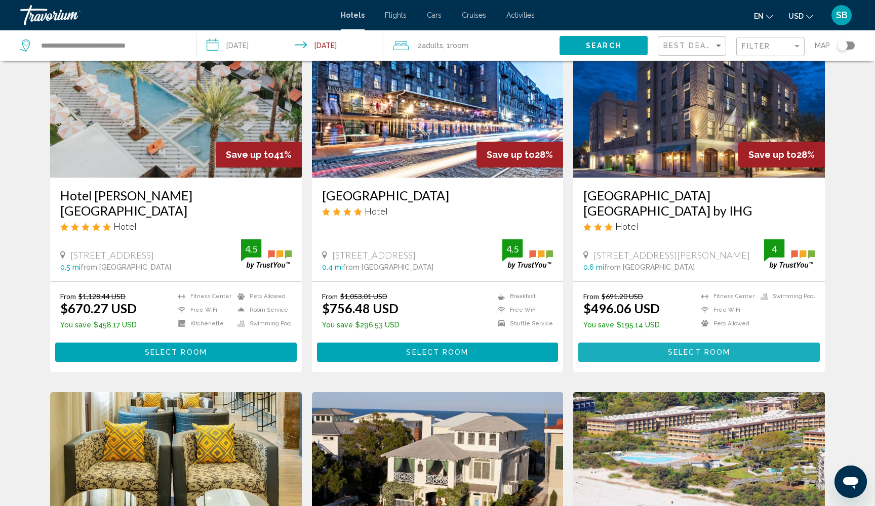
click at [684, 353] on span "Select Room" at bounding box center [699, 353] width 62 height 8
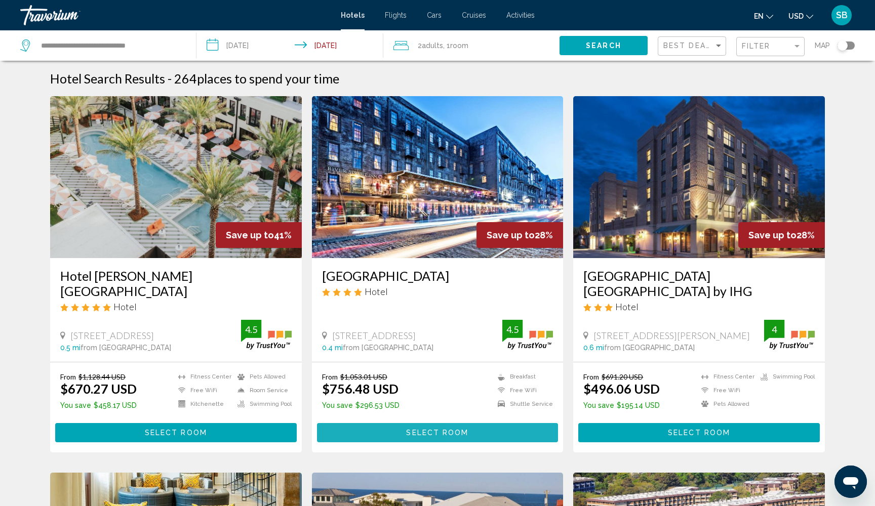
click at [471, 432] on button "Select Room" at bounding box center [438, 432] width 242 height 19
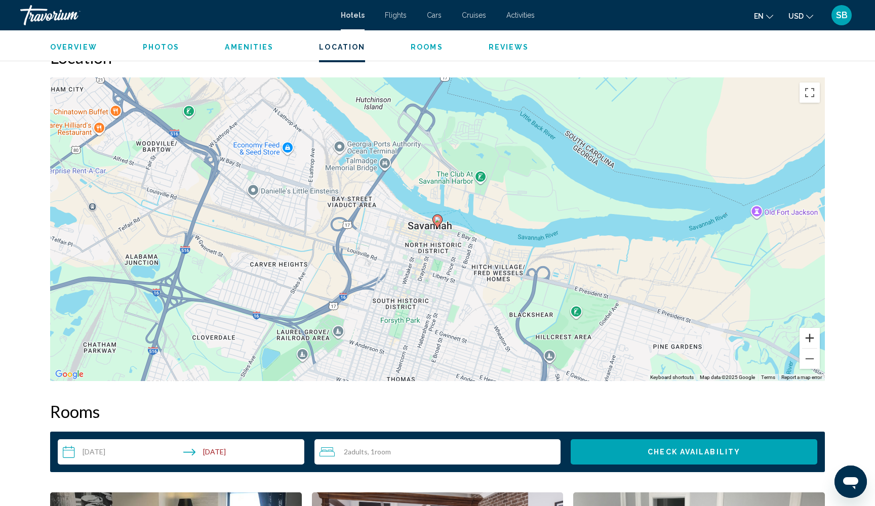
click at [811, 337] on button "Zoom in" at bounding box center [810, 338] width 20 height 20
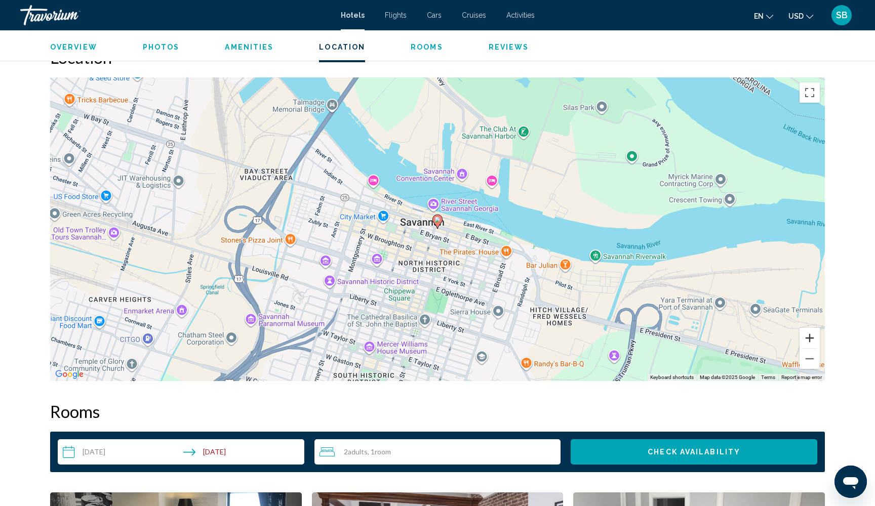
click at [811, 337] on button "Zoom in" at bounding box center [810, 338] width 20 height 20
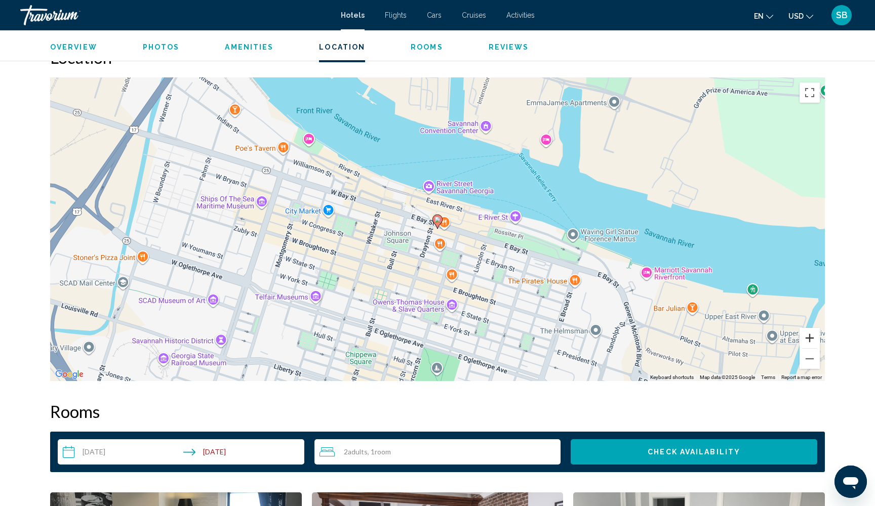
click at [811, 337] on button "Zoom in" at bounding box center [810, 338] width 20 height 20
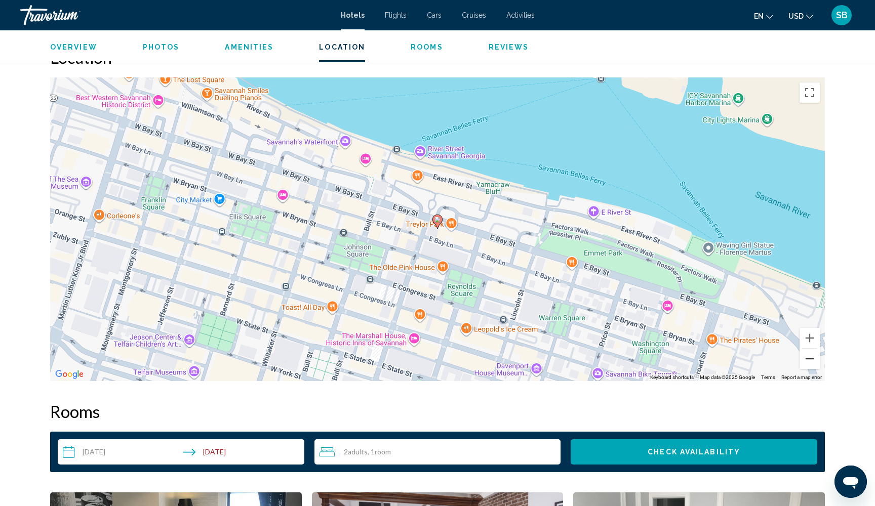
click at [812, 364] on button "Zoom out" at bounding box center [810, 359] width 20 height 20
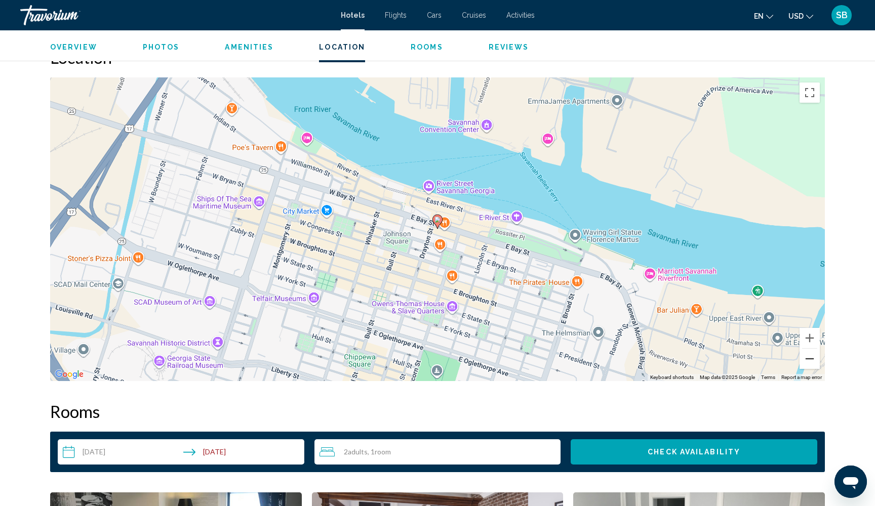
click at [812, 364] on button "Zoom out" at bounding box center [810, 359] width 20 height 20
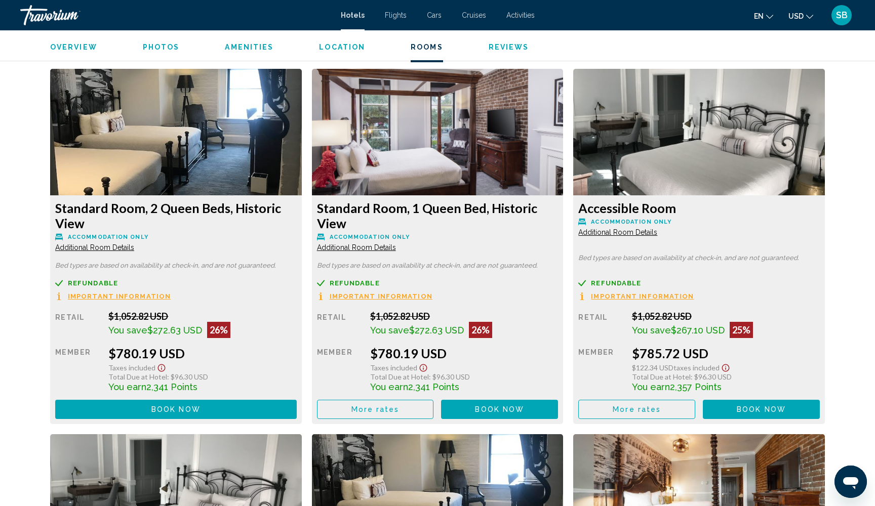
scroll to position [1682, 0]
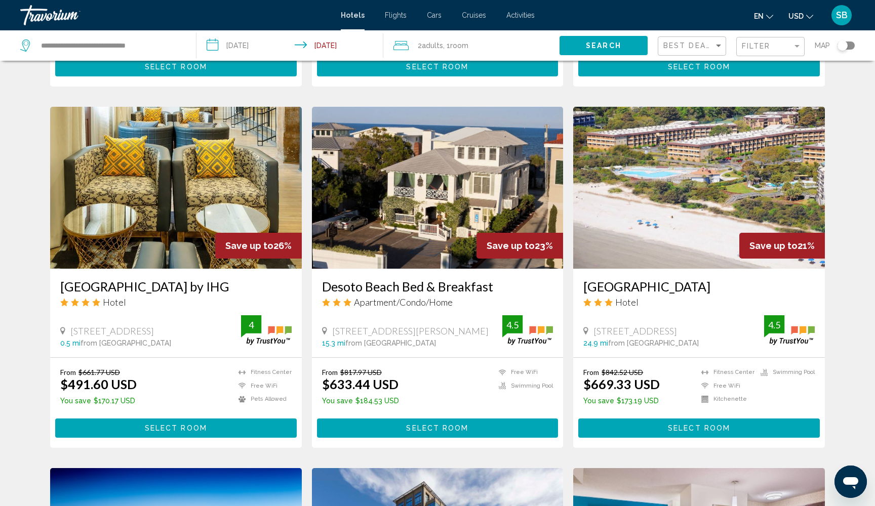
scroll to position [370, 0]
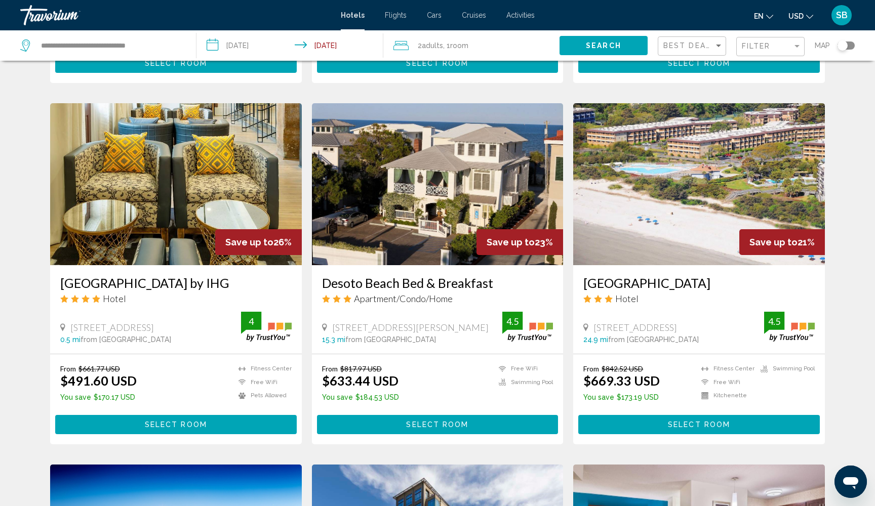
click at [157, 429] on span "Select Room" at bounding box center [176, 425] width 62 height 8
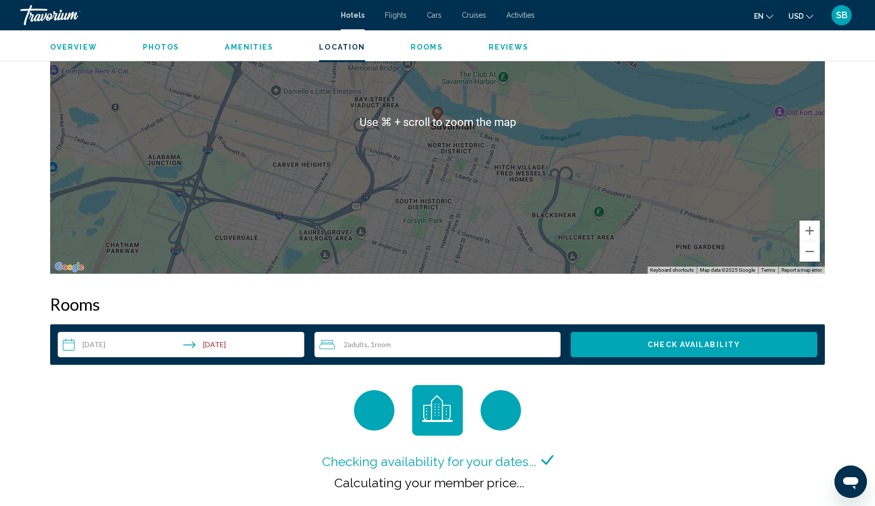
scroll to position [1017, 0]
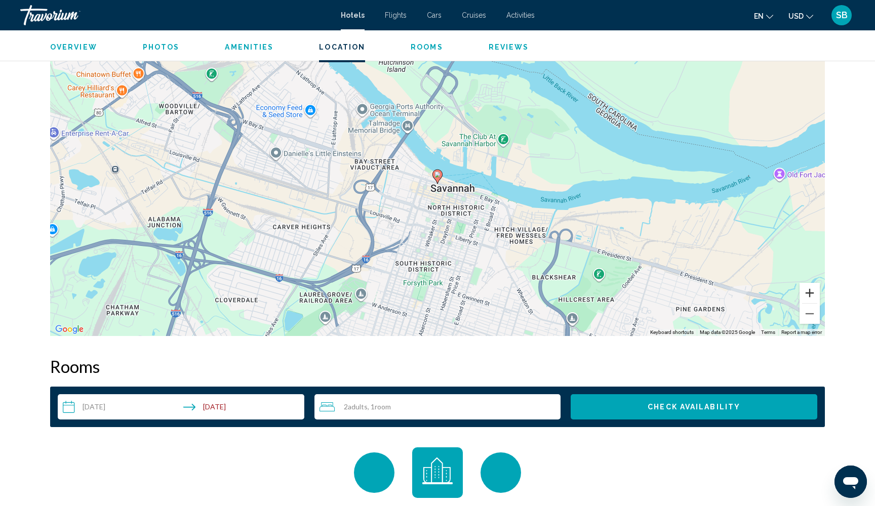
click at [814, 295] on button "Zoom in" at bounding box center [810, 293] width 20 height 20
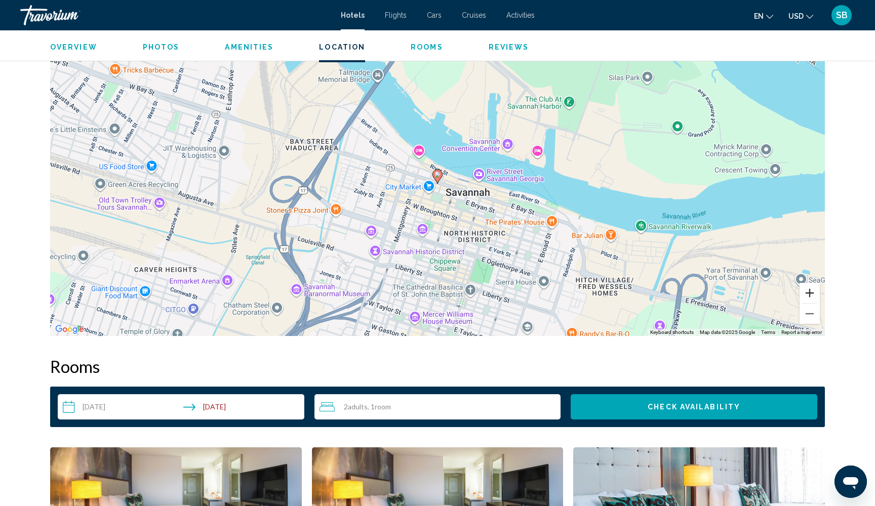
click at [814, 295] on button "Zoom in" at bounding box center [810, 293] width 20 height 20
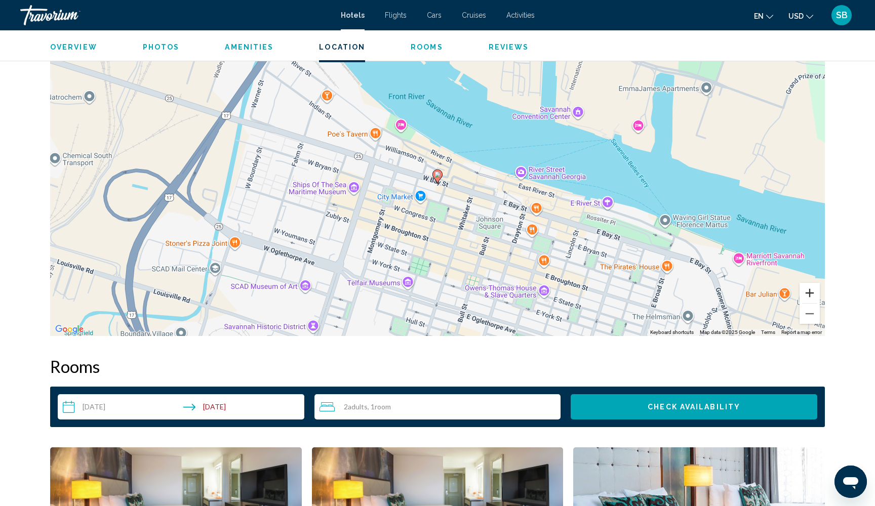
click at [814, 295] on button "Zoom in" at bounding box center [810, 293] width 20 height 20
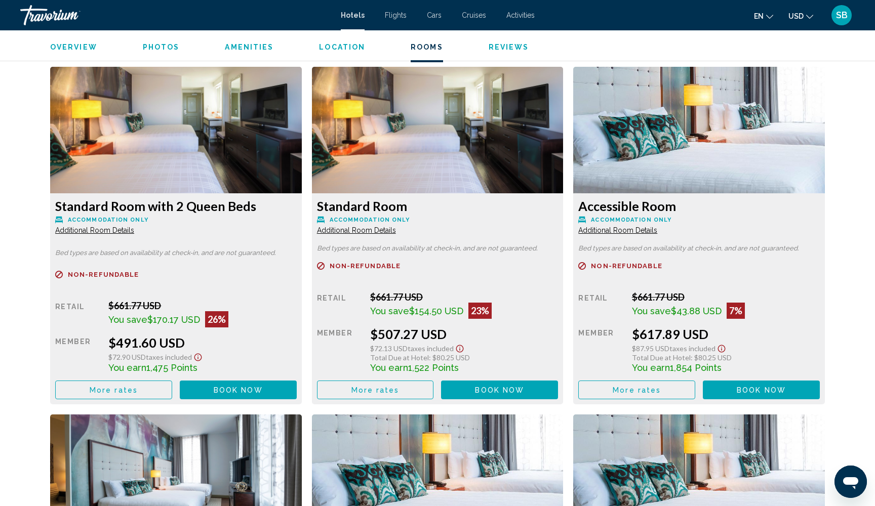
click at [122, 230] on span "Additional Room Details" at bounding box center [94, 230] width 79 height 8
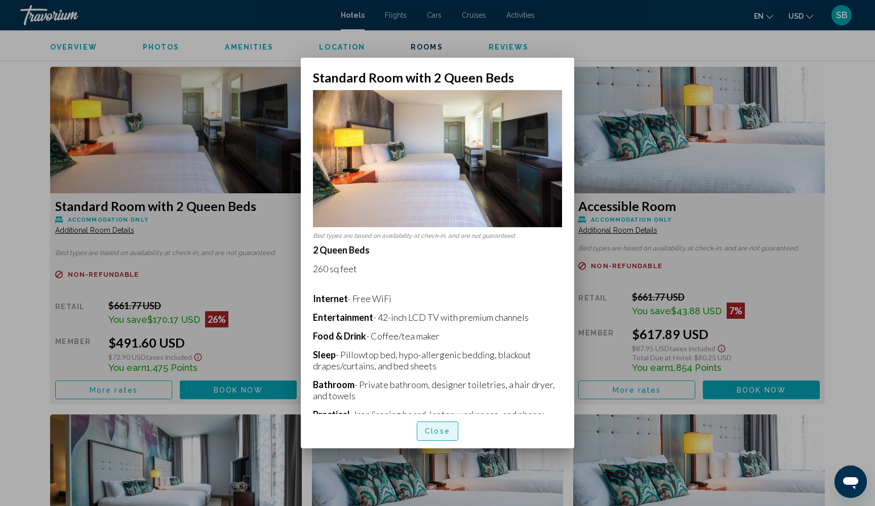
click at [433, 434] on span "Close" at bounding box center [437, 432] width 25 height 8
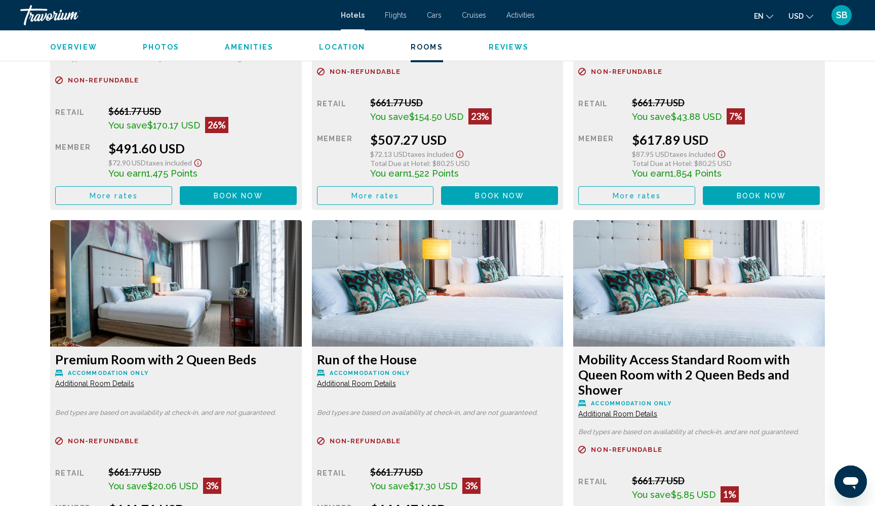
click at [113, 40] on span "Additional Room Details" at bounding box center [94, 36] width 79 height 8
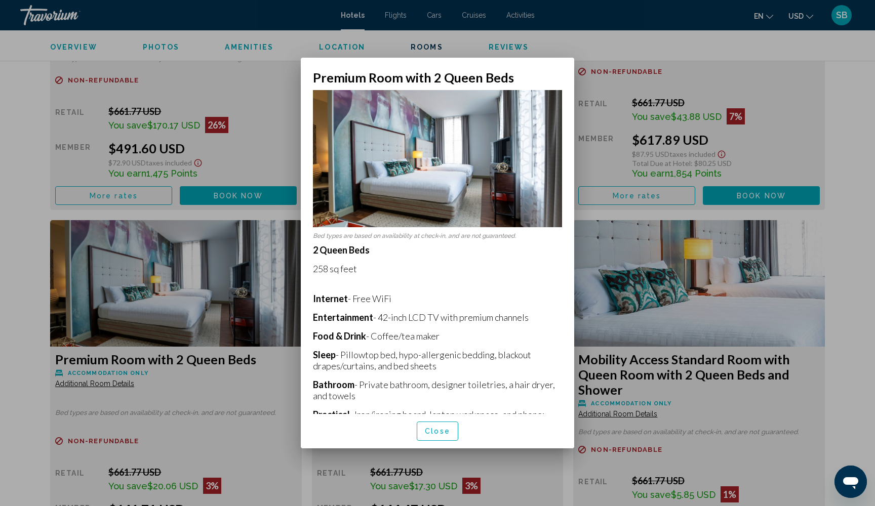
click at [440, 433] on span "Close" at bounding box center [437, 432] width 25 height 8
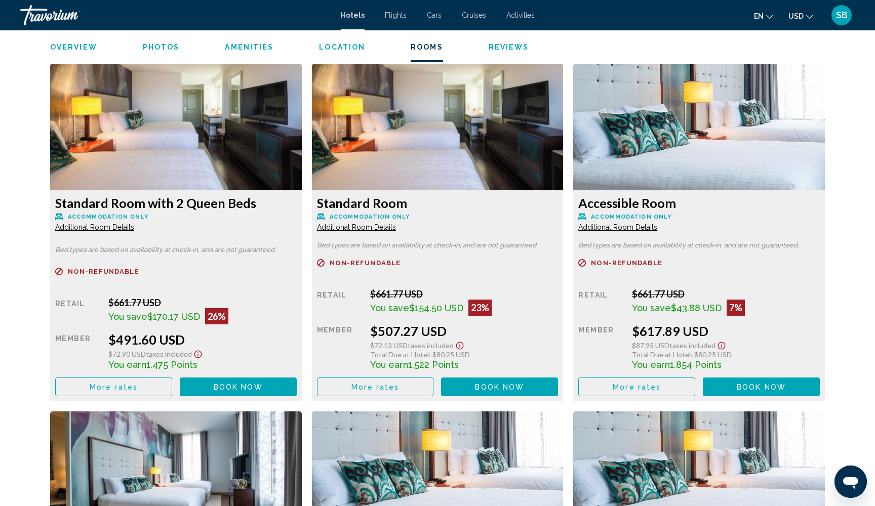
scroll to position [1370, 0]
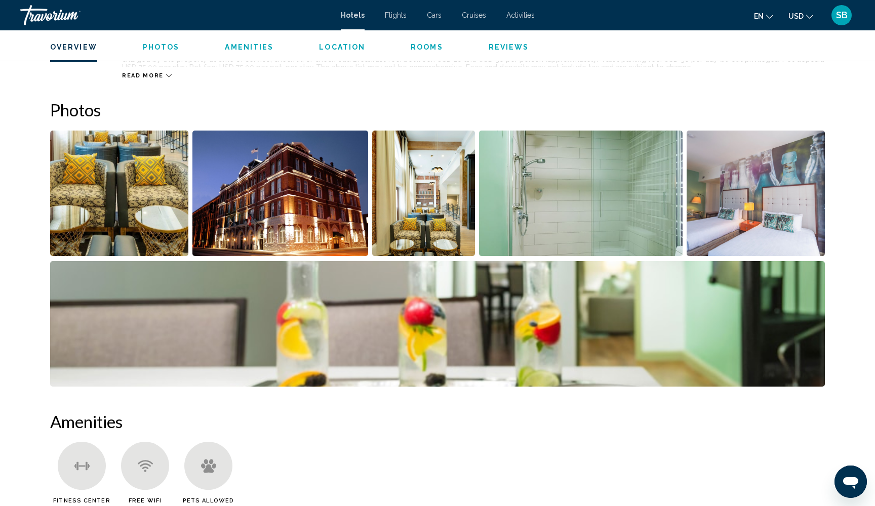
click at [160, 216] on img "Open full-screen image slider" at bounding box center [119, 194] width 138 height 126
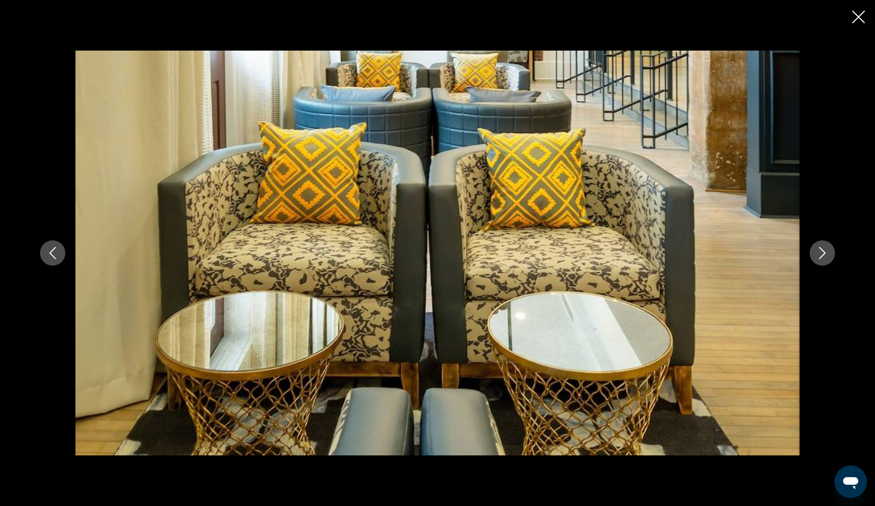
click at [825, 257] on icon "Next image" at bounding box center [822, 253] width 12 height 12
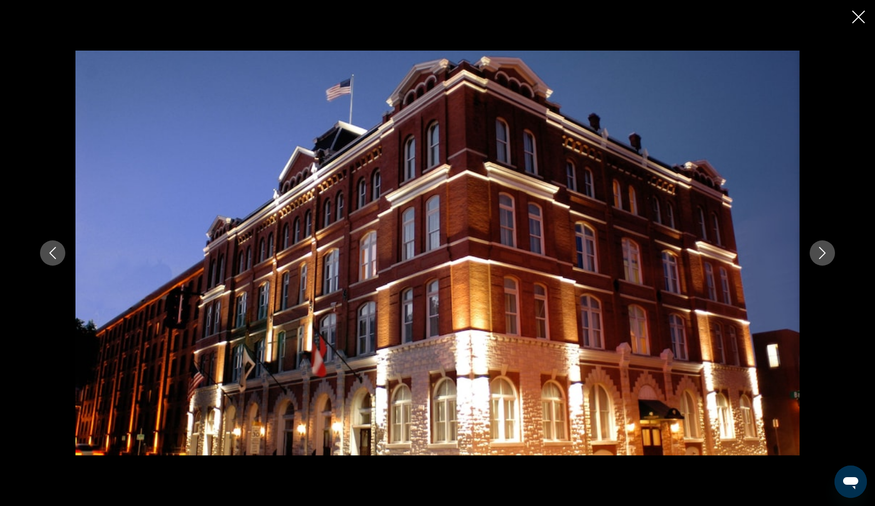
click at [825, 257] on icon "Next image" at bounding box center [822, 253] width 12 height 12
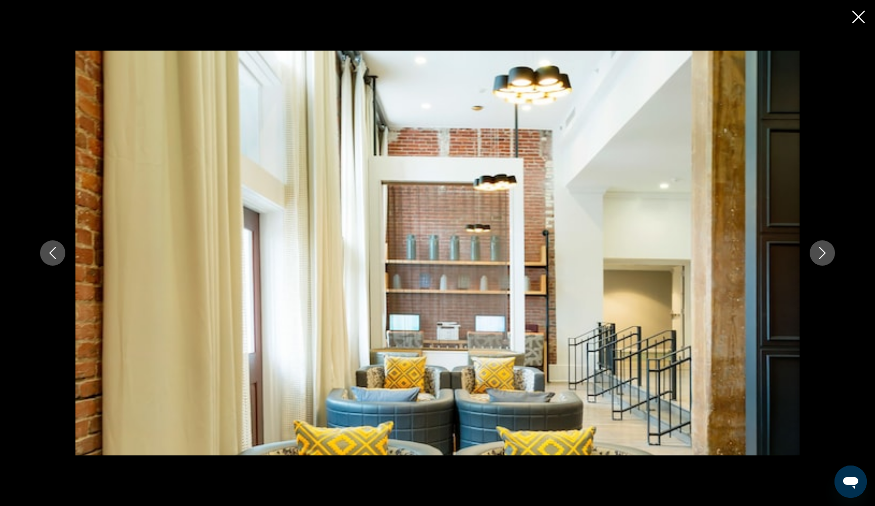
click at [822, 257] on icon "Next image" at bounding box center [822, 253] width 12 height 12
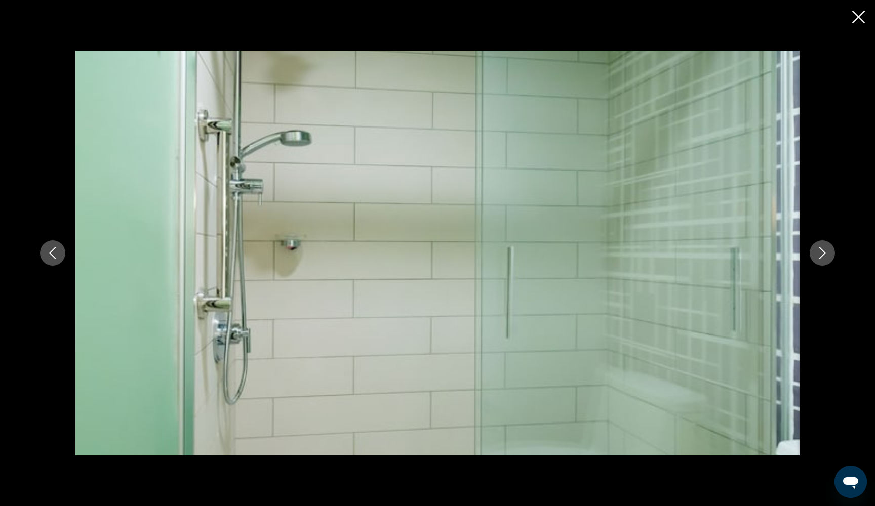
click at [822, 257] on icon "Next image" at bounding box center [822, 253] width 12 height 12
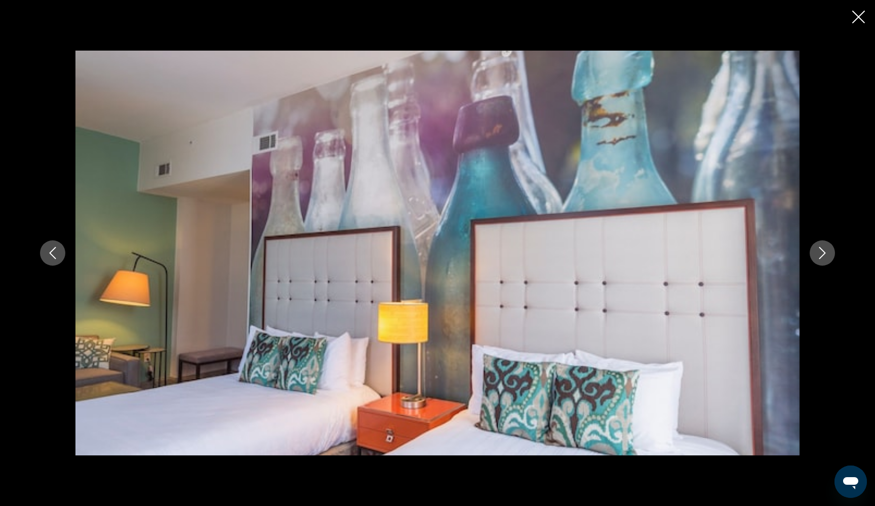
click at [822, 257] on icon "Next image" at bounding box center [822, 253] width 12 height 12
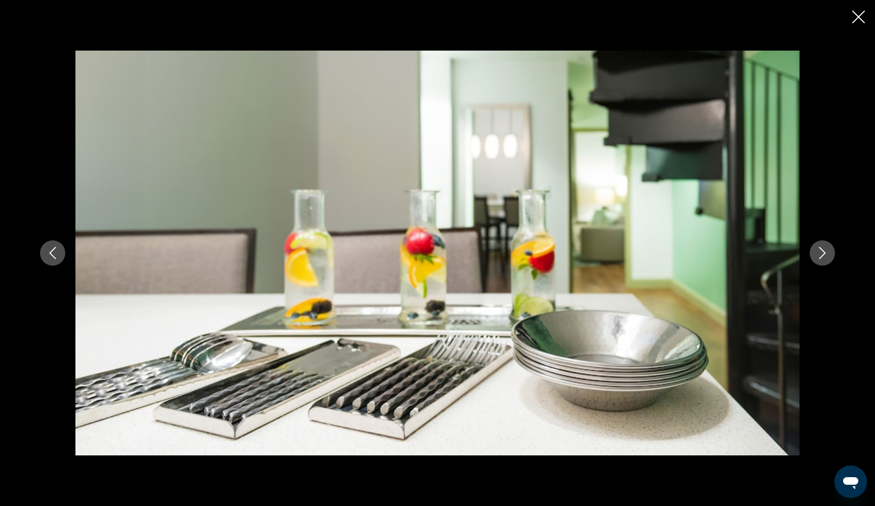
click at [822, 257] on icon "Next image" at bounding box center [822, 253] width 12 height 12
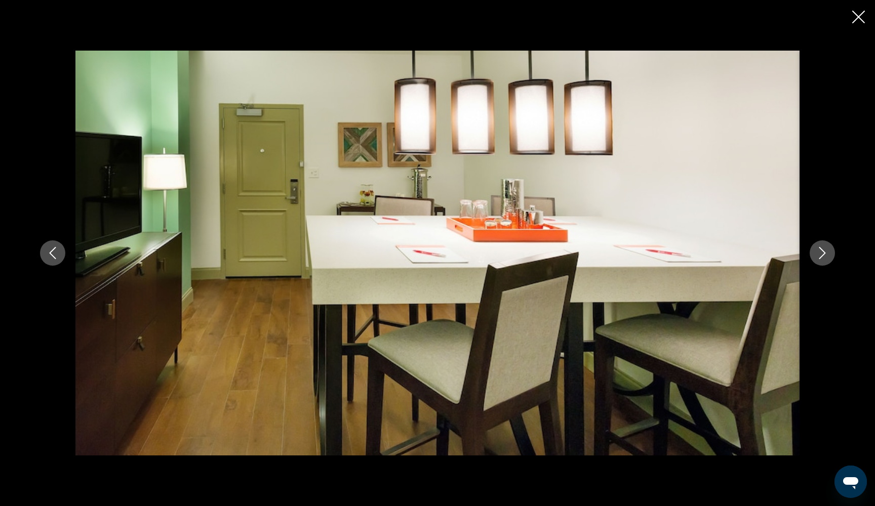
click at [822, 257] on icon "Next image" at bounding box center [822, 253] width 12 height 12
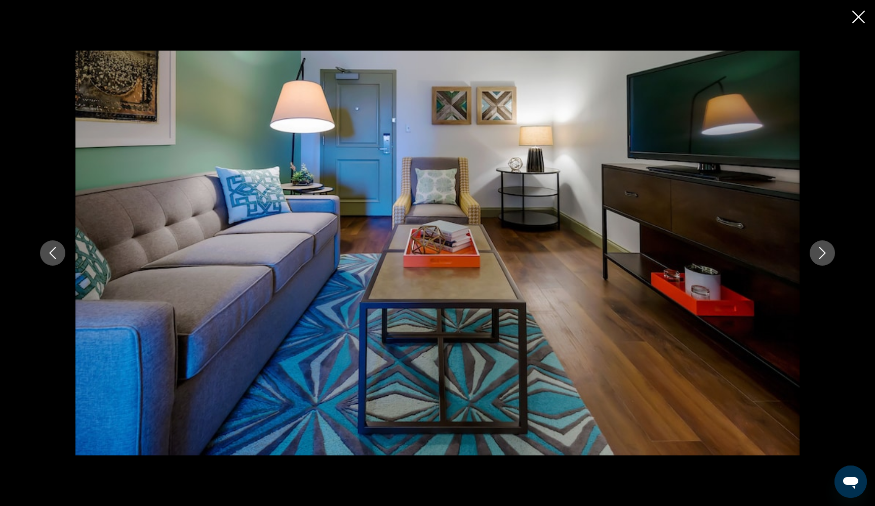
click at [822, 257] on icon "Next image" at bounding box center [822, 253] width 12 height 12
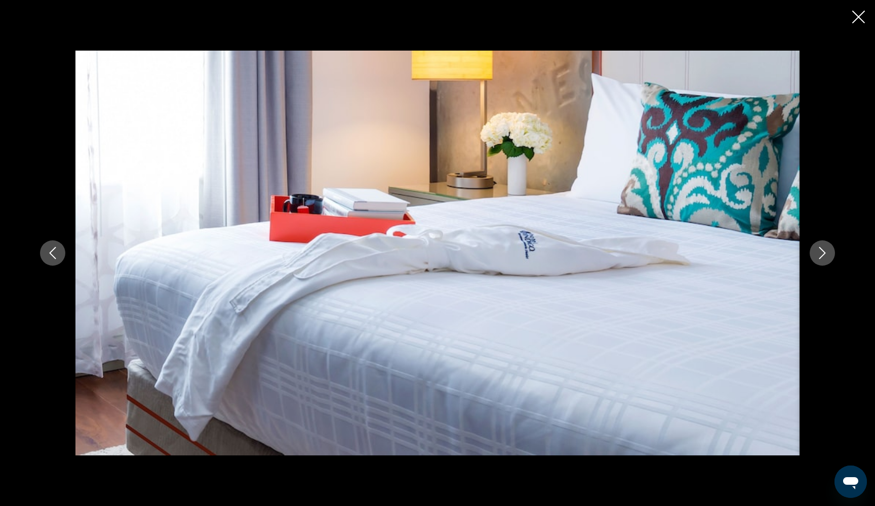
click at [822, 257] on icon "Next image" at bounding box center [822, 253] width 12 height 12
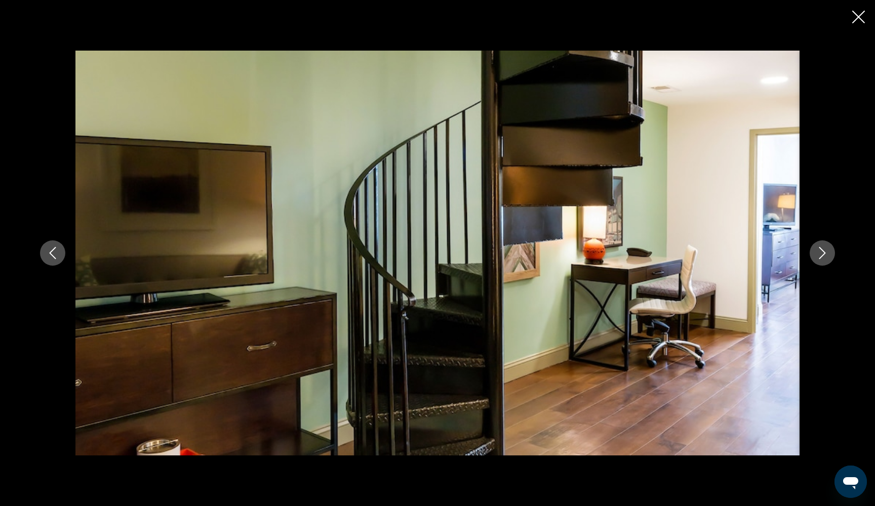
click at [822, 257] on icon "Next image" at bounding box center [822, 253] width 12 height 12
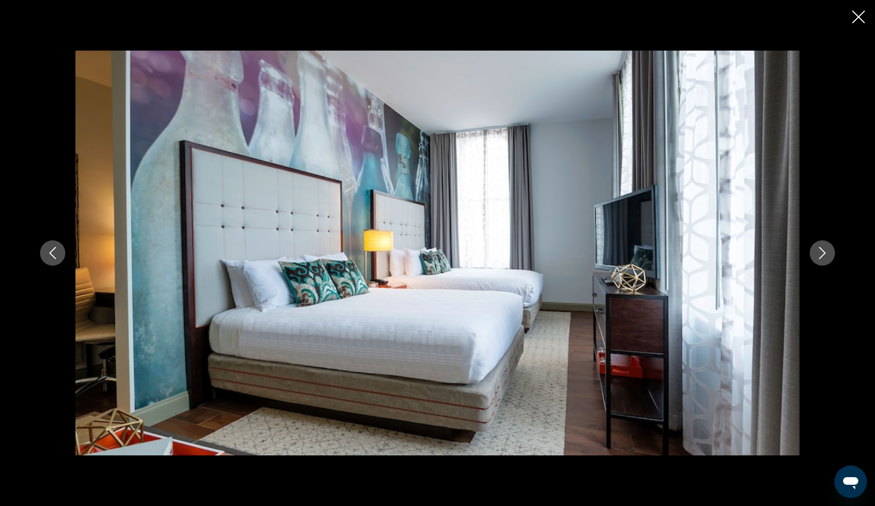
click at [822, 257] on icon "Next image" at bounding box center [822, 253] width 12 height 12
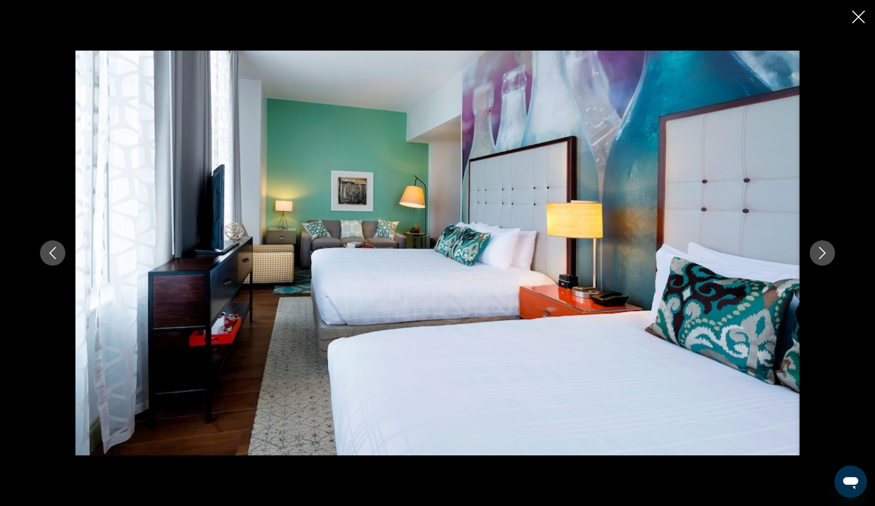
click at [822, 257] on icon "Next image" at bounding box center [822, 253] width 12 height 12
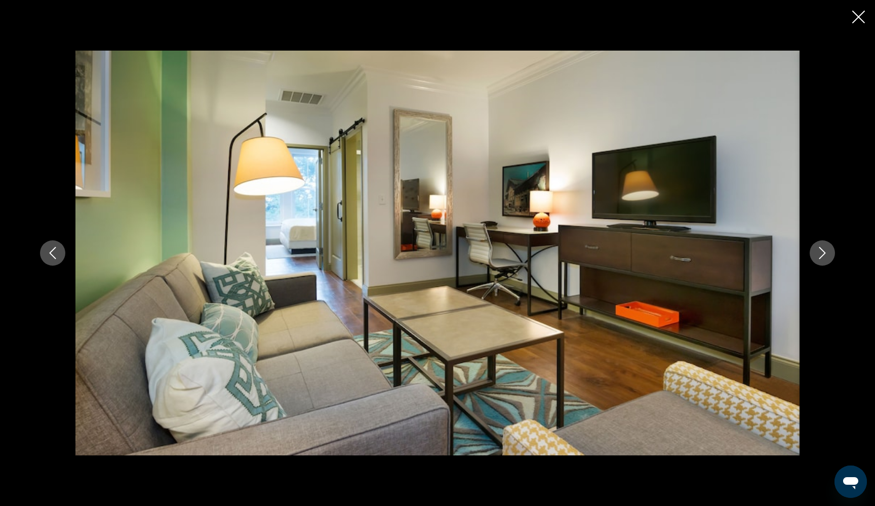
click at [822, 257] on icon "Next image" at bounding box center [822, 253] width 12 height 12
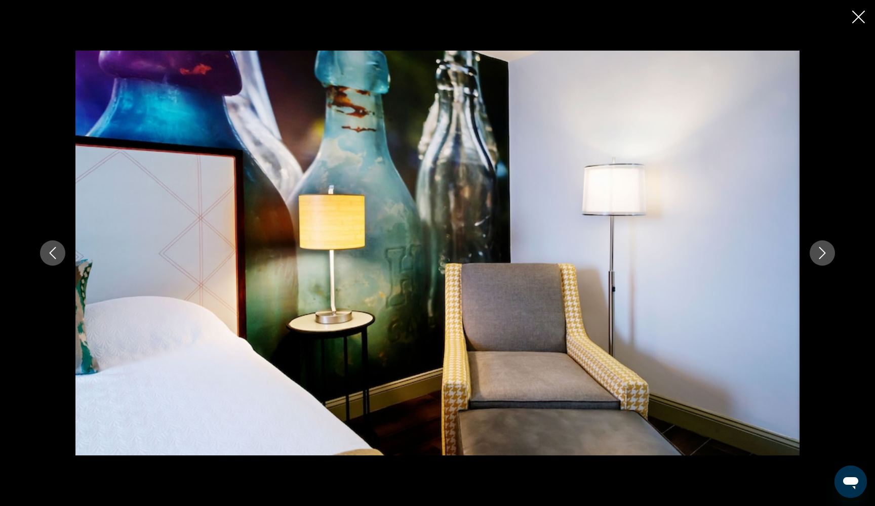
click at [822, 257] on icon "Next image" at bounding box center [822, 253] width 12 height 12
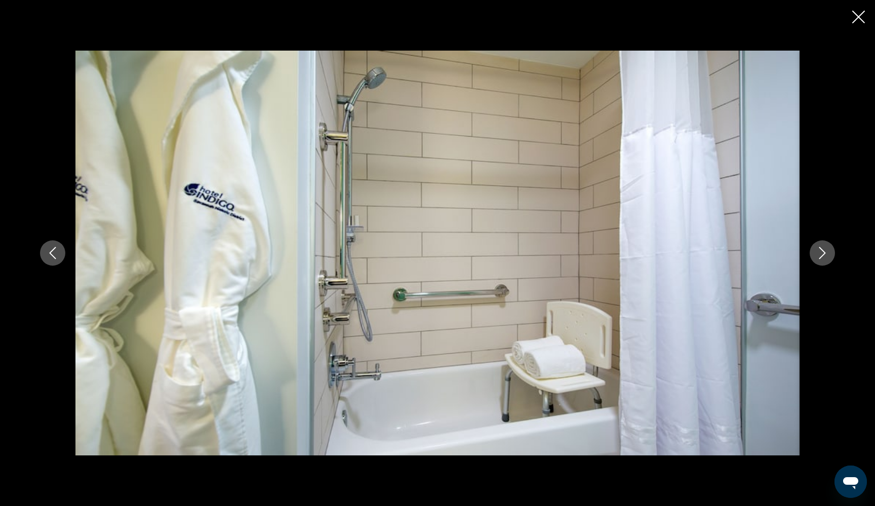
click at [822, 257] on icon "Next image" at bounding box center [822, 253] width 12 height 12
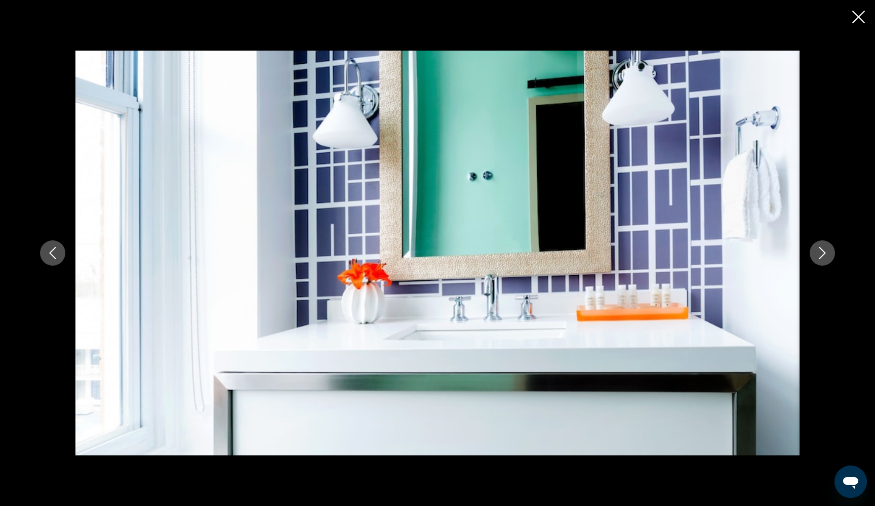
click at [822, 257] on icon "Next image" at bounding box center [822, 253] width 12 height 12
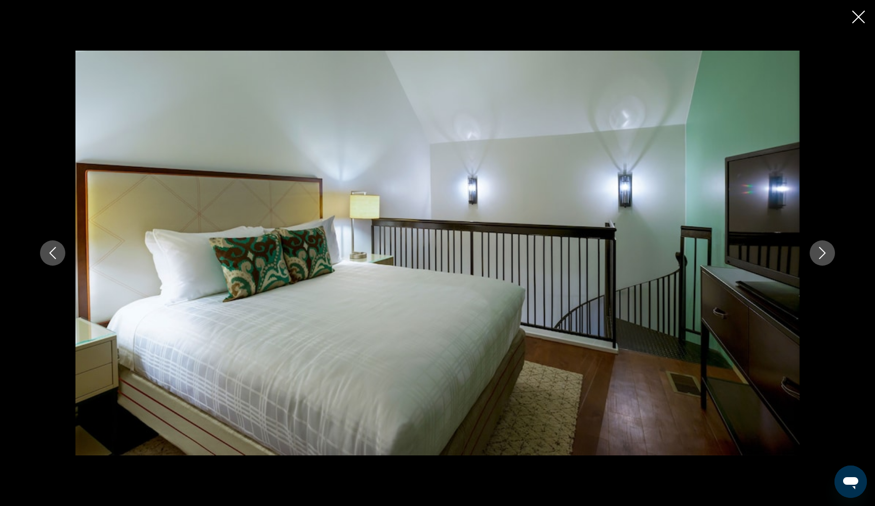
click at [859, 13] on icon "Close slideshow" at bounding box center [858, 17] width 13 height 13
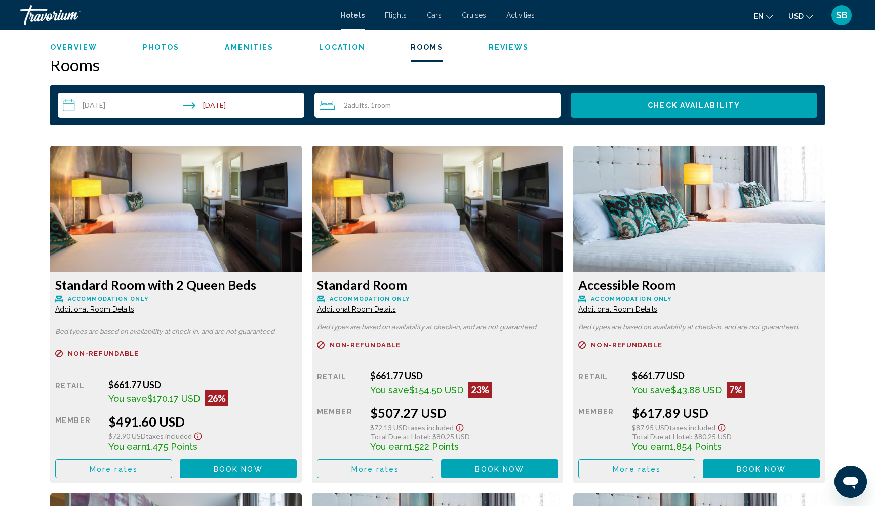
scroll to position [1264, 0]
